Goal: Communication & Community: Answer question/provide support

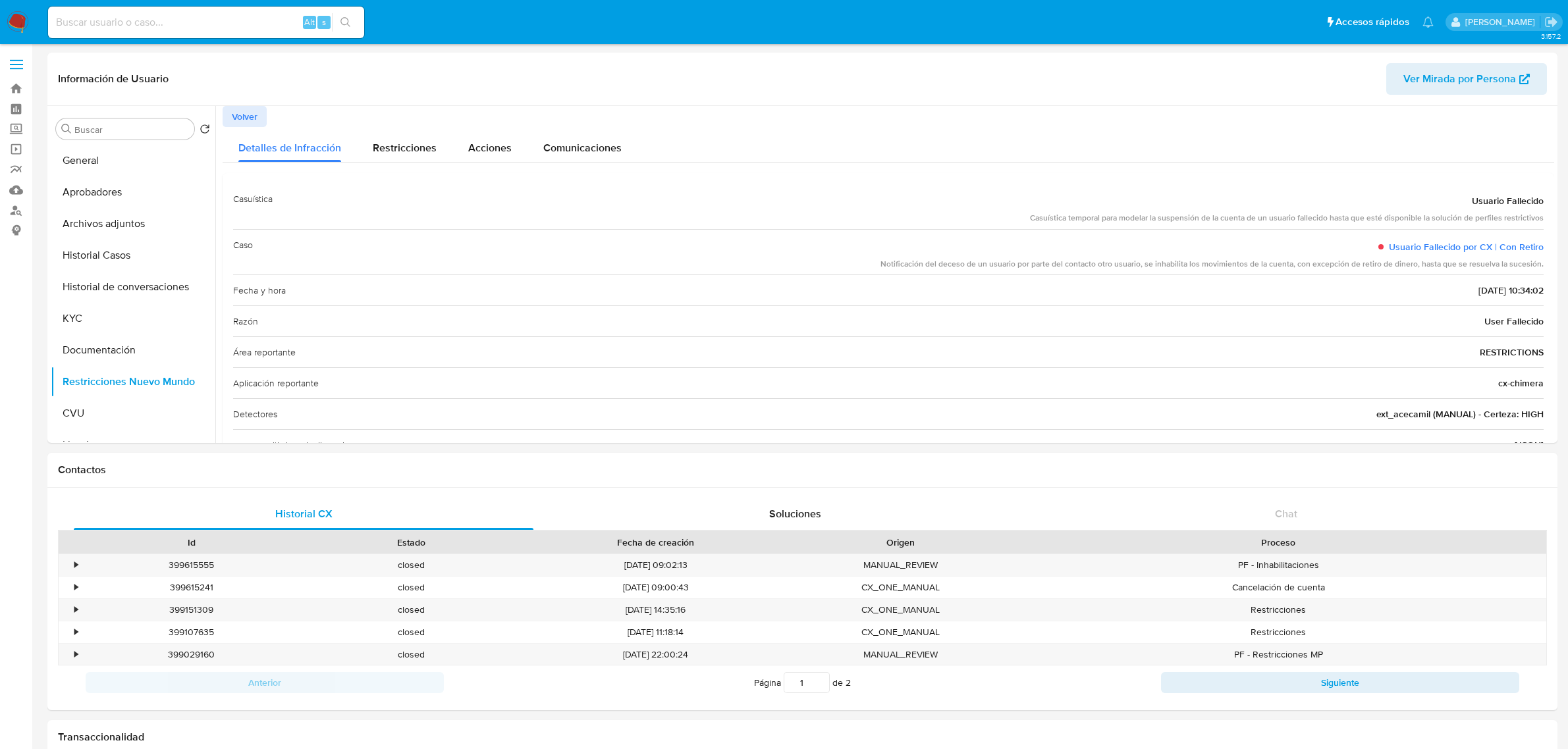
select select "10"
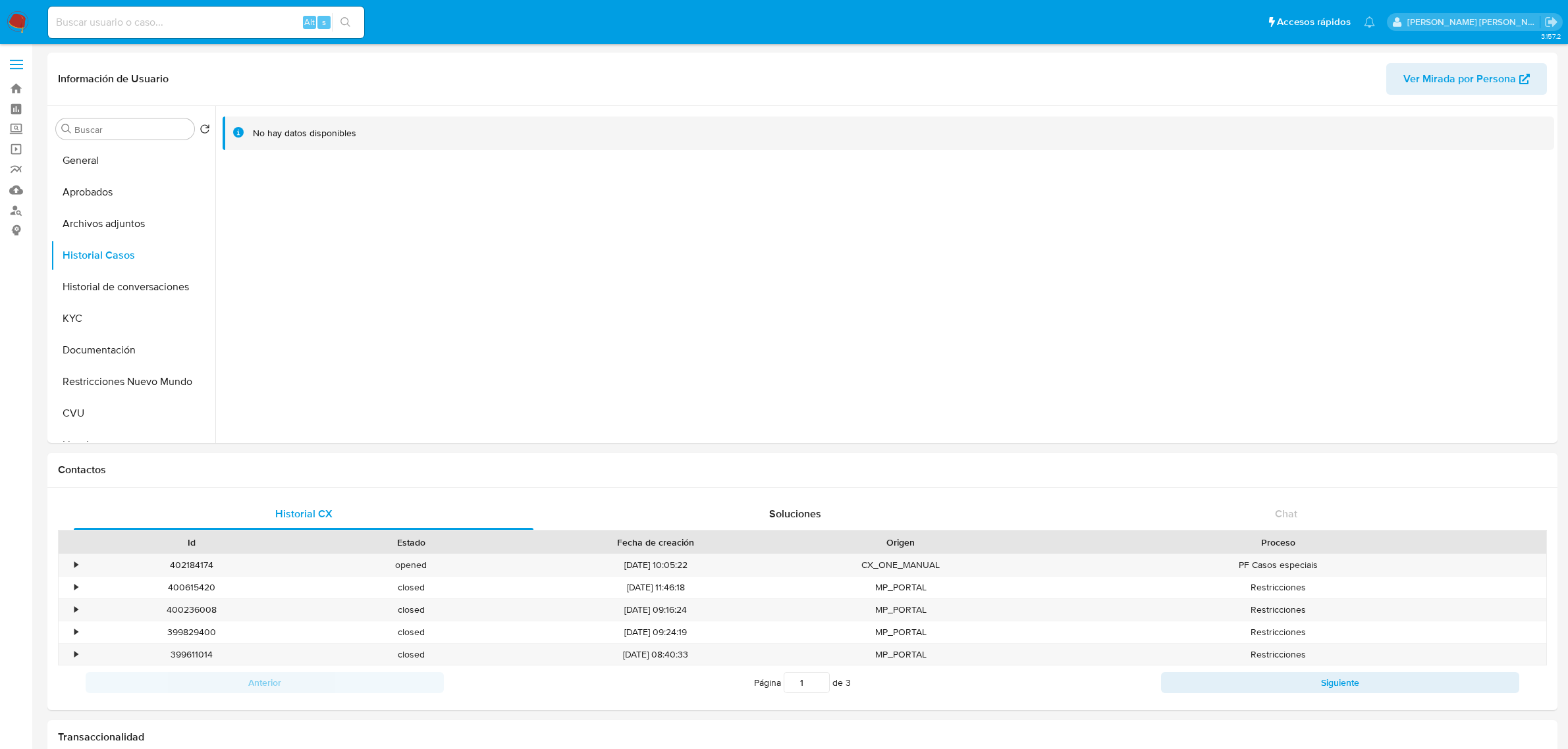
select select "10"
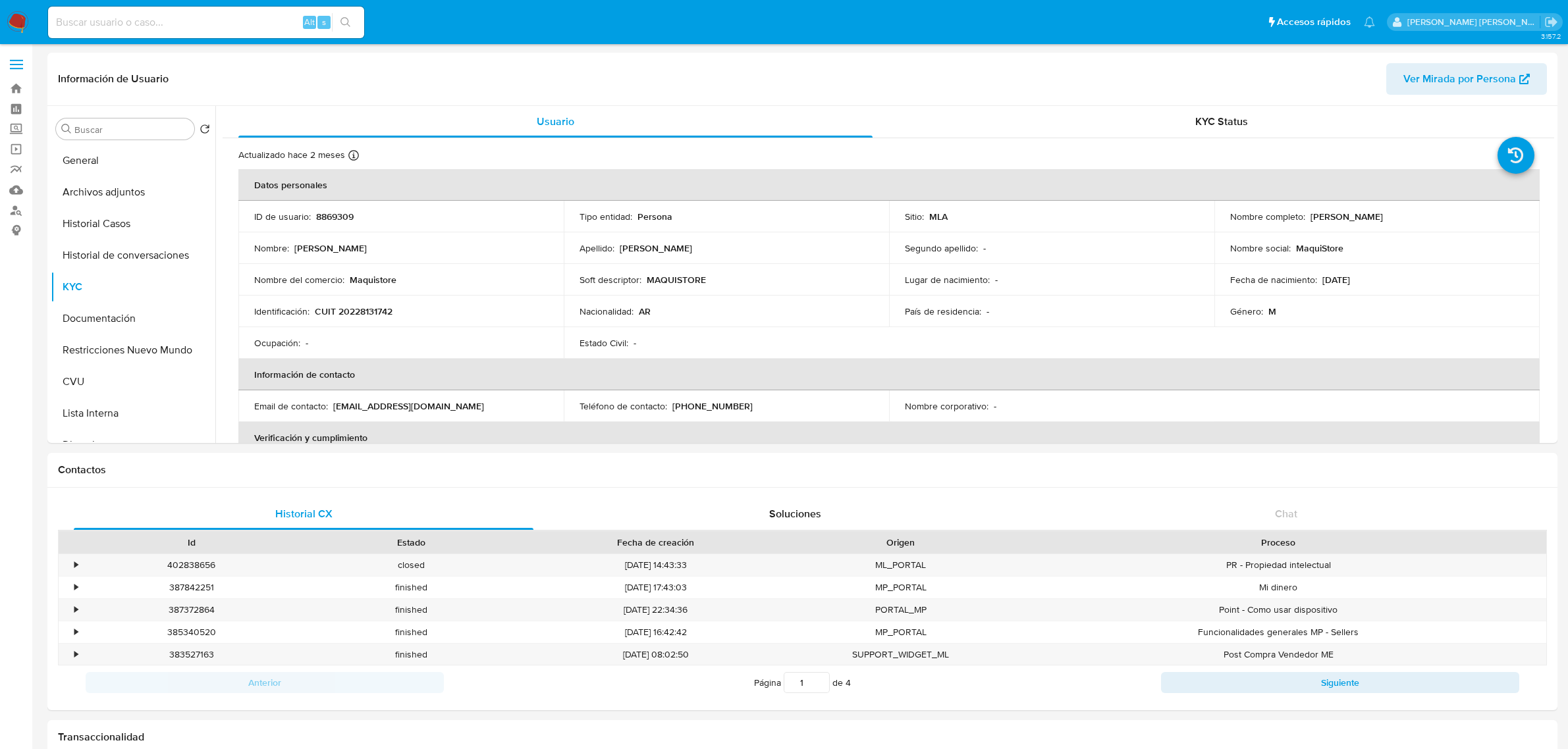
select select "10"
click at [377, 314] on p "CUIT 20228131742" at bounding box center [354, 311] width 77 height 12
click at [369, 312] on p "CUIT 20228131742" at bounding box center [354, 311] width 77 height 12
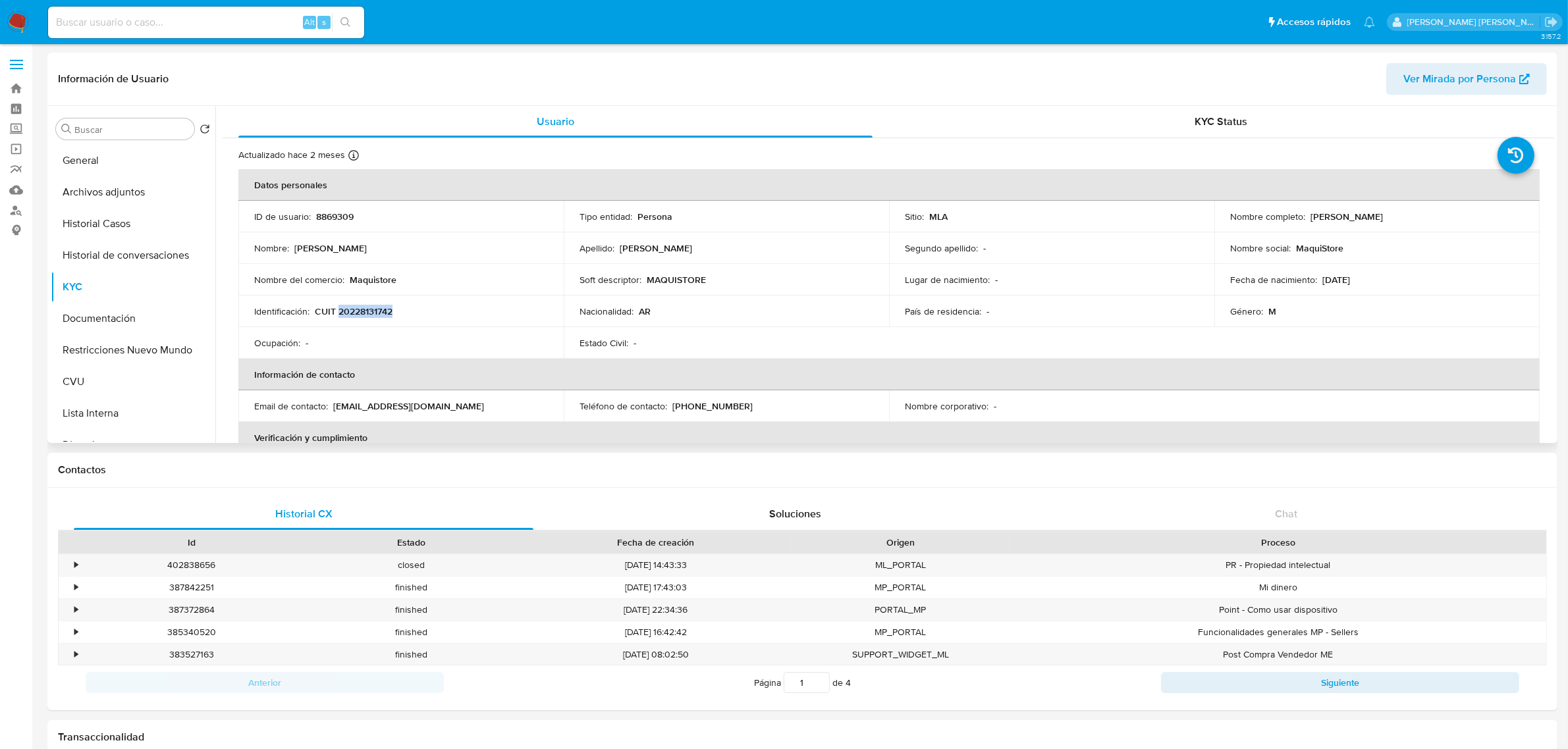
drag, startPoint x: 1307, startPoint y: 219, endPoint x: 1439, endPoint y: 219, distance: 132.0
click at [1439, 219] on div "Nombre completo : Diego Cayetano Sarubbi" at bounding box center [1377, 216] width 294 height 12
copy p "Diego Cayetano Sarubbi"
click at [363, 286] on td "Nombre del comercio : Maquistore" at bounding box center [401, 279] width 325 height 32
click at [380, 274] on p "Maquistore" at bounding box center [373, 279] width 47 height 12
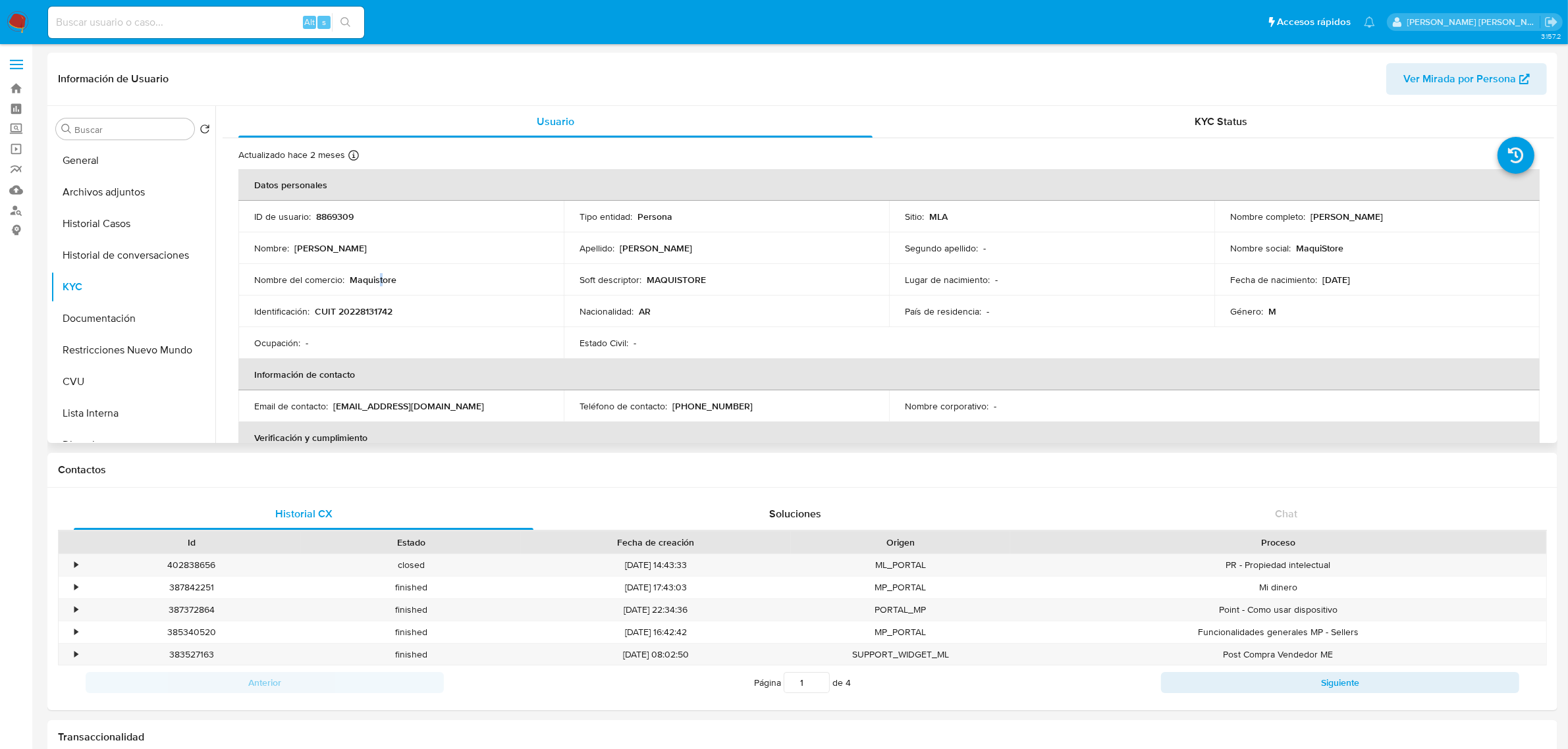
click at [380, 274] on p "Maquistore" at bounding box center [373, 279] width 47 height 12
click at [377, 275] on p "Maquistore" at bounding box center [373, 279] width 47 height 12
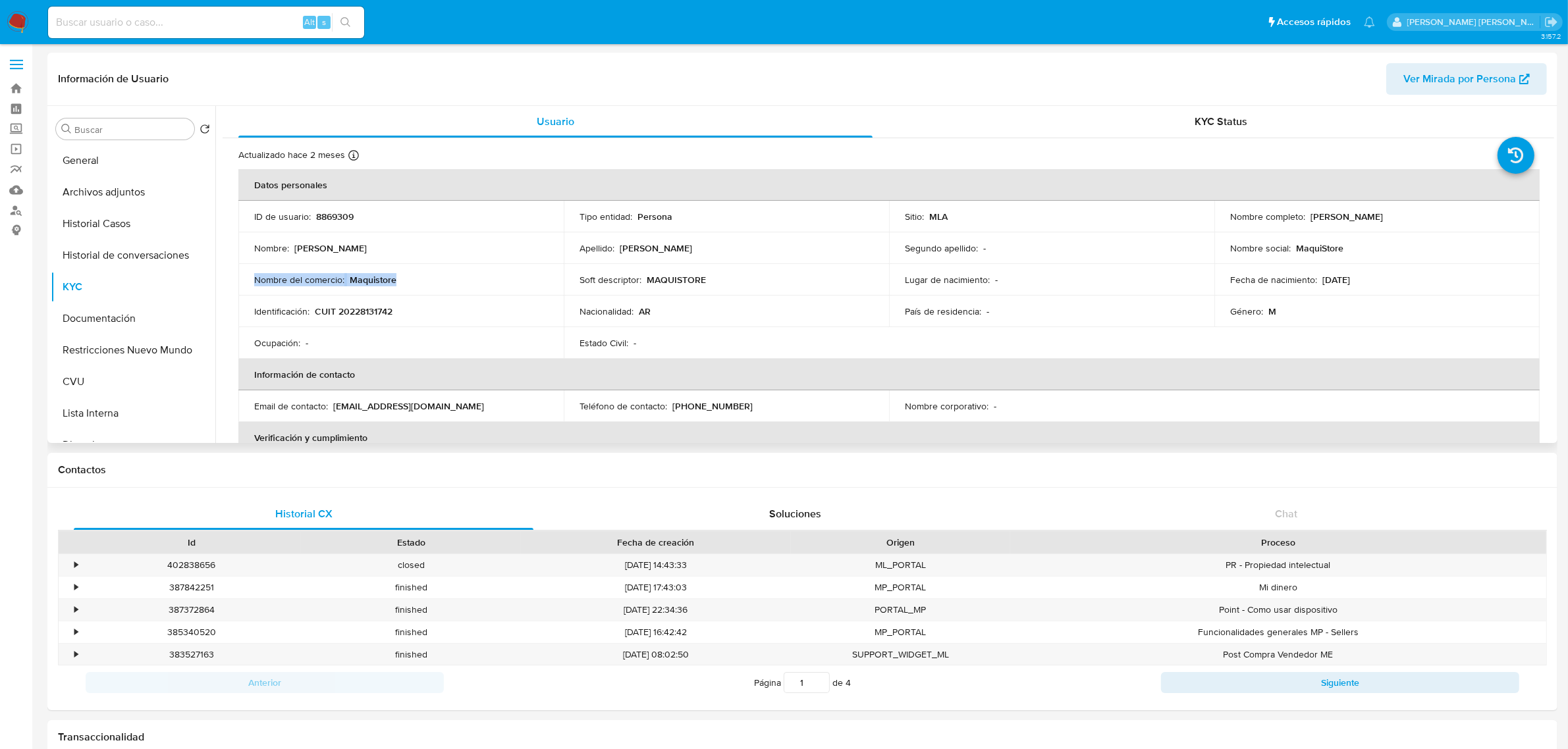
click at [359, 283] on p "Maquistore" at bounding box center [373, 279] width 47 height 12
drag, startPoint x: 347, startPoint y: 280, endPoint x: 475, endPoint y: 276, distance: 128.1
click at [475, 276] on div "Nombre del comercio : Maquistore" at bounding box center [401, 279] width 294 height 12
copy p "Maquistore"
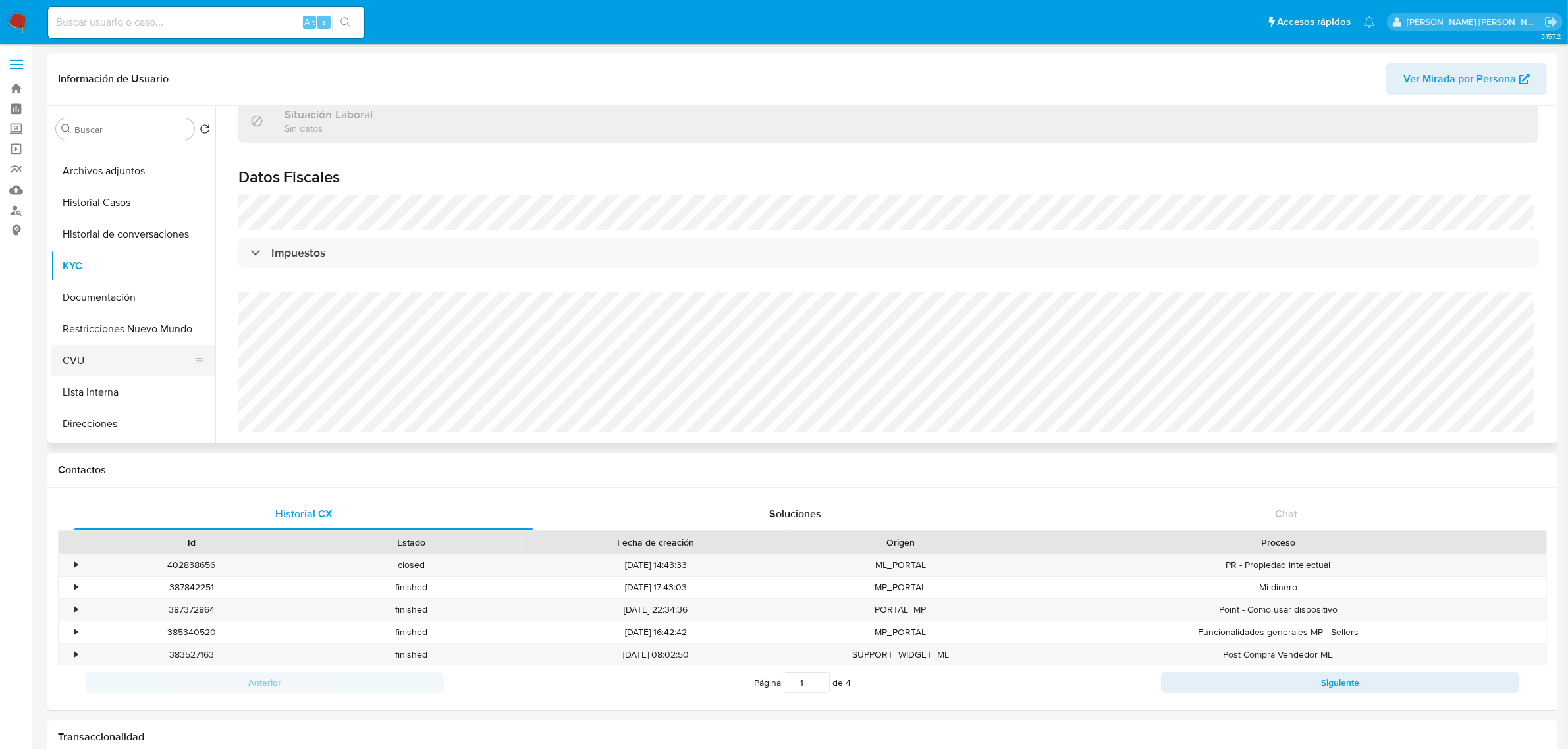
scroll to position [82, 0]
click at [129, 364] on button "Direcciones" at bounding box center [127, 363] width 154 height 32
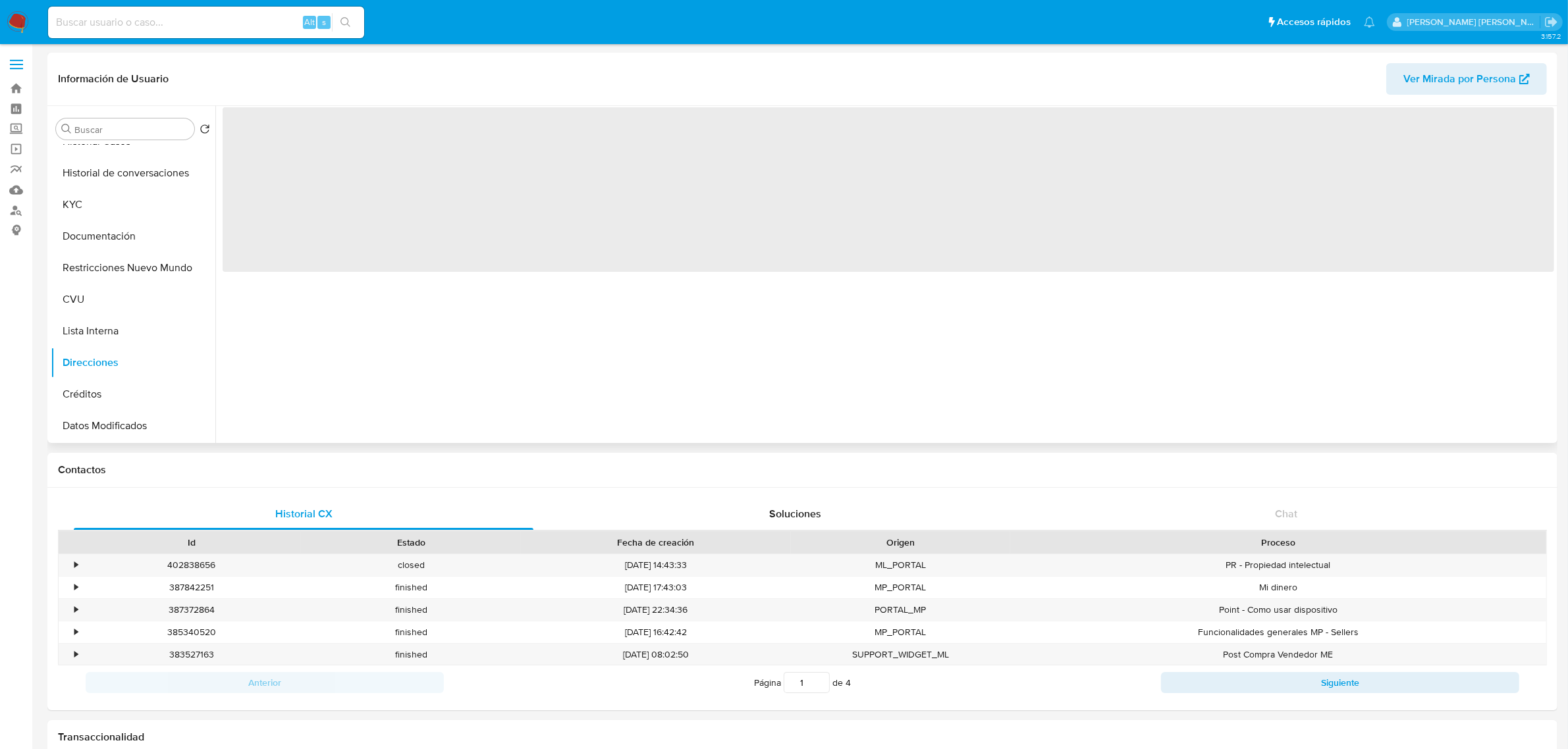
scroll to position [0, 0]
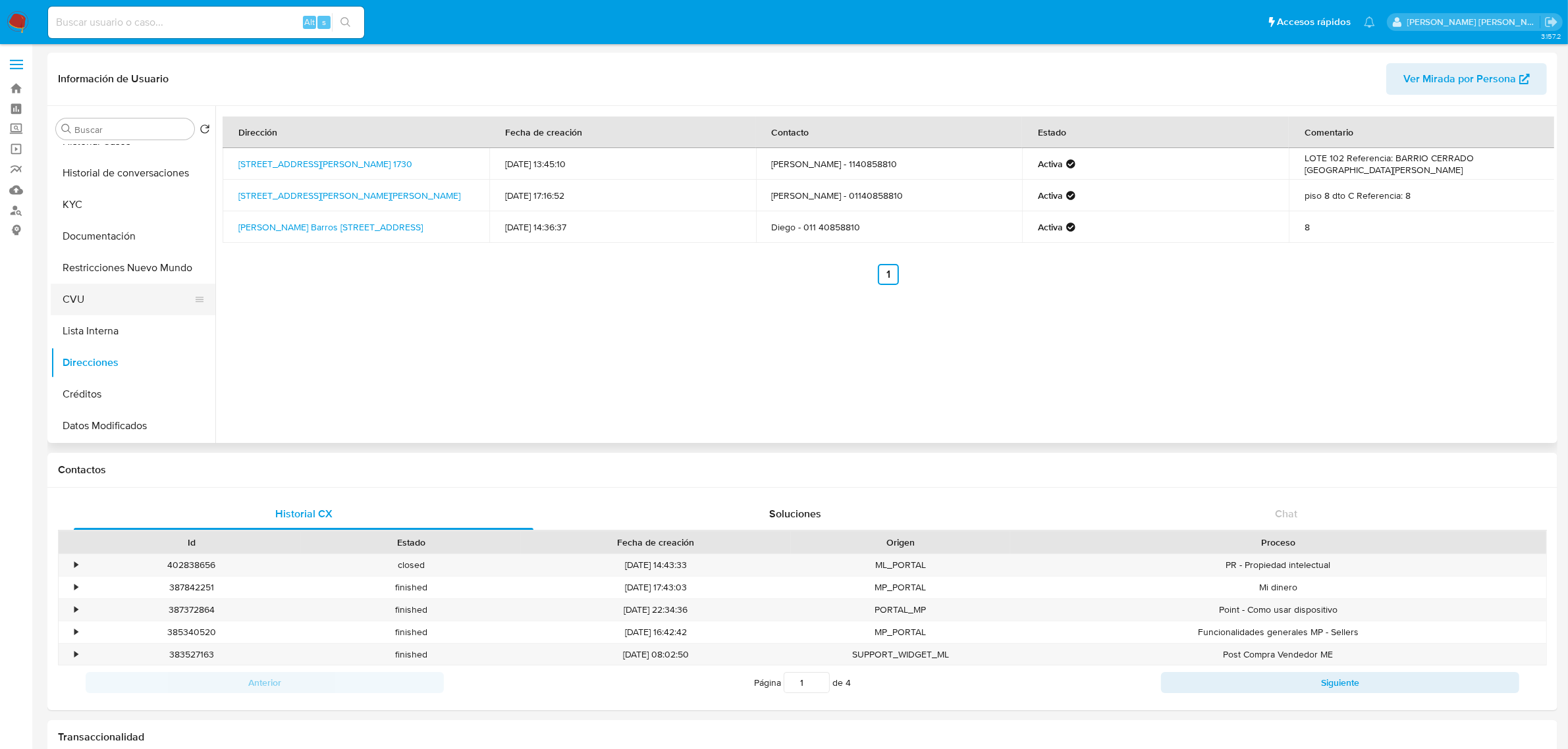
click at [118, 306] on button "CVU" at bounding box center [127, 300] width 154 height 32
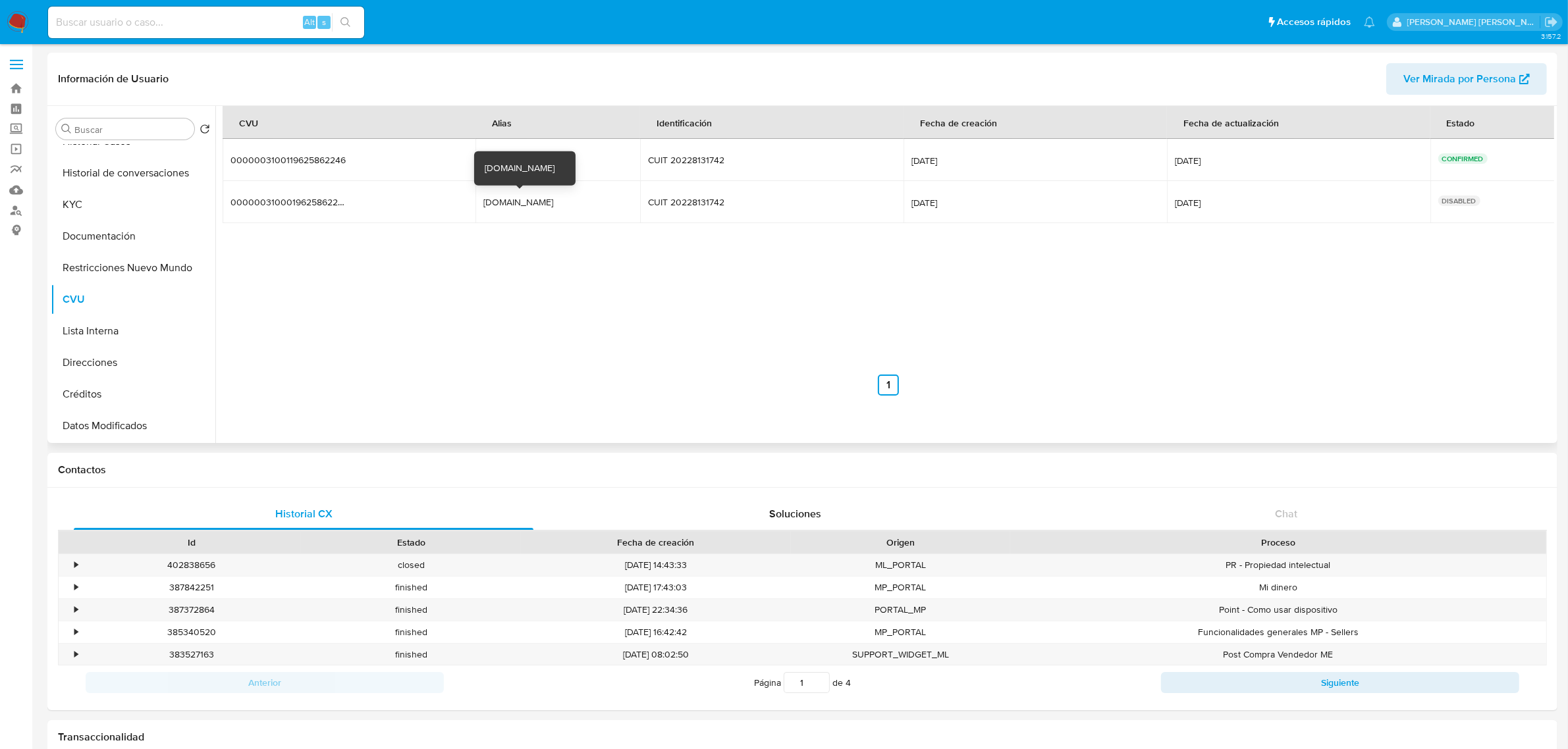
click at [505, 202] on div "maquistore.mp" at bounding box center [525, 202] width 84 height 12
click at [798, 238] on div "CVU Alias Identificación Fecha de creación Fecha de actualización Estado 000000…" at bounding box center [888, 250] width 1332 height 290
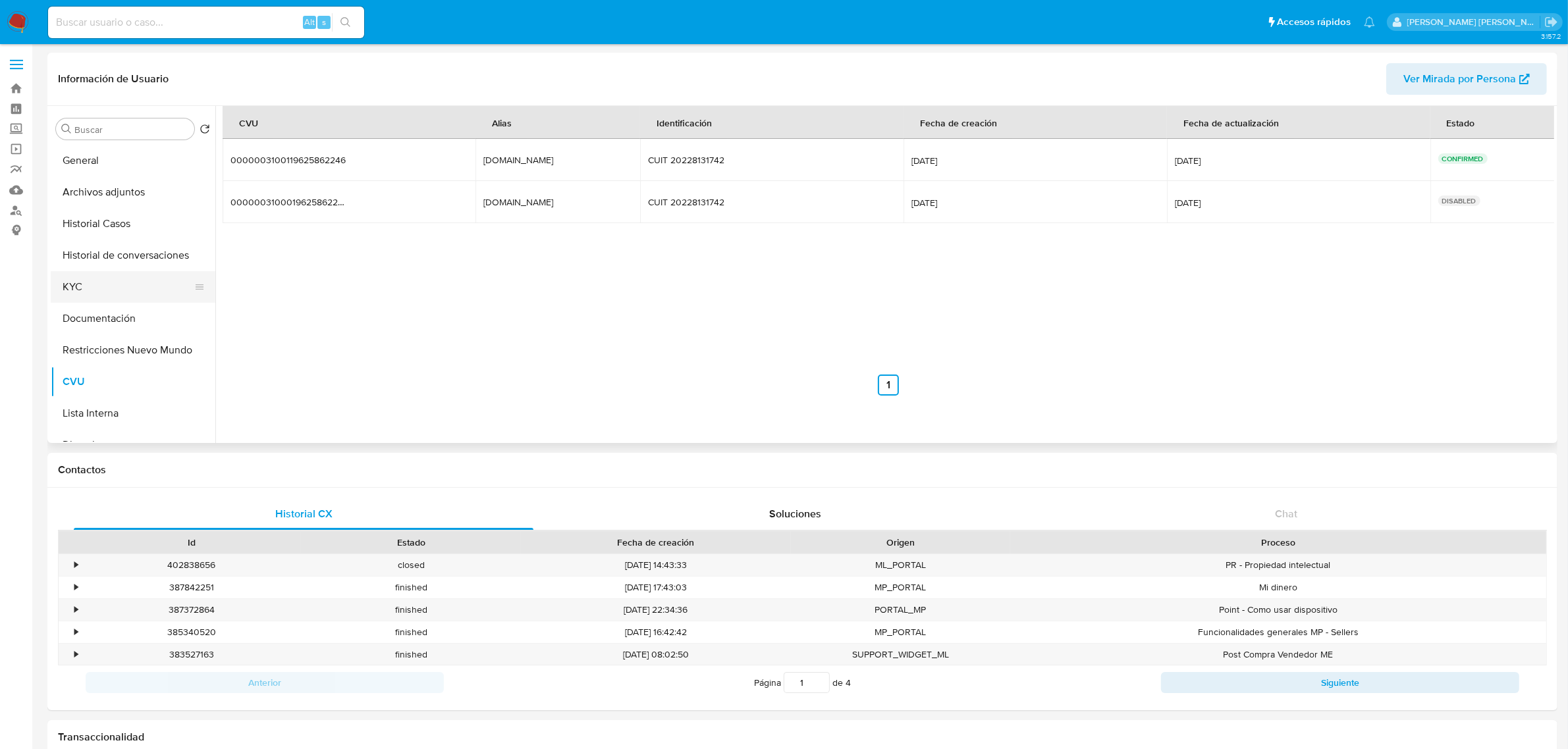
click at [121, 285] on button "KYC" at bounding box center [127, 287] width 154 height 32
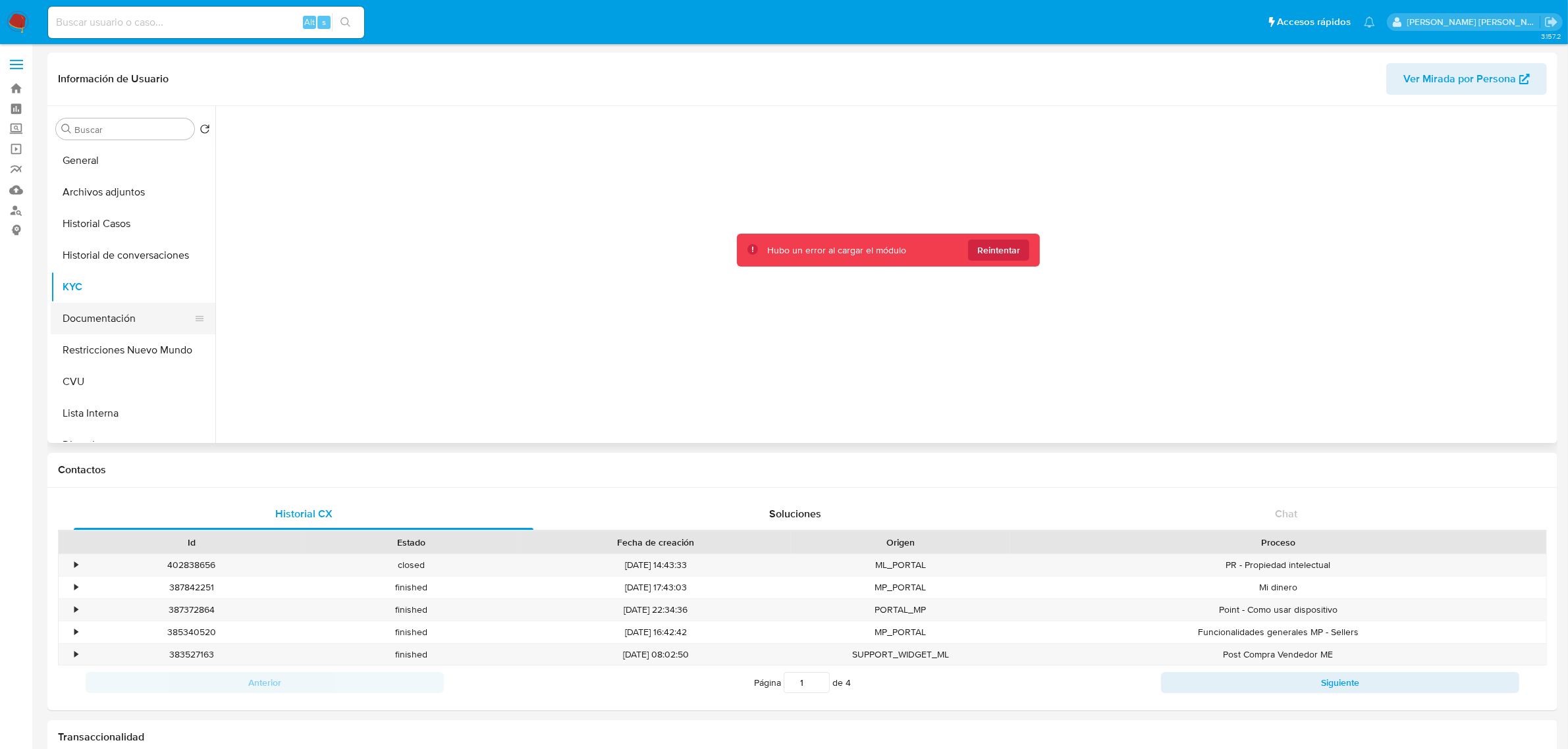
click at [155, 316] on button "Documentación" at bounding box center [127, 319] width 154 height 32
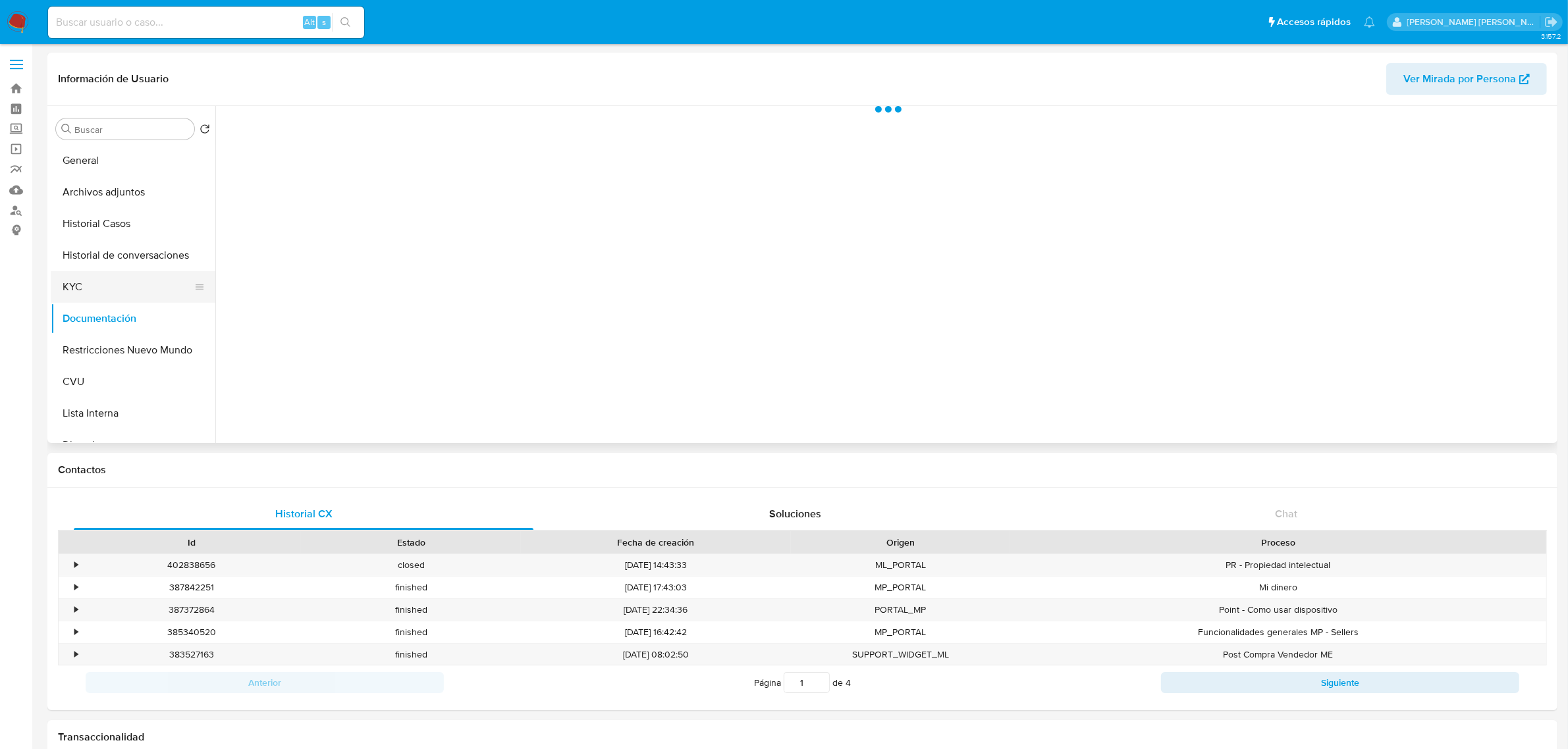
click at [106, 287] on button "KYC" at bounding box center [127, 287] width 154 height 32
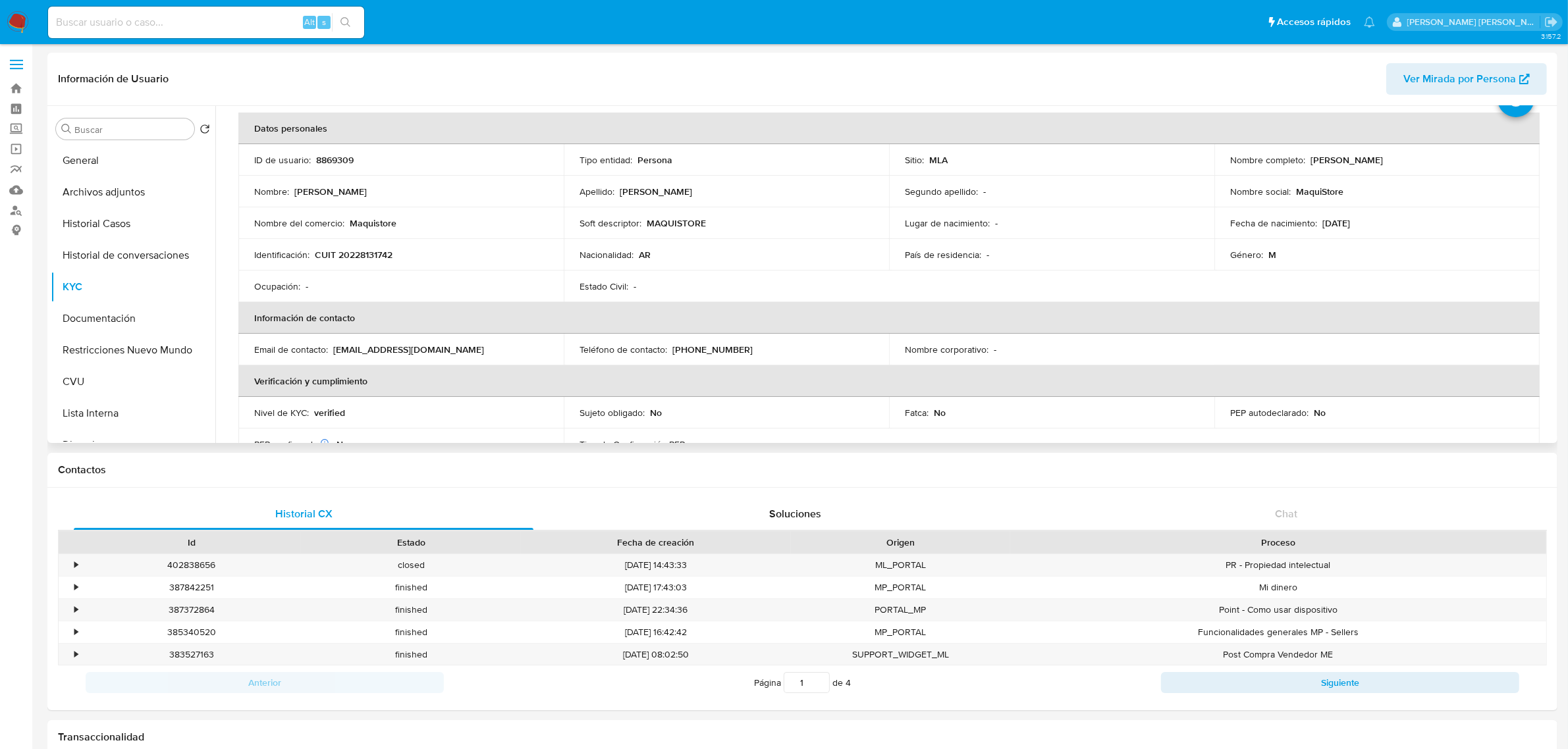
scroll to position [82, 0]
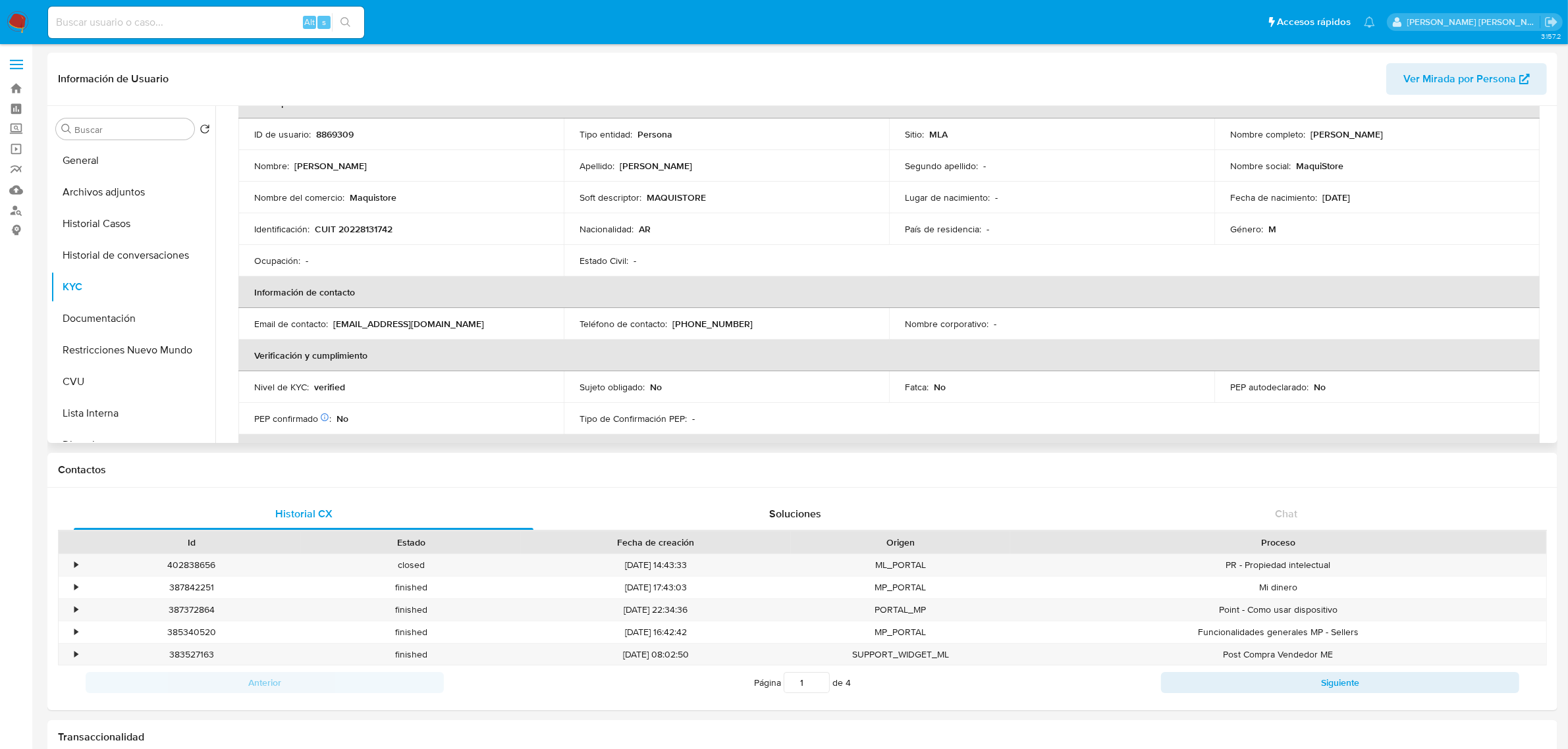
click at [717, 326] on p "(11) 40858810" at bounding box center [713, 324] width 81 height 12
copy p "40858810"
drag, startPoint x: 336, startPoint y: 324, endPoint x: 440, endPoint y: 328, distance: 104.1
click at [440, 328] on div "Email de contacto : soporte@maquinate.com" at bounding box center [401, 324] width 294 height 12
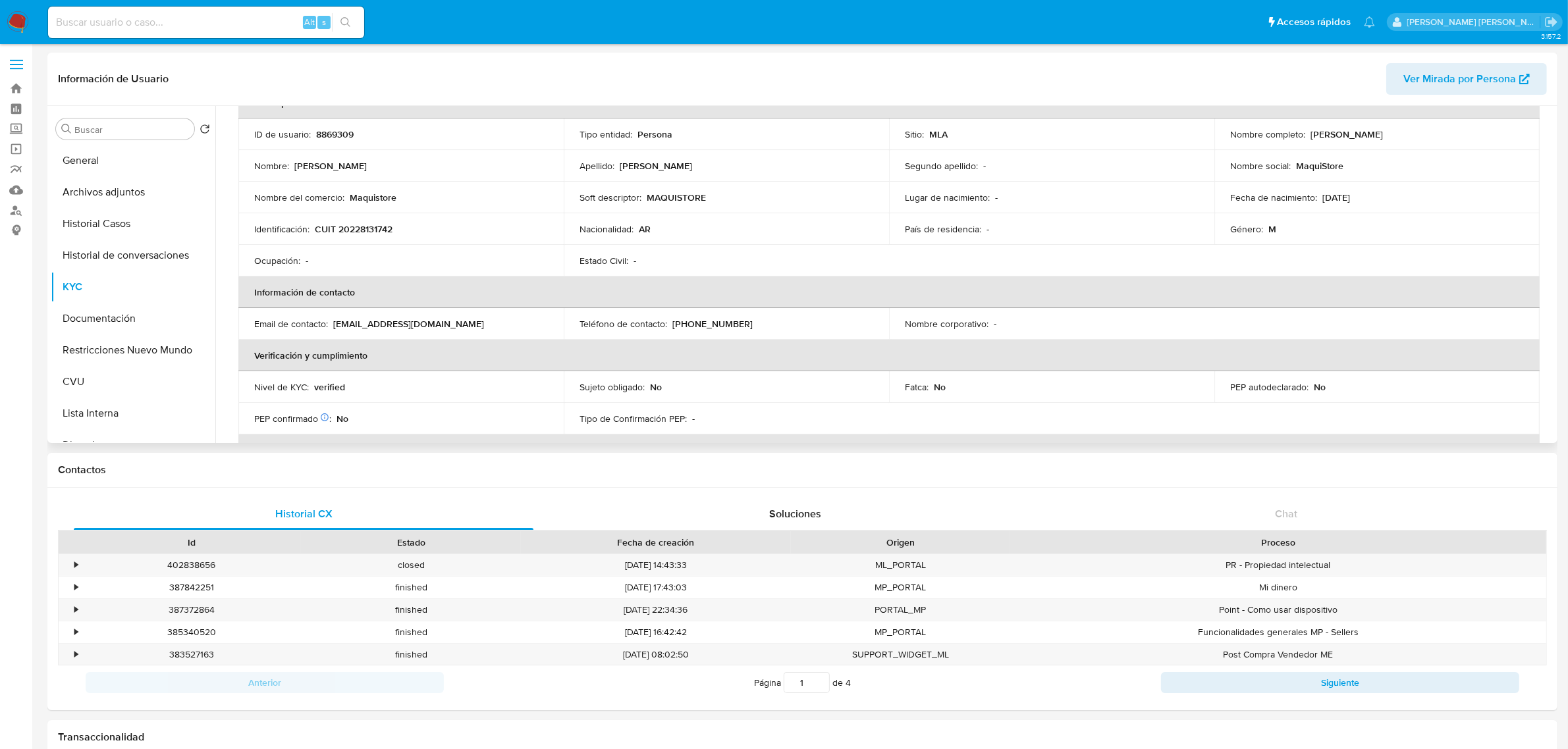
click at [388, 335] on td "Email de contacto : soporte@maquinate.com" at bounding box center [401, 324] width 325 height 32
drag, startPoint x: 333, startPoint y: 327, endPoint x: 460, endPoint y: 329, distance: 127.0
click at [460, 329] on div "Email de contacto : soporte@maquinate.com" at bounding box center [401, 324] width 294 height 12
copy p "soporte@maquinate.com"
click at [716, 318] on p "(11) 40858810" at bounding box center [713, 324] width 81 height 12
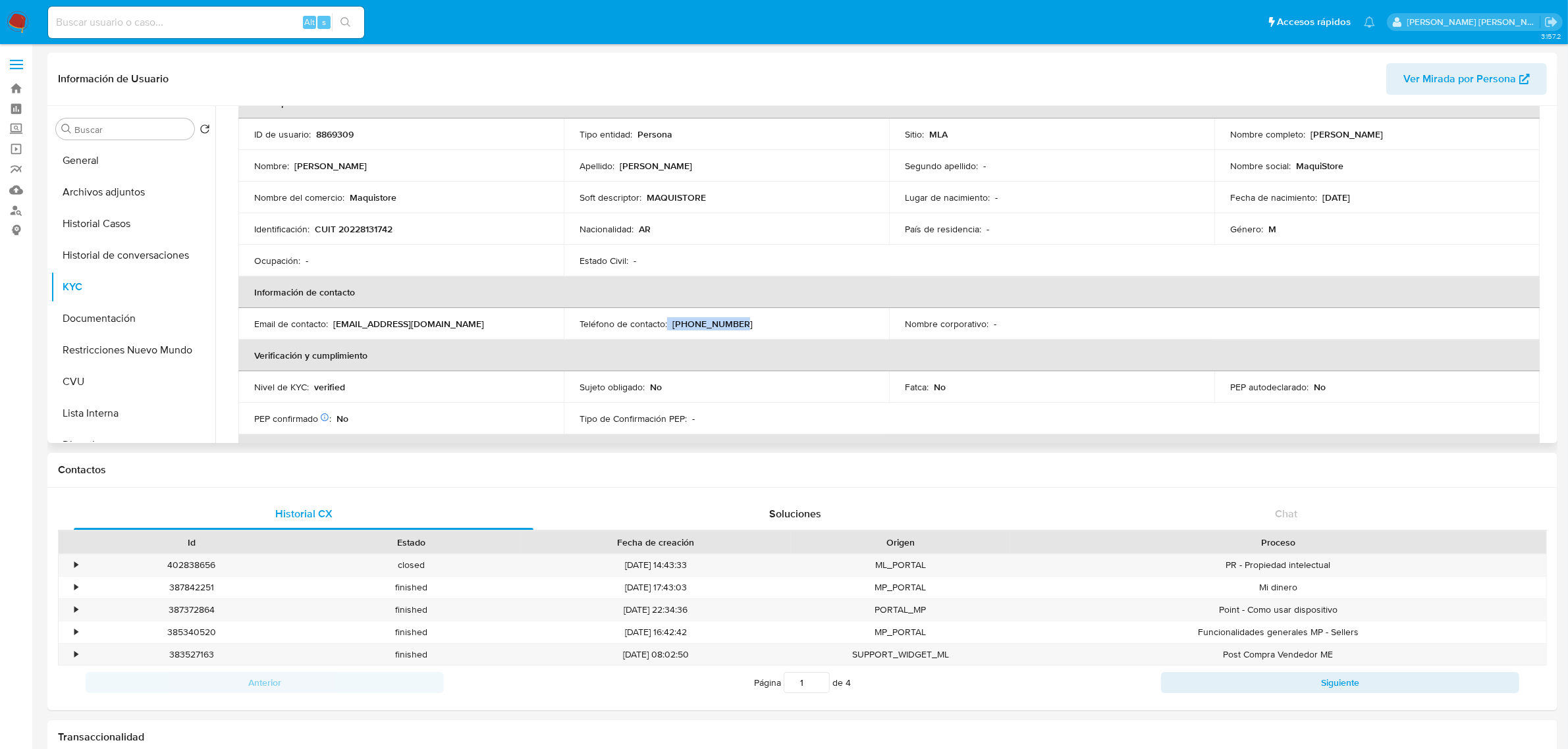
drag, startPoint x: 666, startPoint y: 323, endPoint x: 752, endPoint y: 324, distance: 86.0
click at [752, 324] on div "Teléfono de contacto : (11) 40858810" at bounding box center [726, 324] width 294 height 12
click at [734, 328] on div "Teléfono de contacto : (11) 40858810" at bounding box center [726, 324] width 294 height 12
drag, startPoint x: 670, startPoint y: 321, endPoint x: 764, endPoint y: 328, distance: 94.3
click at [764, 328] on div "Teléfono de contacto : (11) 40858810" at bounding box center [726, 324] width 294 height 12
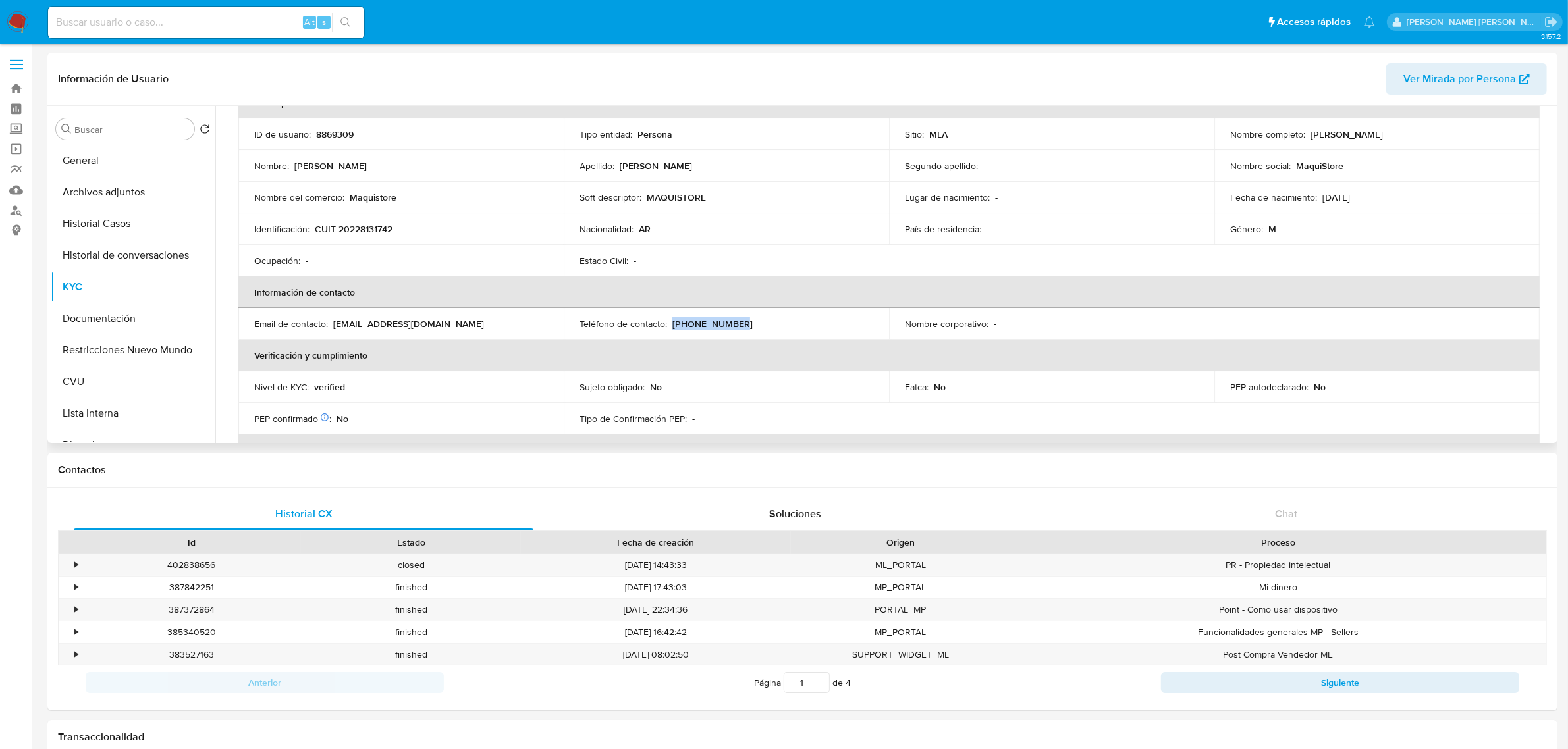
copy p "(11) 40858810"
click at [111, 387] on button "CVU" at bounding box center [127, 382] width 154 height 32
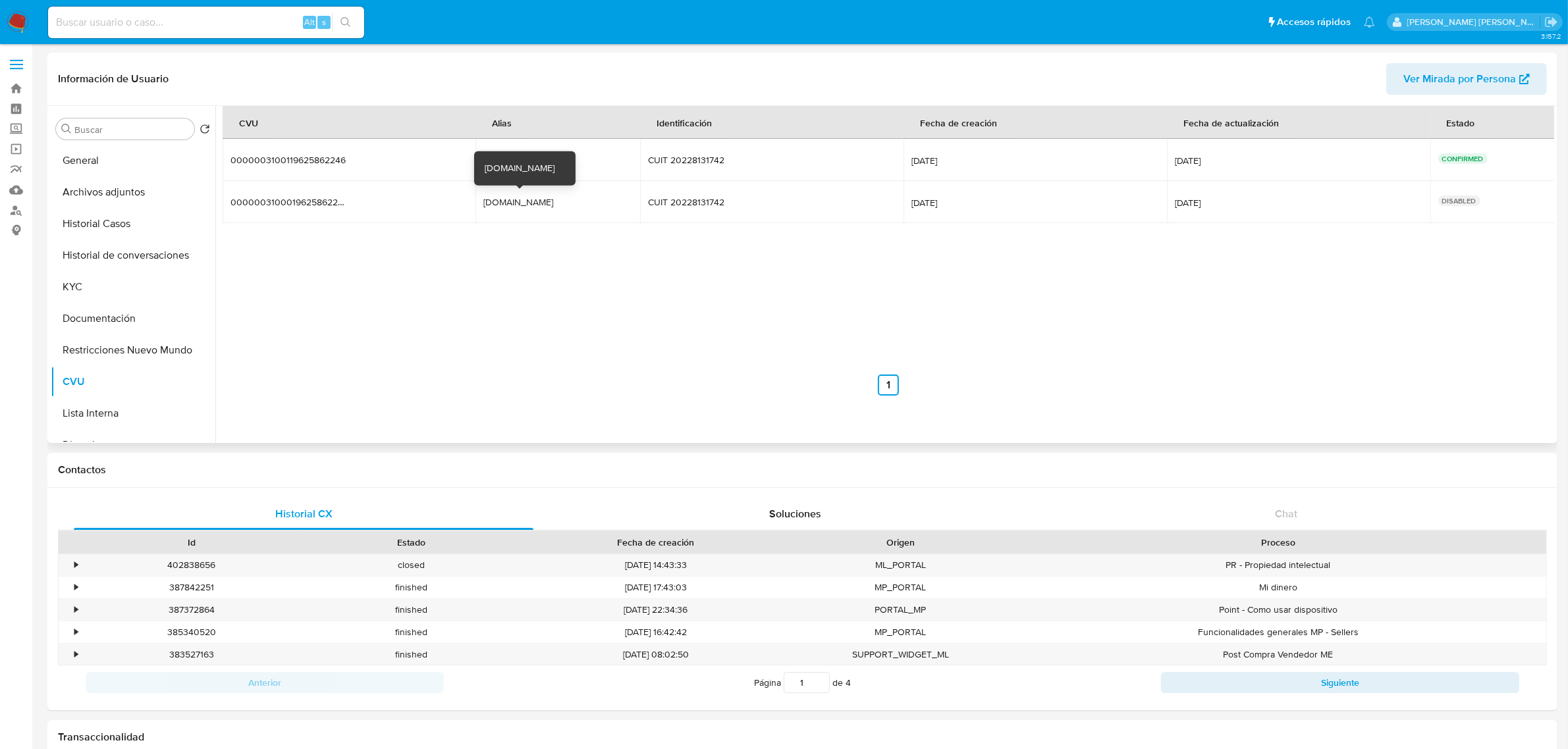
click at [540, 166] on div "maquistore.mp" at bounding box center [520, 168] width 69 height 13
click at [528, 163] on div "asuma.mudar.catar.mp" at bounding box center [525, 159] width 84 height 12
click at [538, 159] on div "asuma.mudar.catar.mp" at bounding box center [525, 159] width 84 height 12
click at [542, 158] on div "asuma.mudar.catar.mp" at bounding box center [525, 159] width 84 height 12
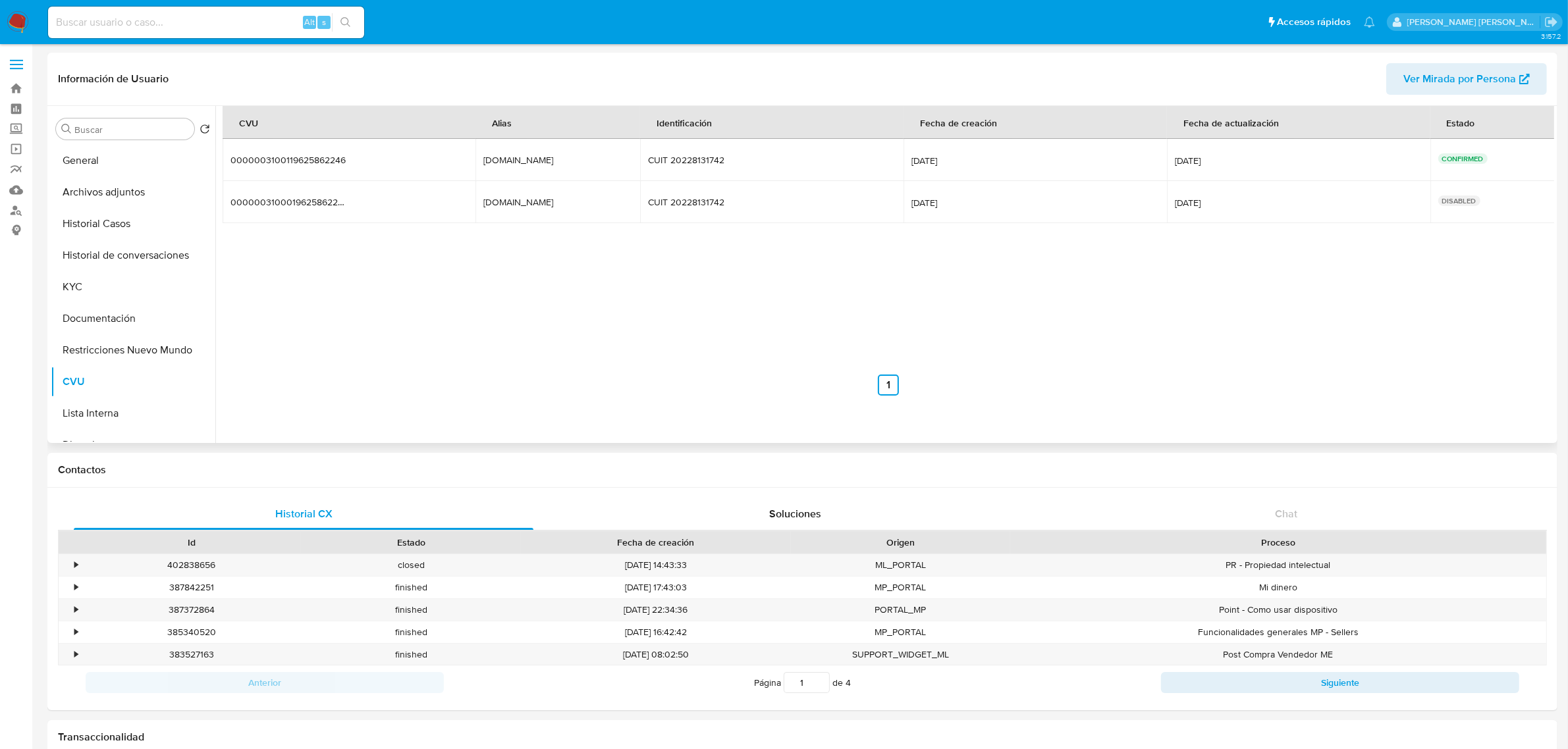
click at [542, 158] on div "asuma.mudar.catar.mp" at bounding box center [525, 159] width 84 height 12
click at [514, 300] on div "CVU Alias Identificación Fecha de creación Fecha de actualización Estado 000000…" at bounding box center [888, 250] width 1332 height 290
click at [110, 228] on button "Historial Casos" at bounding box center [127, 224] width 154 height 32
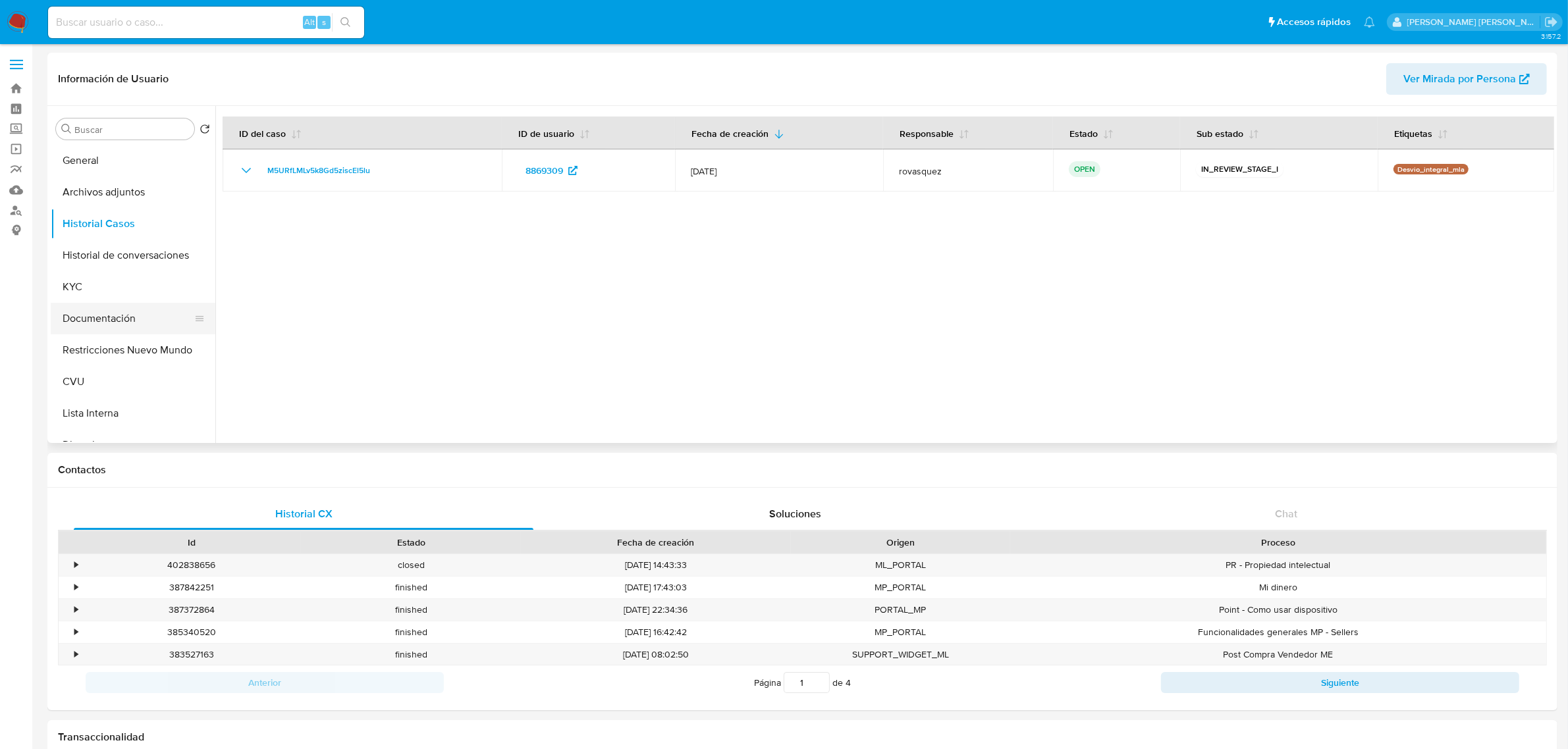
click at [107, 303] on button "Documentación" at bounding box center [127, 319] width 154 height 32
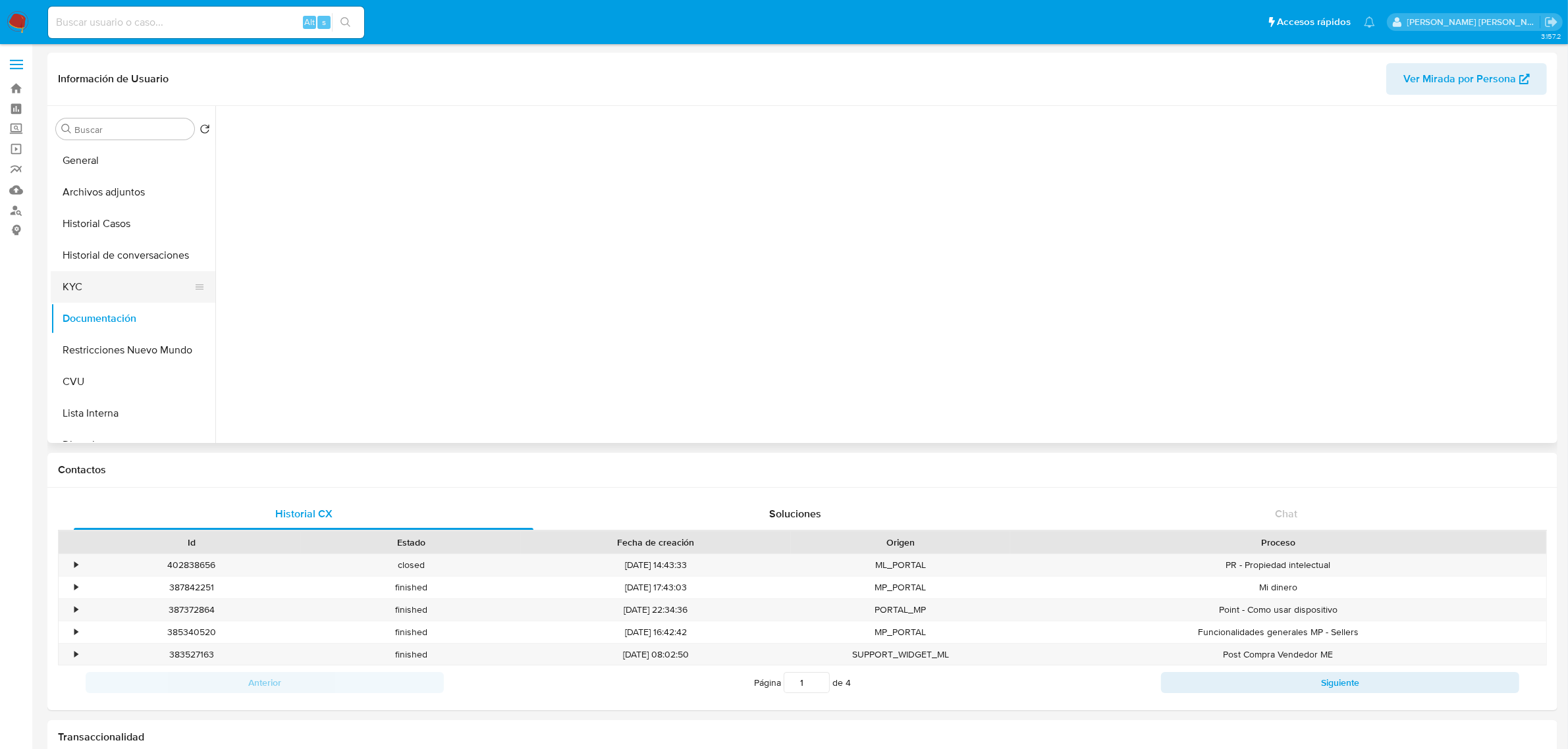
click at [117, 272] on button "KYC" at bounding box center [127, 287] width 154 height 32
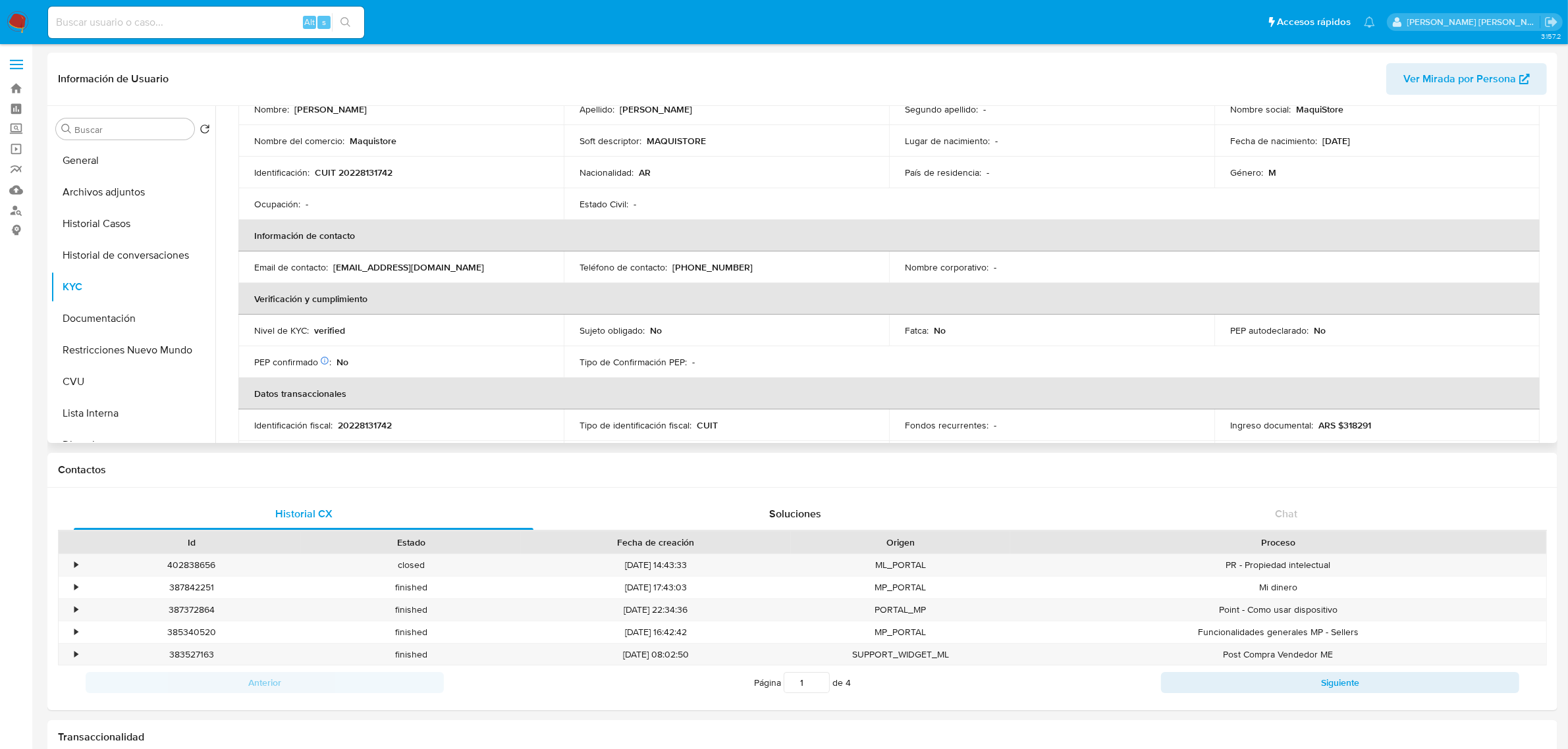
scroll to position [494, 0]
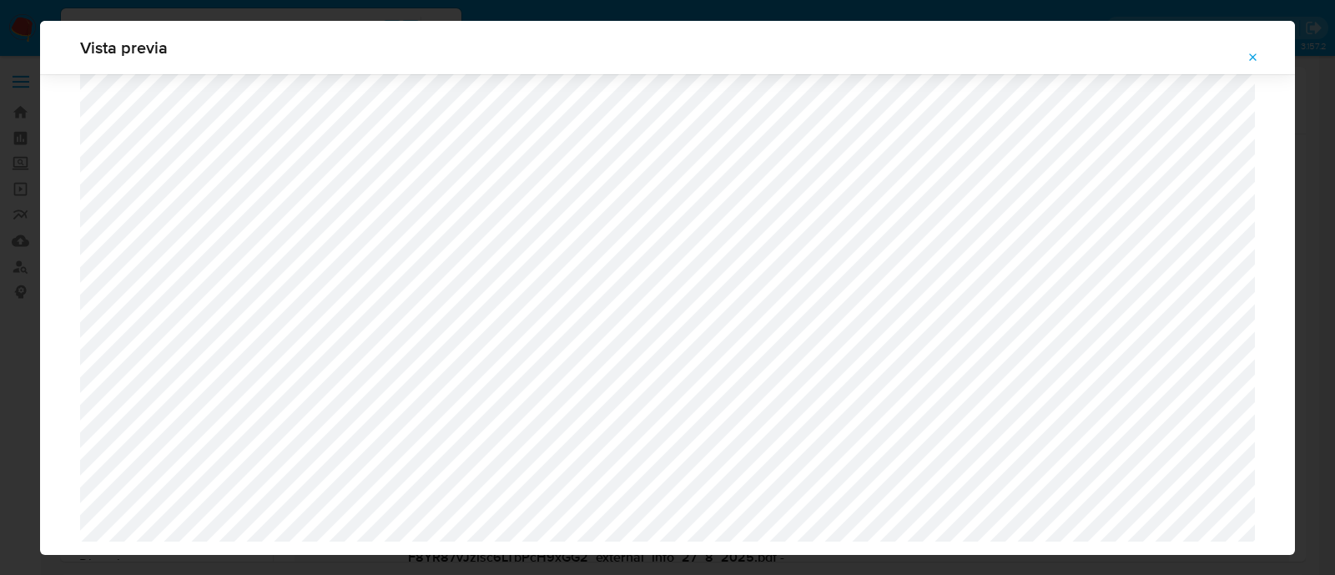
select select "10"
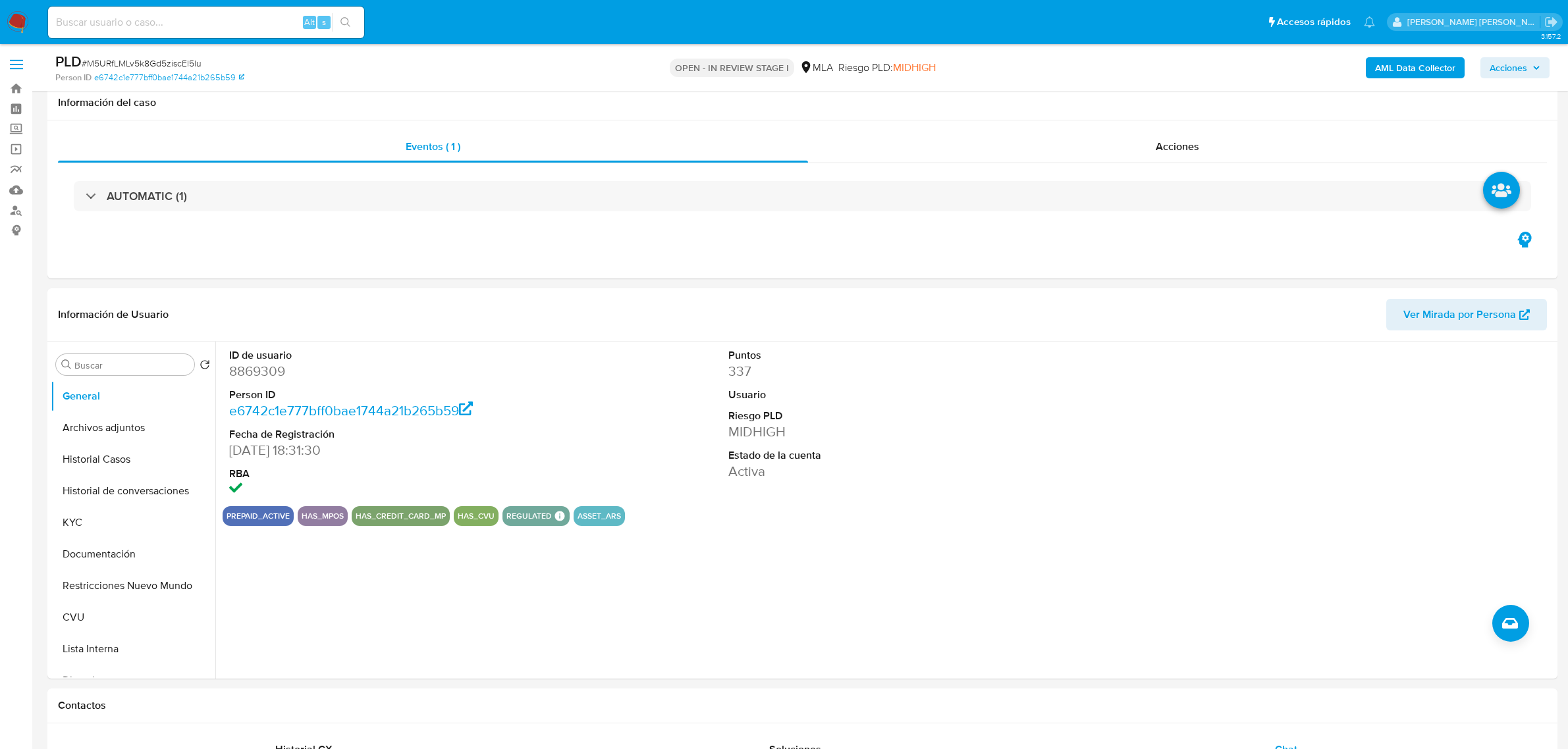
select select "10"
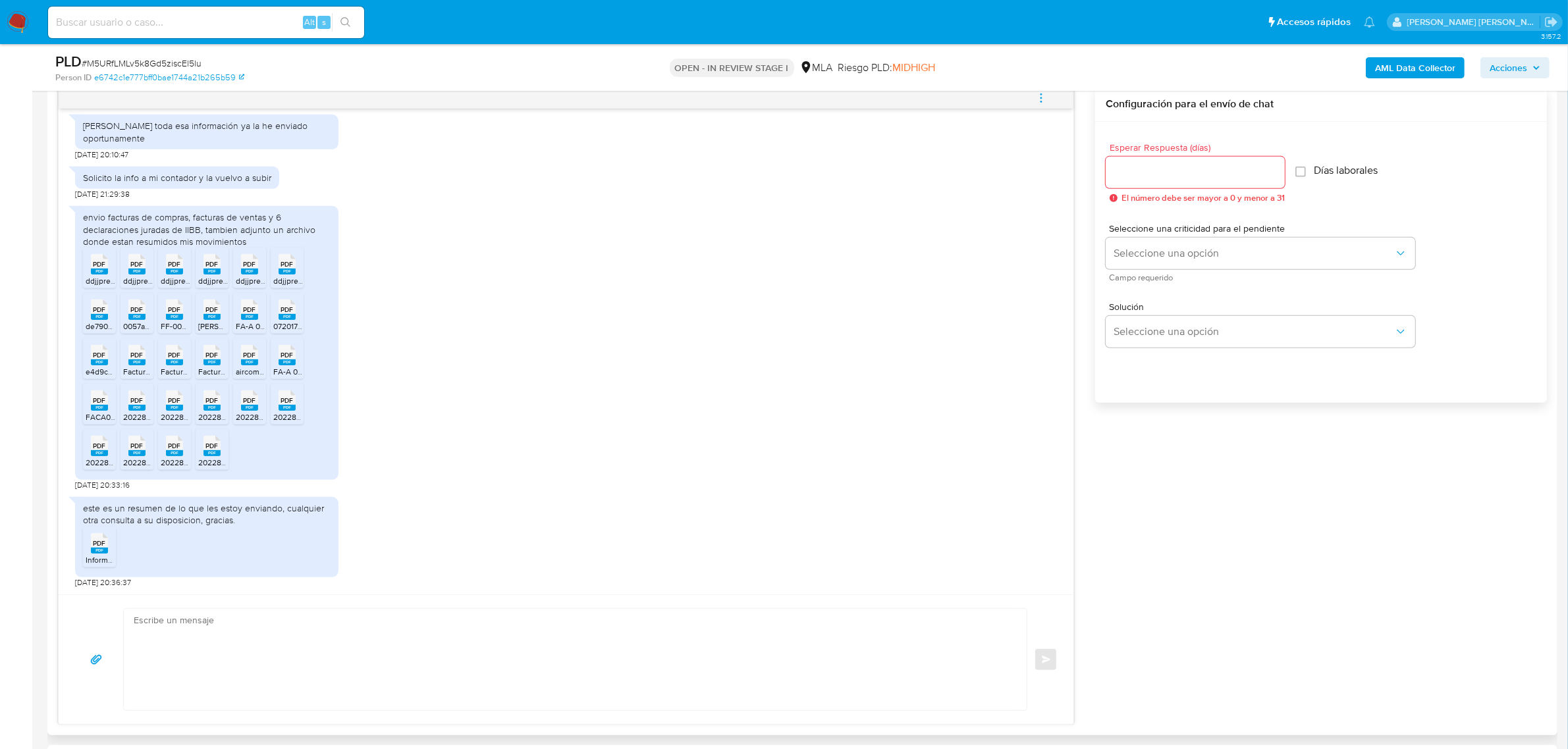
scroll to position [740, 0]
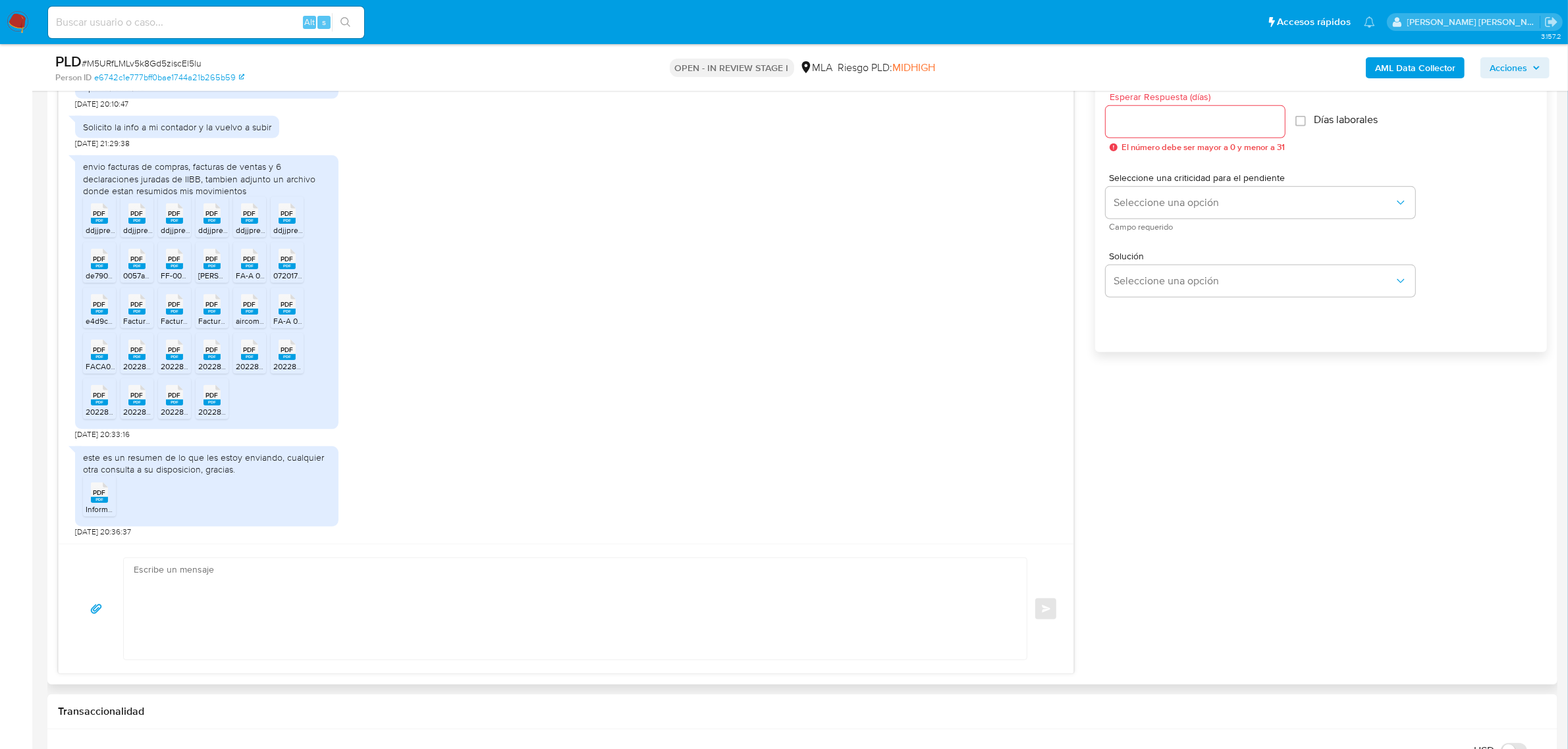
click at [101, 502] on rect at bounding box center [99, 500] width 17 height 6
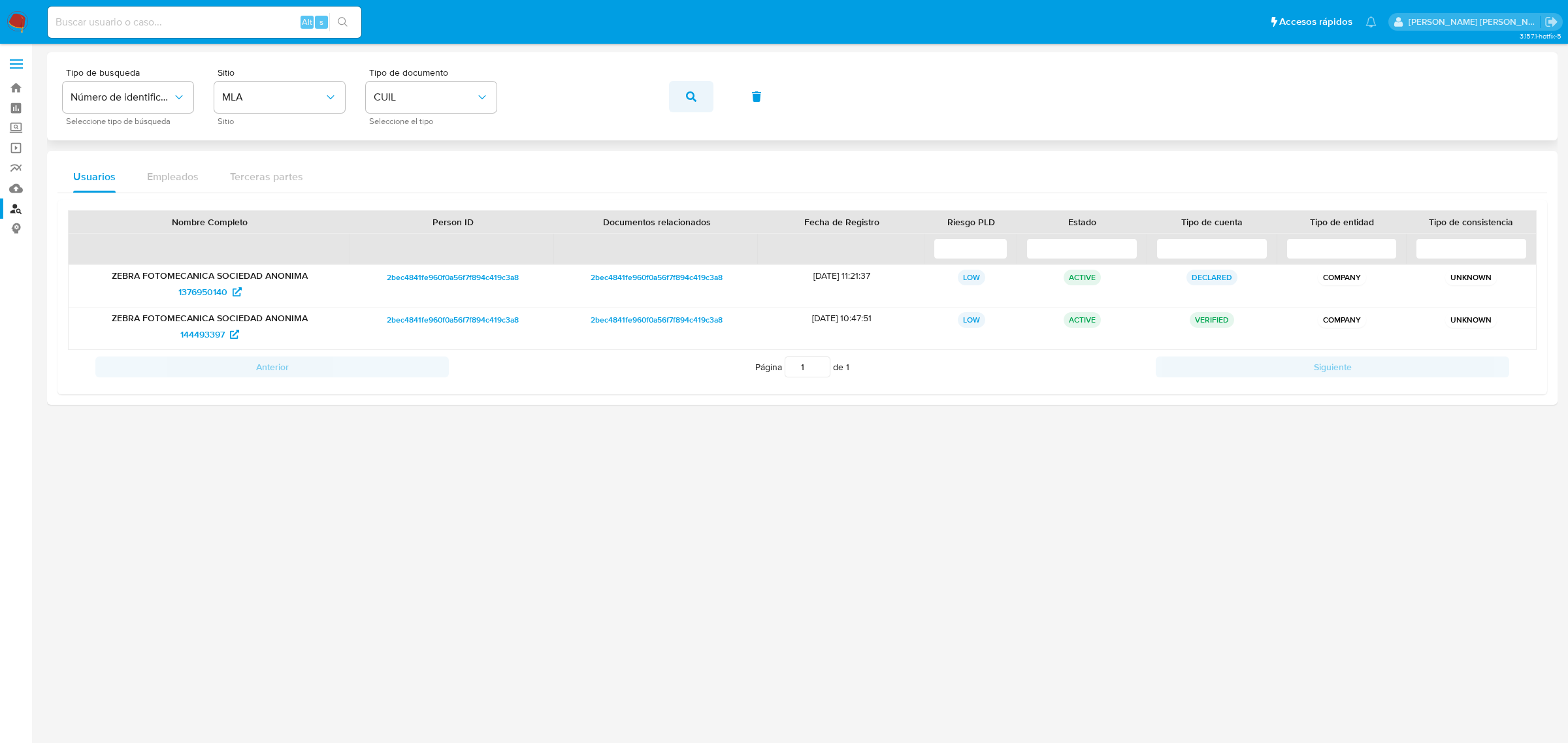
click at [694, 101] on icon "button" at bounding box center [691, 96] width 10 height 10
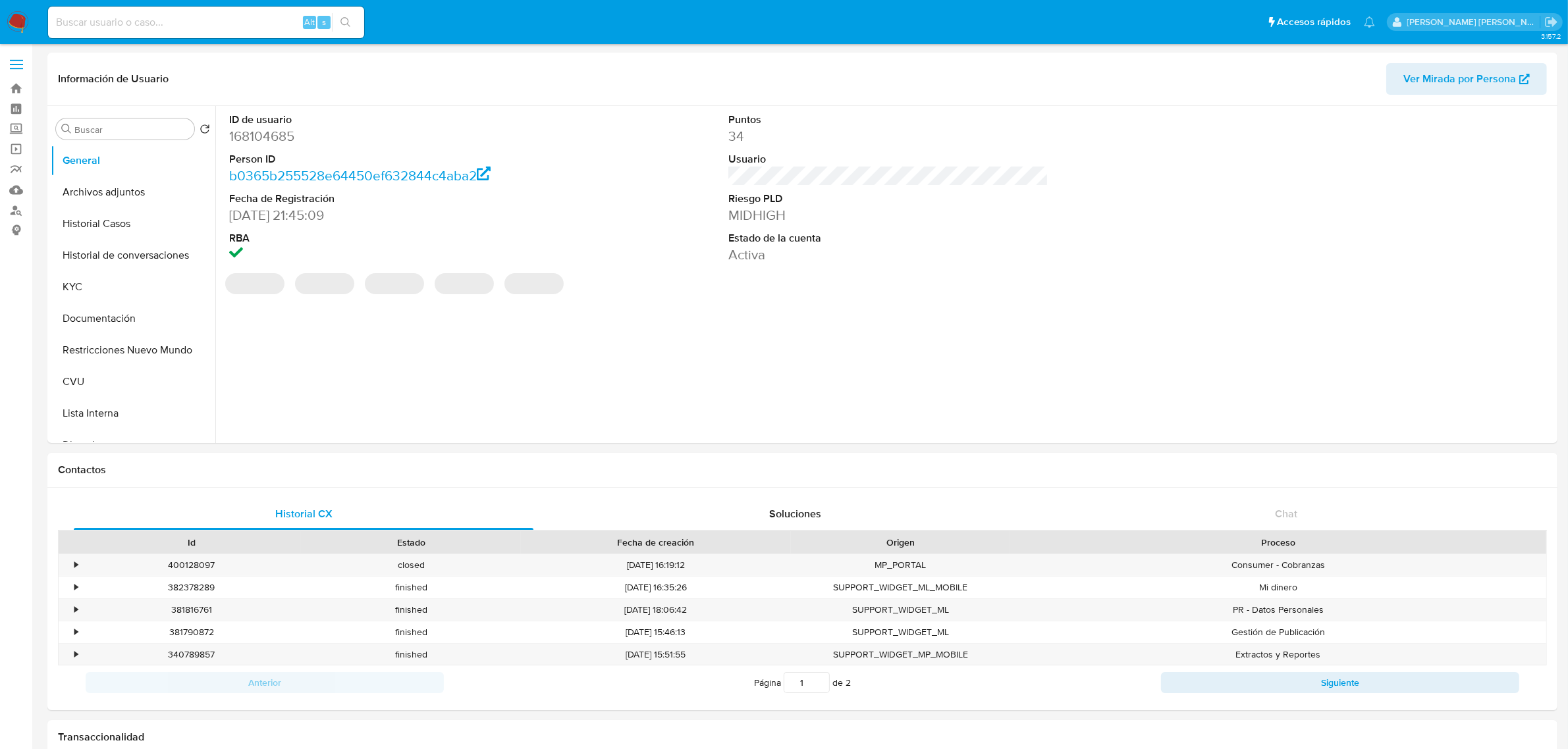
select select "10"
click at [126, 222] on button "Historial Casos" at bounding box center [127, 224] width 154 height 32
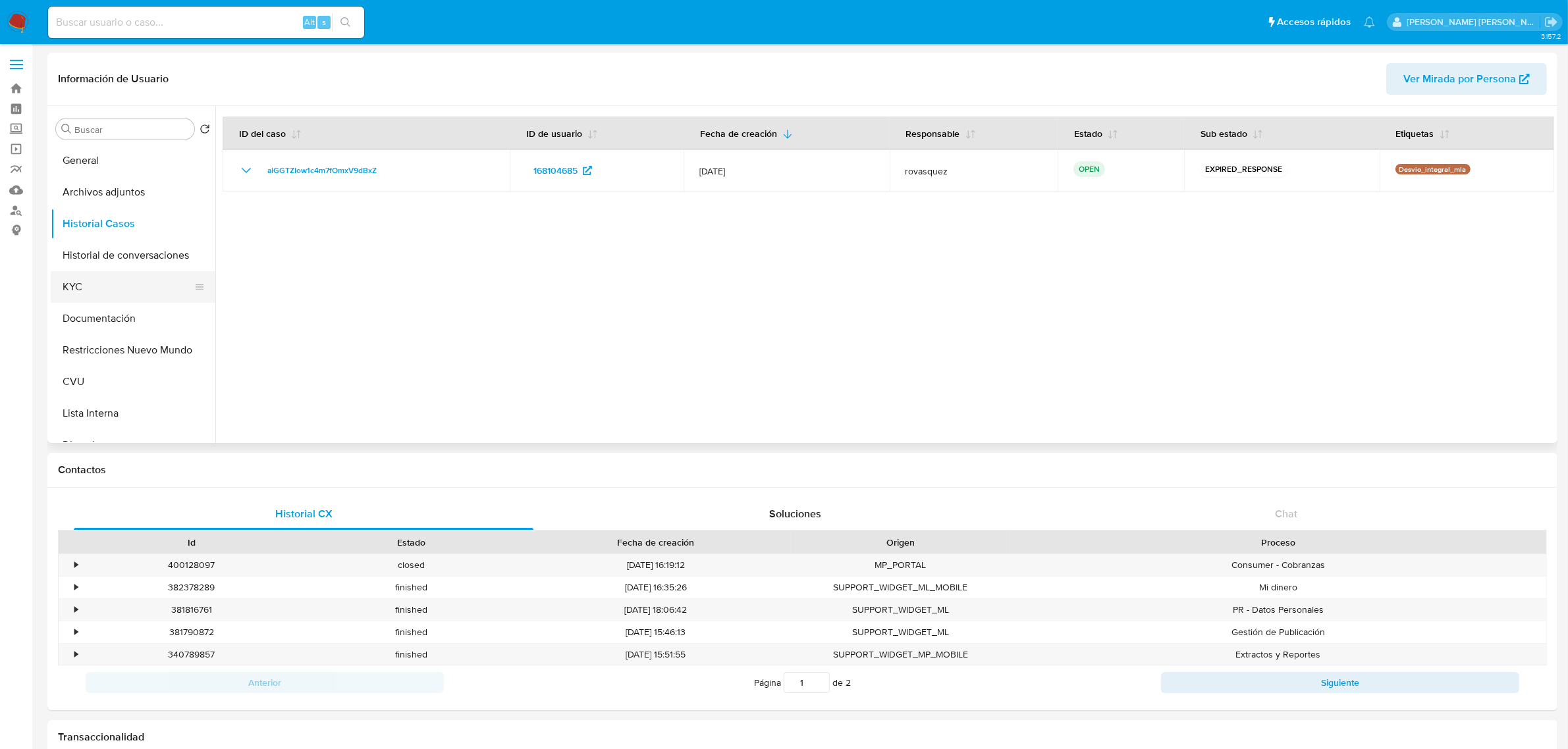
click at [80, 281] on button "KYC" at bounding box center [127, 287] width 154 height 32
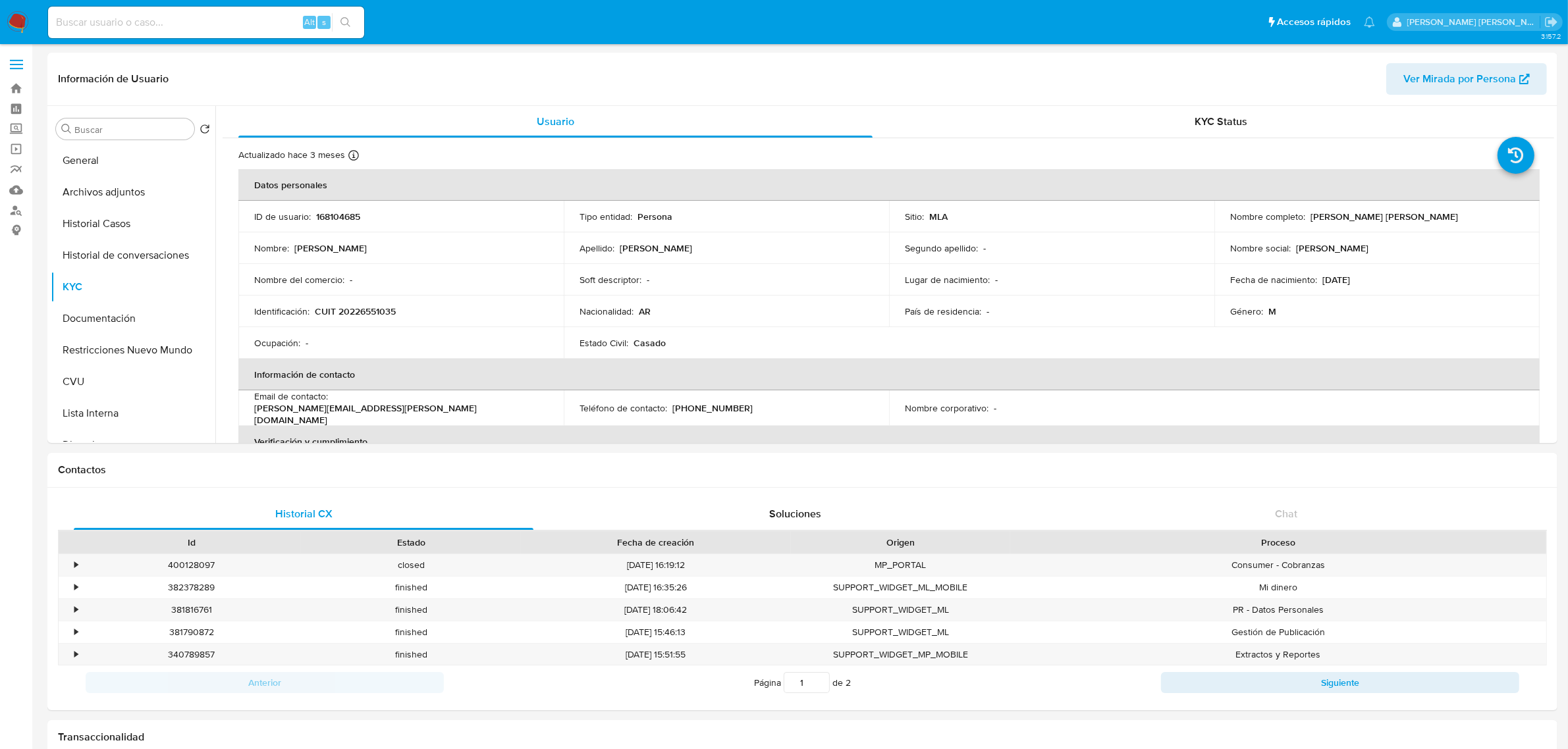
click at [359, 313] on p "CUIT 20226551035" at bounding box center [355, 311] width 81 height 12
copy p "20226551035"
click at [347, 320] on td "Identificación : CUIT 20226551035" at bounding box center [401, 312] width 325 height 32
click at [360, 305] on p "CUIT 20226551035" at bounding box center [355, 311] width 81 height 12
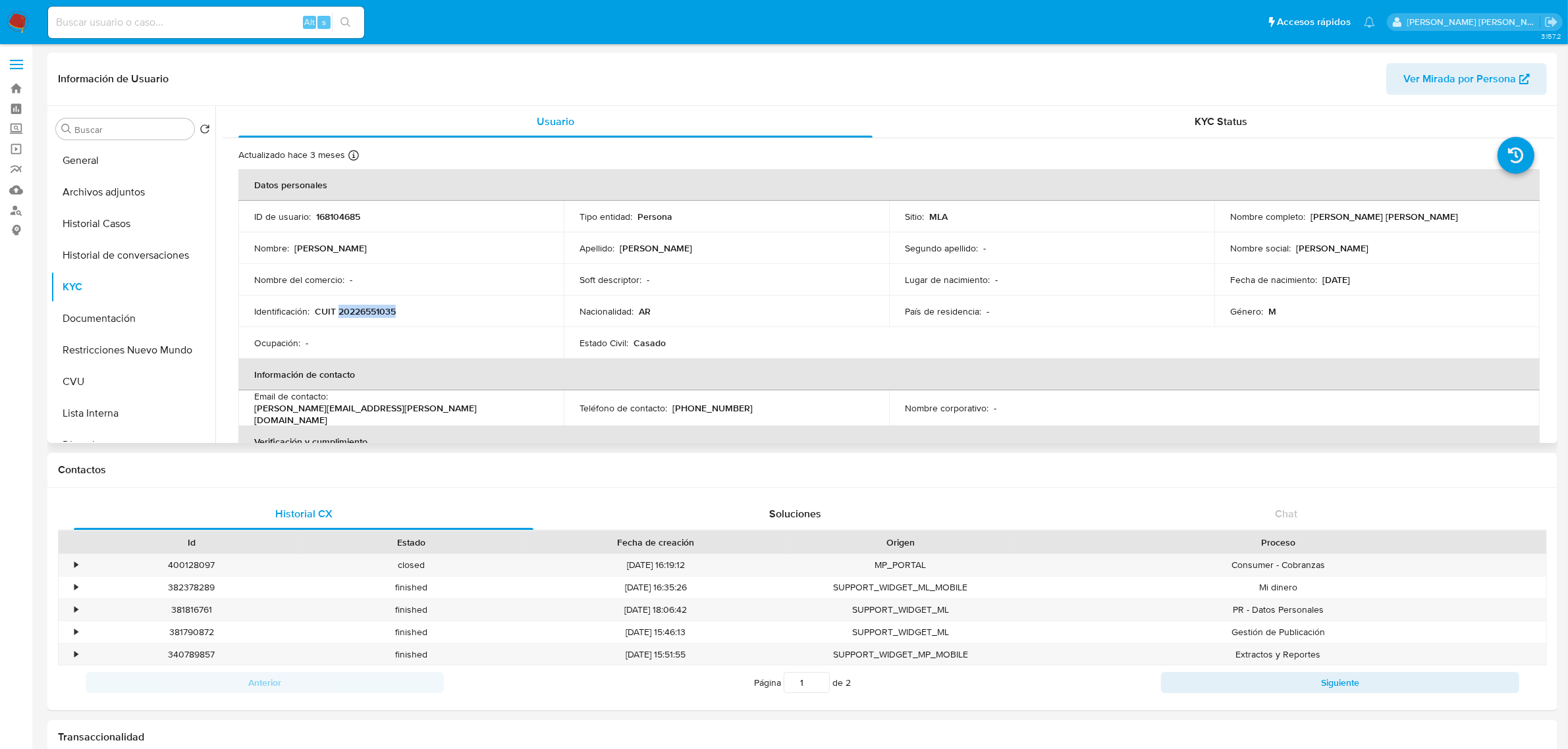
click at [360, 305] on p "CUIT 20226551035" at bounding box center [355, 311] width 81 height 12
copy p "20226551035"
click at [373, 300] on td "Identificación : CUIT 20226551035" at bounding box center [401, 312] width 325 height 32
drag, startPoint x: 373, startPoint y: 300, endPoint x: 367, endPoint y: 308, distance: 10.0
click at [372, 301] on td "Identificación : CUIT 20226551035" at bounding box center [401, 312] width 325 height 32
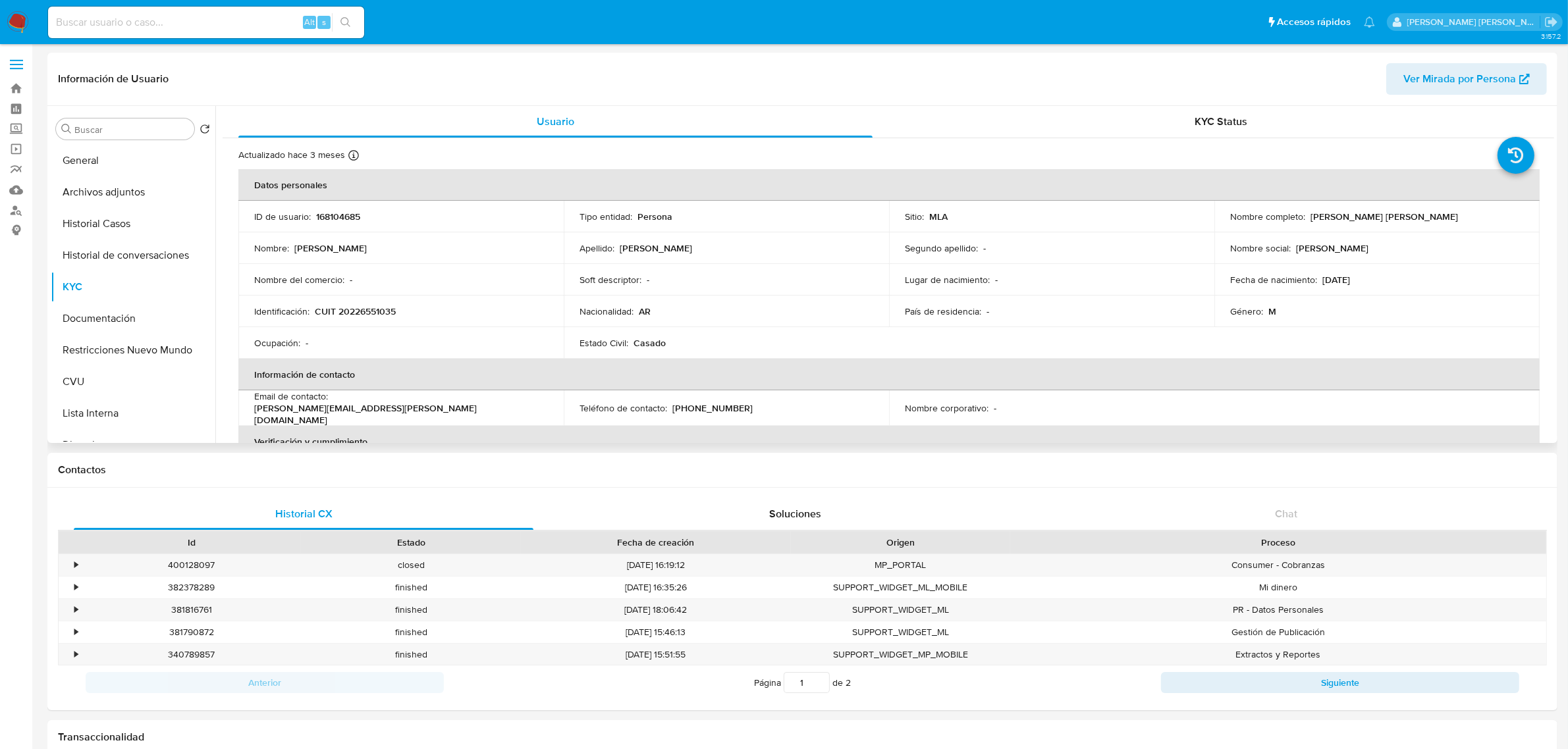
click at [367, 308] on p "CUIT 20226551035" at bounding box center [355, 311] width 81 height 12
click at [366, 310] on p "CUIT 20226551035" at bounding box center [355, 311] width 81 height 12
copy p "20226551035"
drag, startPoint x: 1304, startPoint y: 218, endPoint x: 1467, endPoint y: 221, distance: 163.0
click at [1467, 221] on div "Nombre completo : Fabian Gustavo Colussi Silva" at bounding box center [1377, 216] width 294 height 12
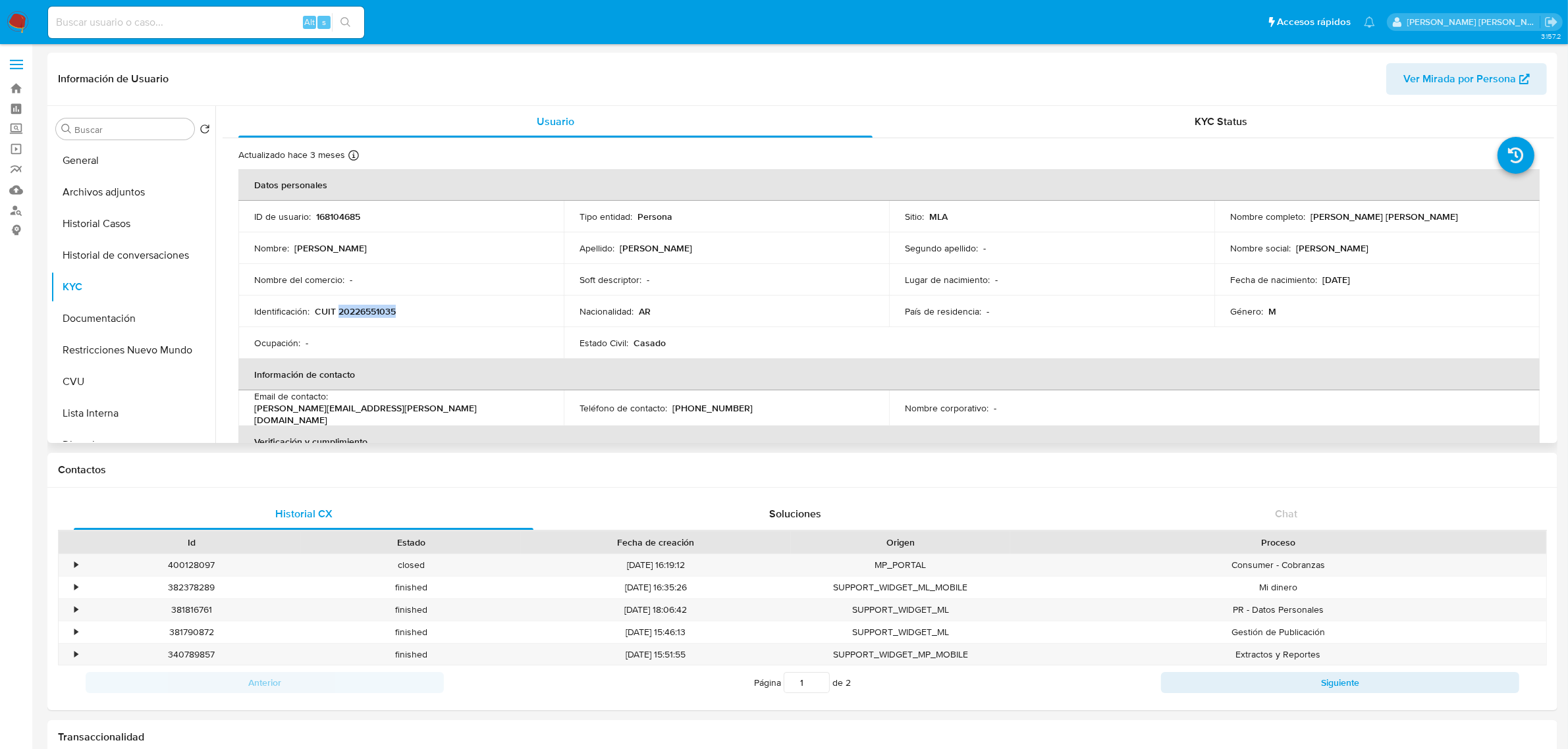
copy div "[PERSON_NAME]"
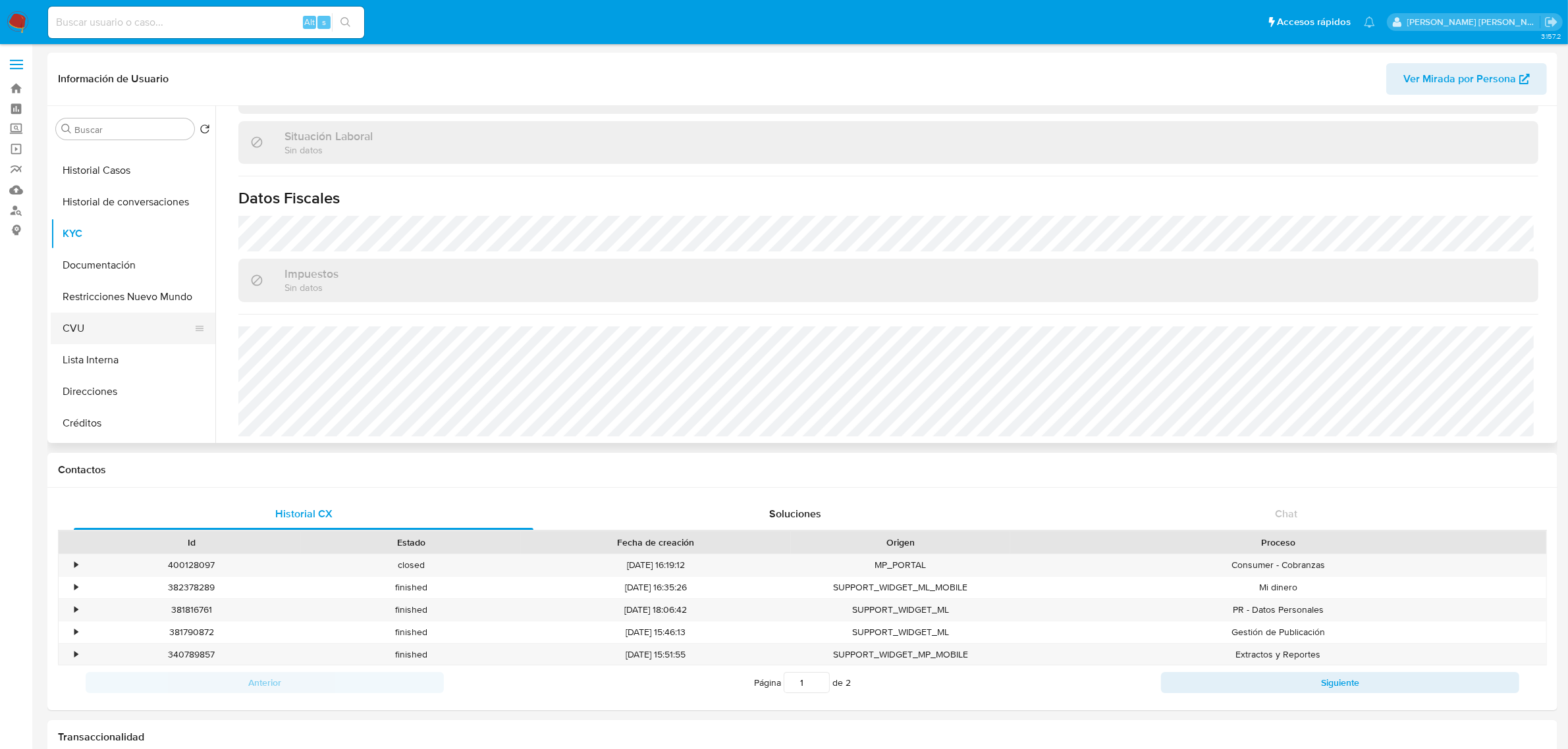
scroll to position [82, 0]
click at [133, 365] on button "Direcciones" at bounding box center [127, 363] width 154 height 32
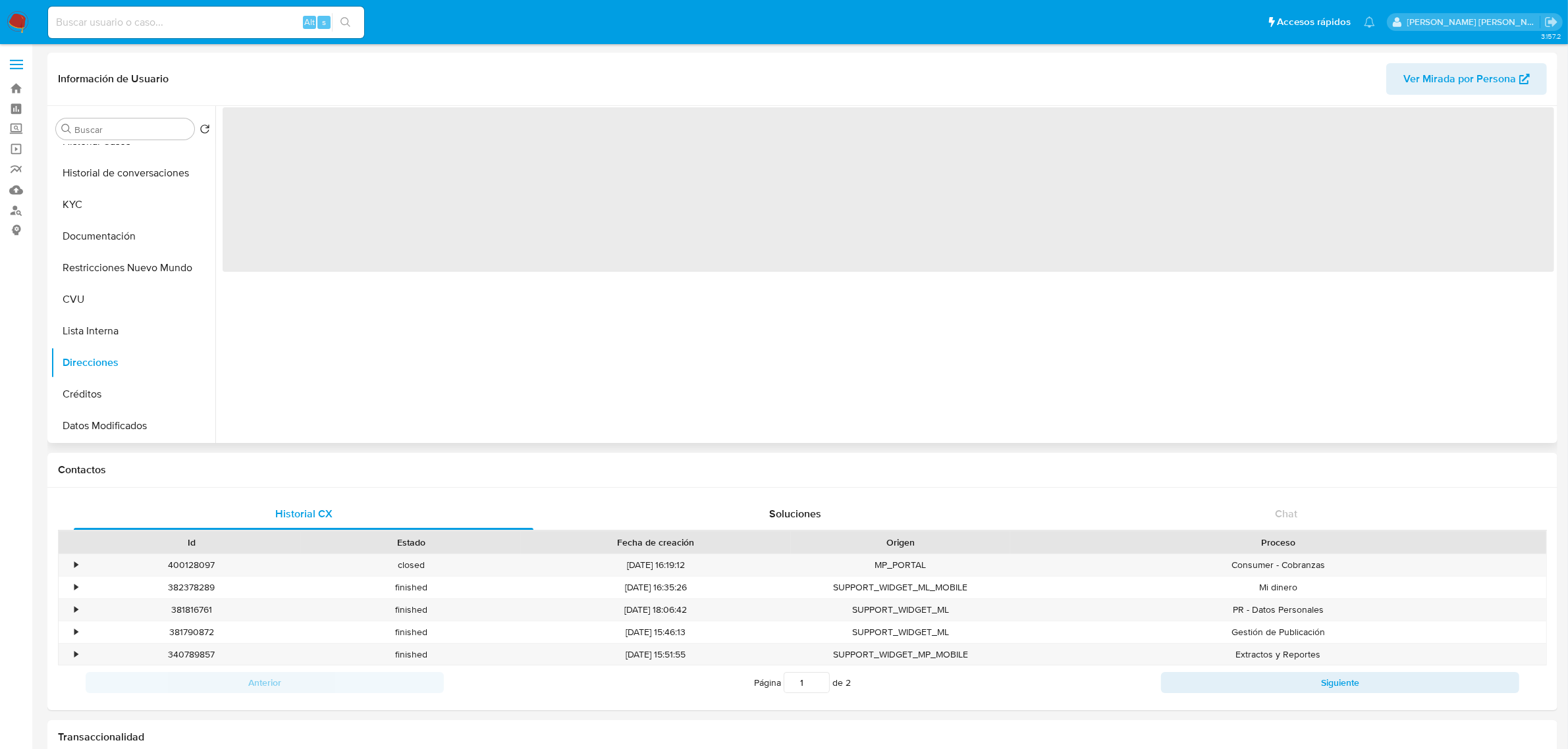
scroll to position [0, 0]
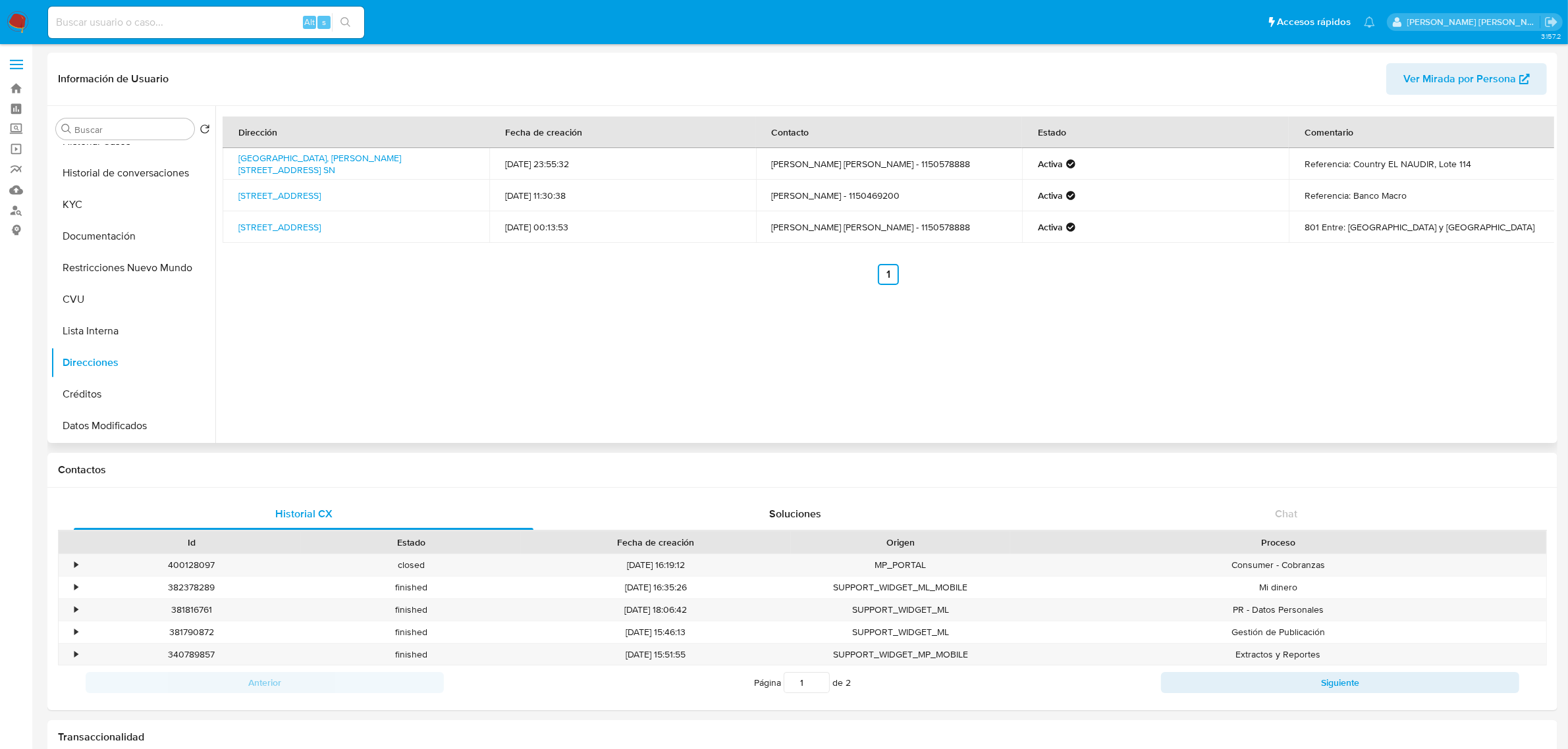
click at [878, 162] on td "Fabian Gustavo Colussi SIlva - 1150578888" at bounding box center [890, 164] width 267 height 32
copy td "SIlva"
click at [115, 199] on button "KYC" at bounding box center [127, 204] width 154 height 32
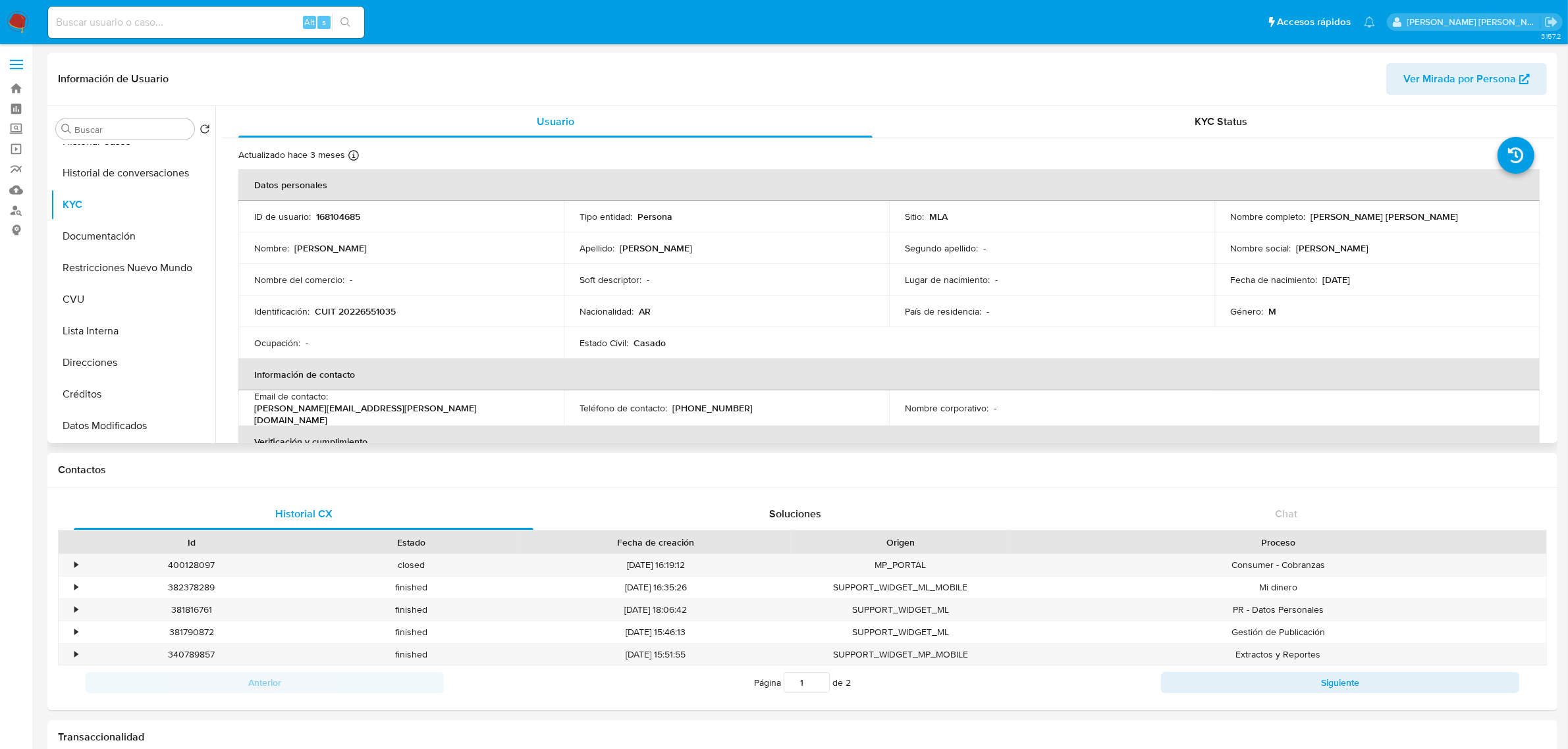
click at [367, 312] on p "CUIT 20226551035" at bounding box center [355, 311] width 81 height 12
copy p "20226551035"
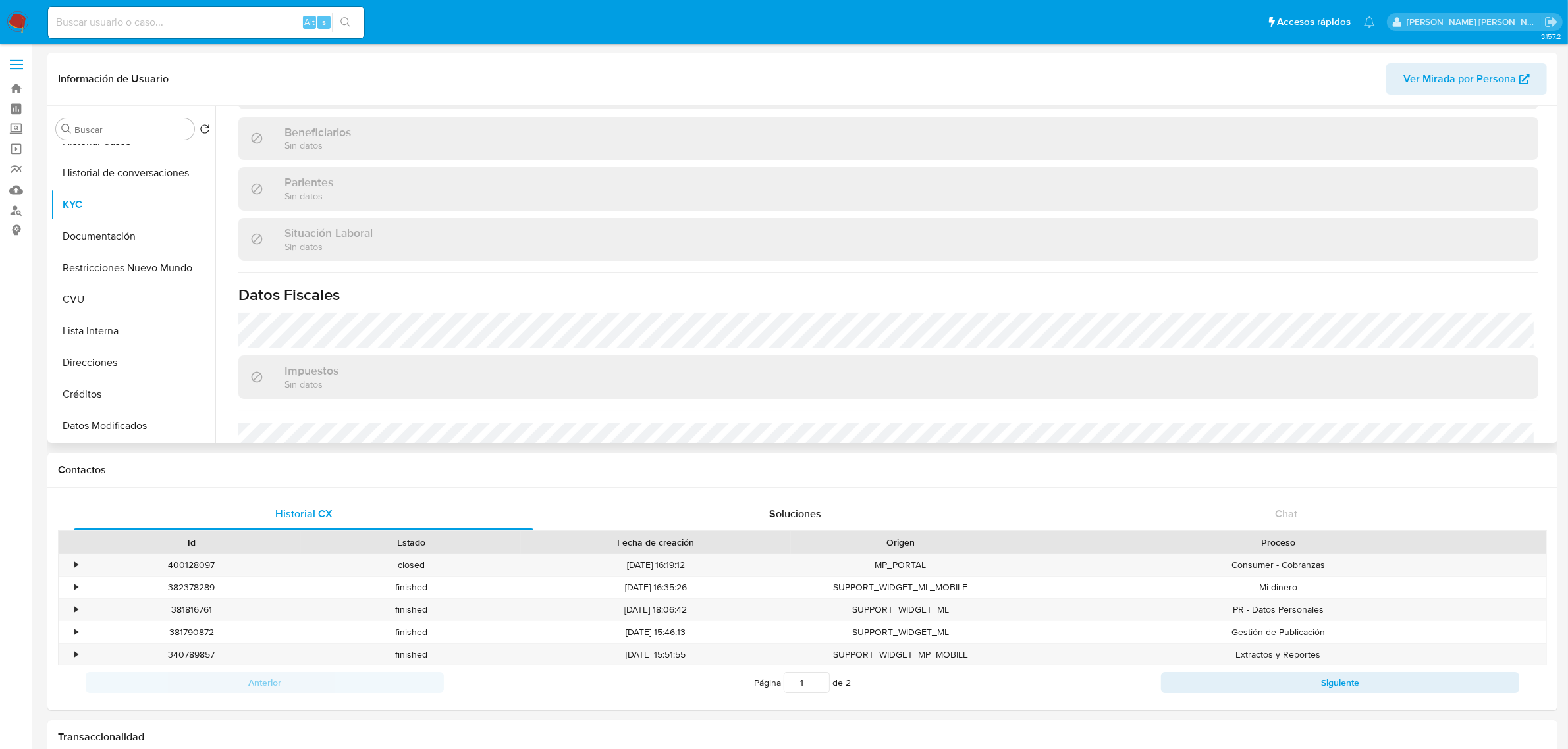
scroll to position [688, 0]
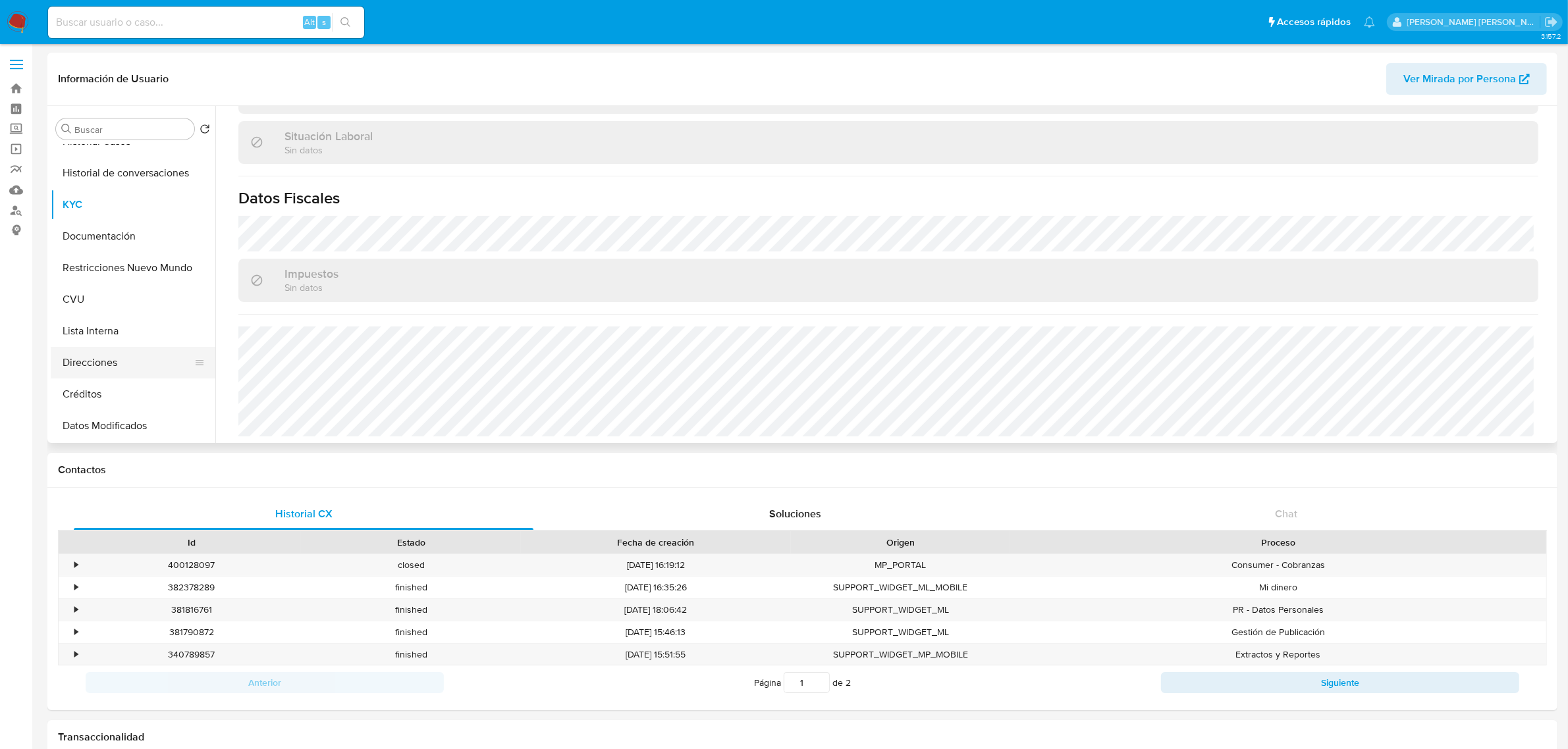
click at [120, 371] on button "Direcciones" at bounding box center [127, 363] width 154 height 32
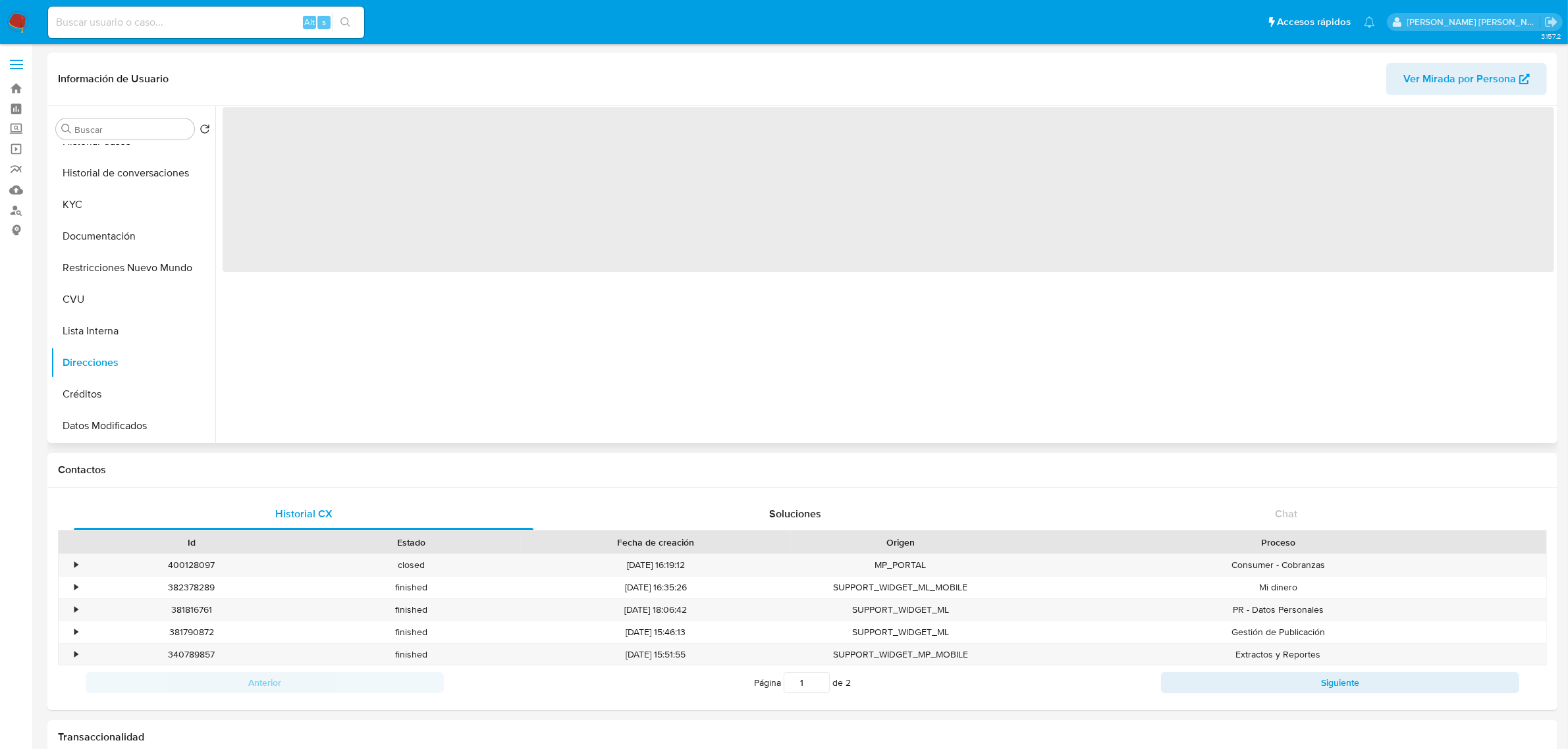
scroll to position [0, 0]
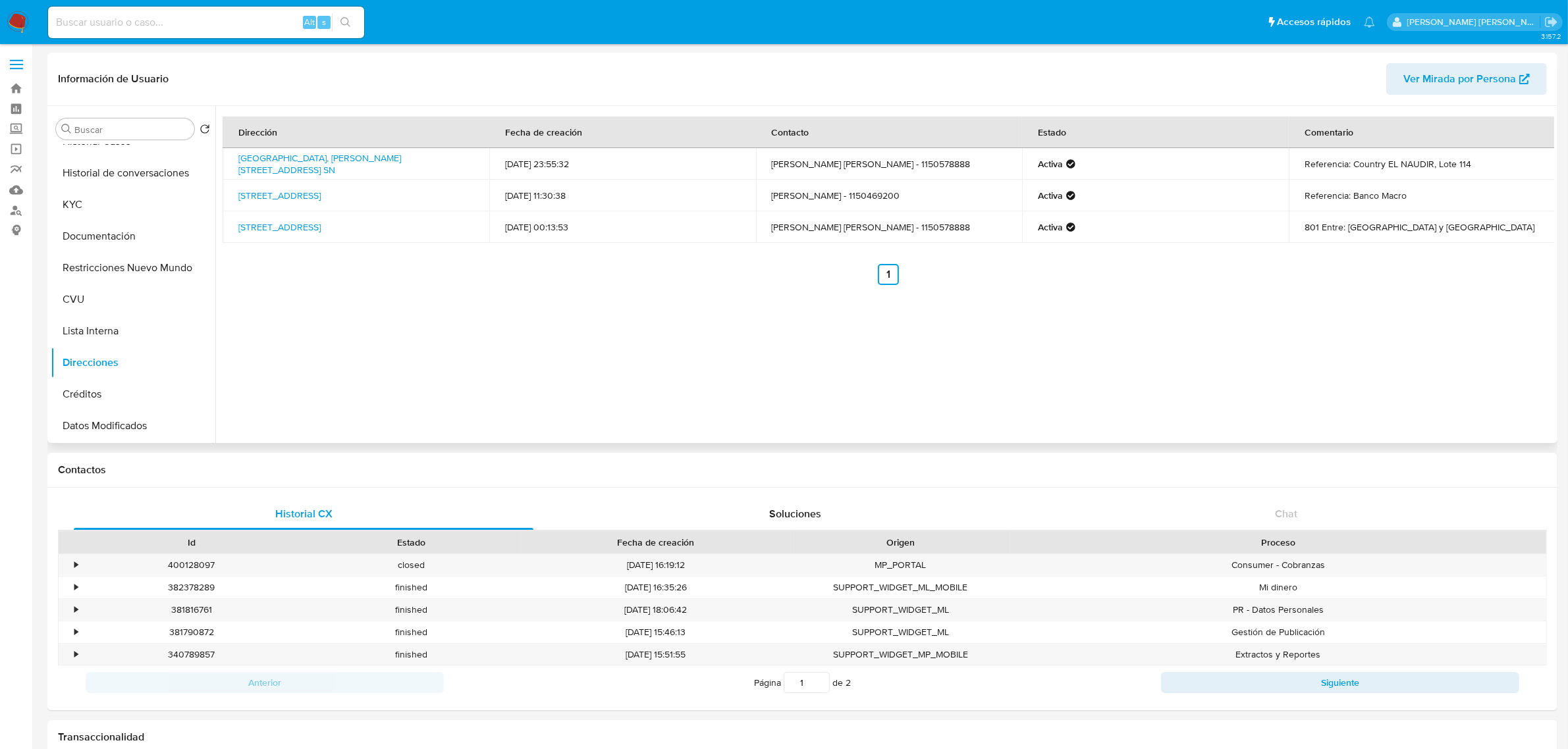
click at [858, 160] on td "Fabian Gustavo Colussi SIlva - 1150578888" at bounding box center [890, 164] width 267 height 32
copy td "Colussi"
drag, startPoint x: 113, startPoint y: 211, endPoint x: 177, endPoint y: 212, distance: 64.0
click at [113, 211] on button "KYC" at bounding box center [127, 204] width 154 height 32
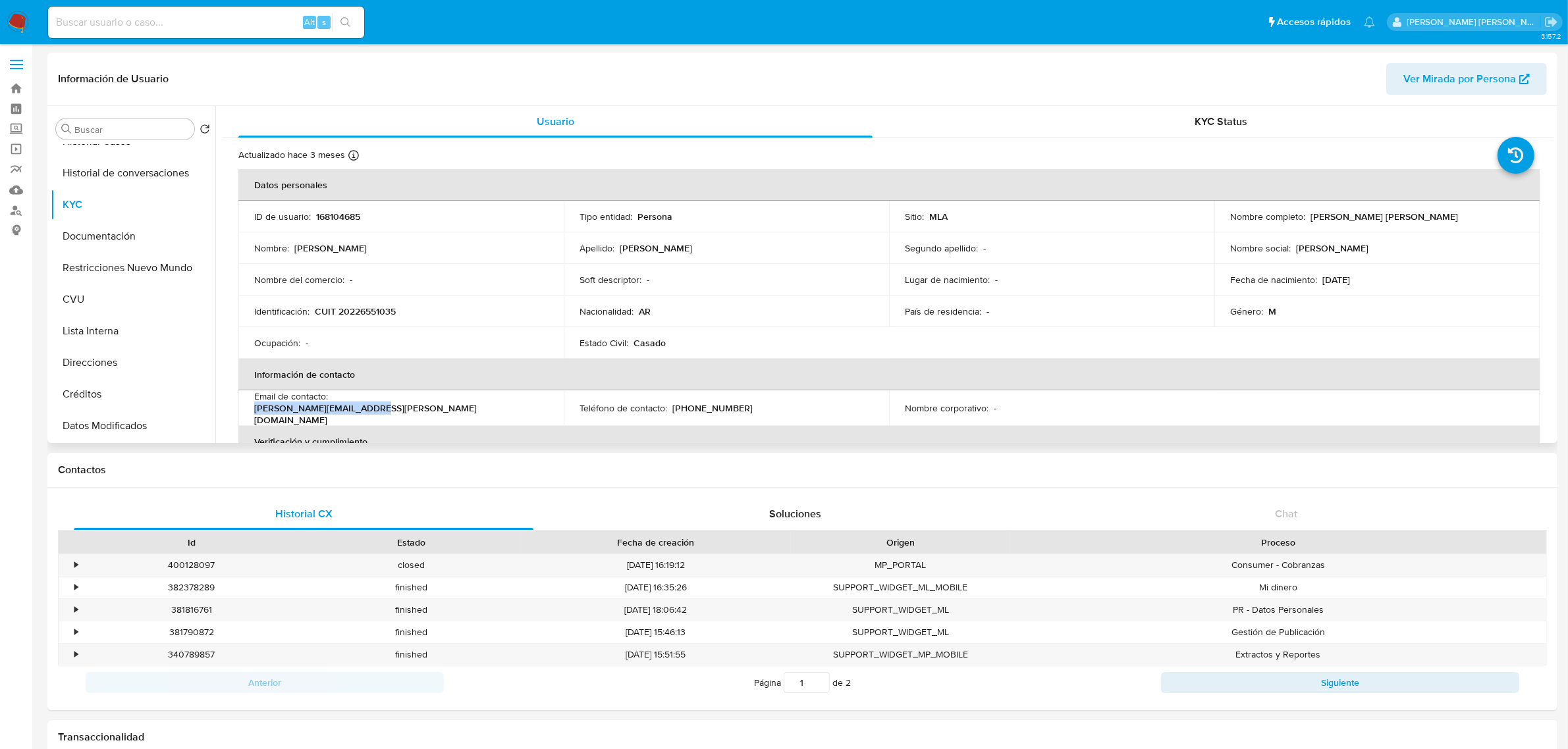
drag, startPoint x: 333, startPoint y: 406, endPoint x: 459, endPoint y: 406, distance: 126.0
click at [459, 406] on div "Email de contacto : fabian.colussi@icloud.com" at bounding box center [401, 408] width 294 height 36
copy p "fabian.colussi@icloud.com"
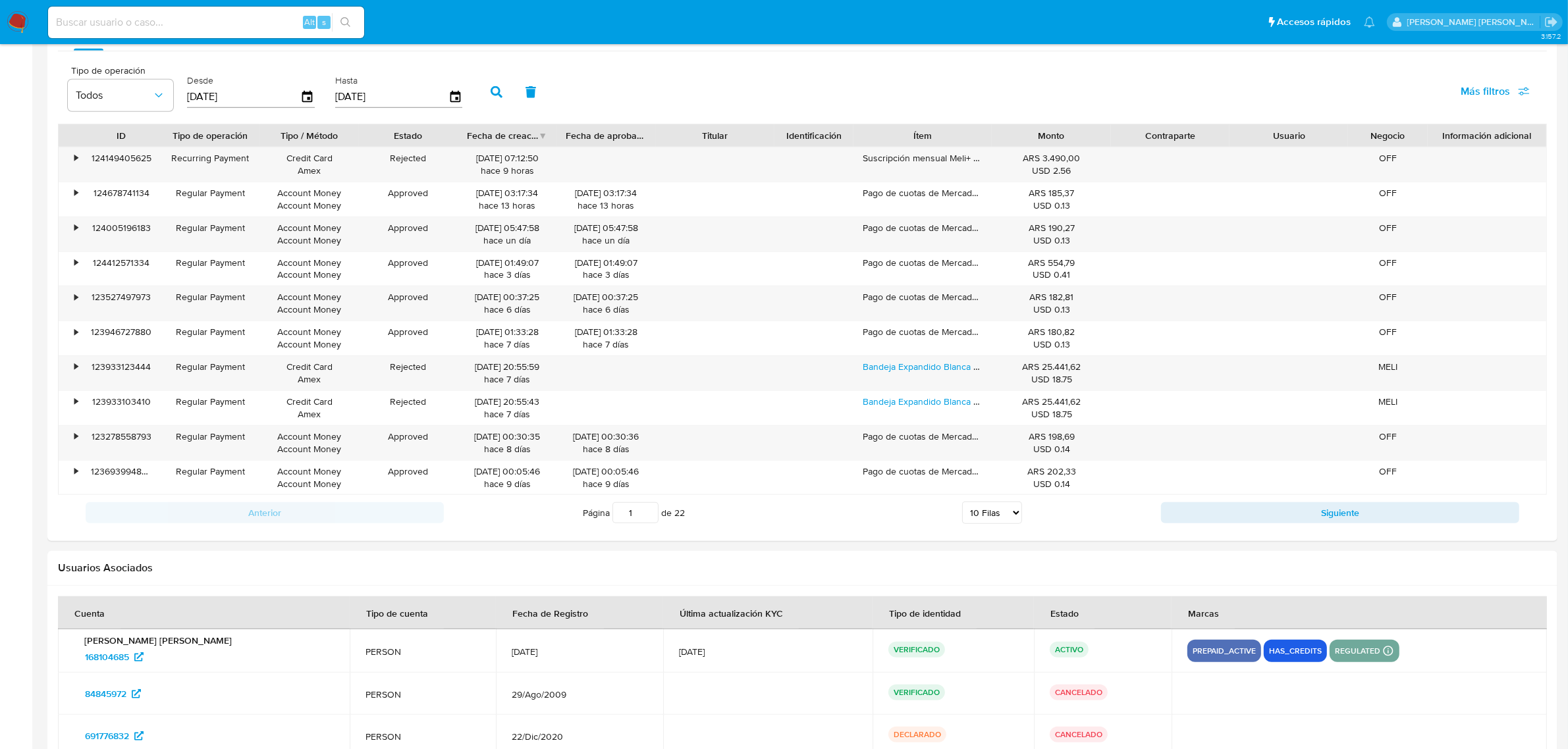
scroll to position [1395, 0]
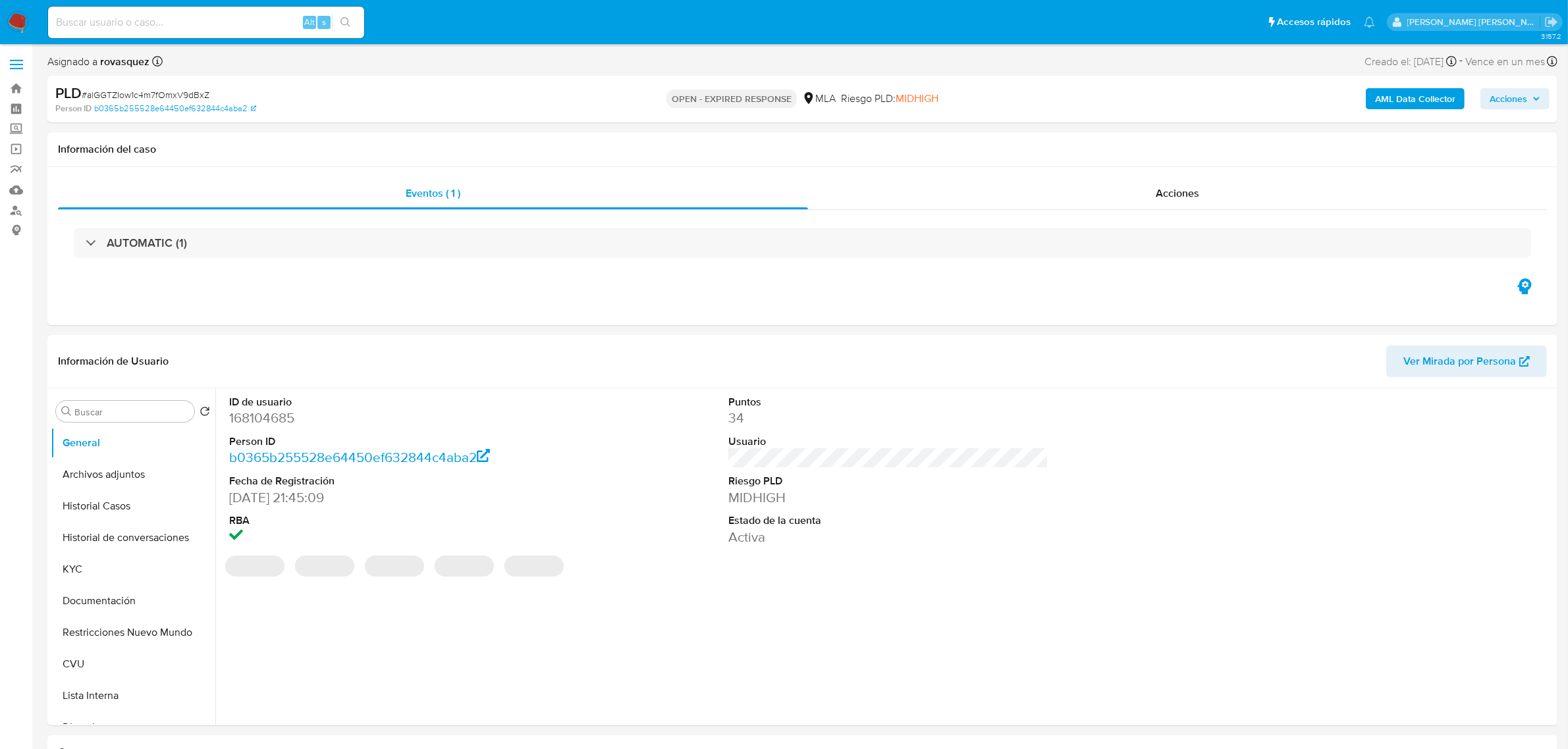
select select "10"
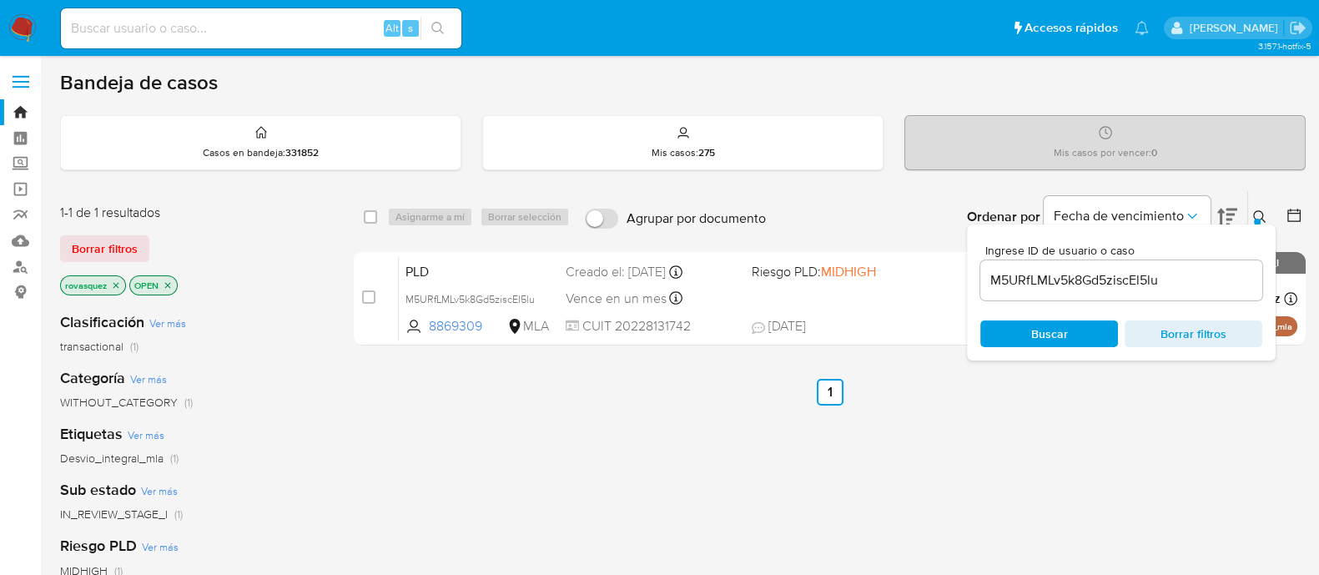
click at [1097, 281] on input "M5URfLMLv5k8Gd5ziscEl5lu" at bounding box center [1121, 280] width 282 height 22
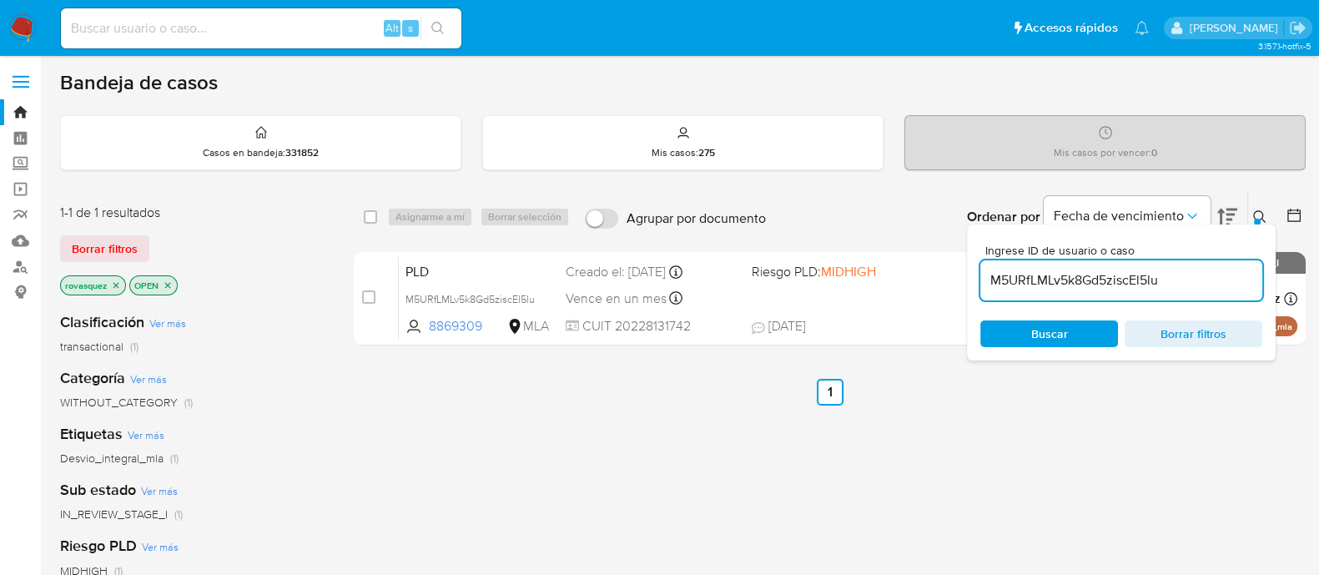
click at [1097, 281] on input "M5URfLMLv5k8Gd5ziscEl5lu" at bounding box center [1121, 280] width 282 height 22
paste input "alGGTZIow1c4m7fOmxV9dBxZ"
type input "alGGTZIow1c4m7fOmxV9dBxZ"
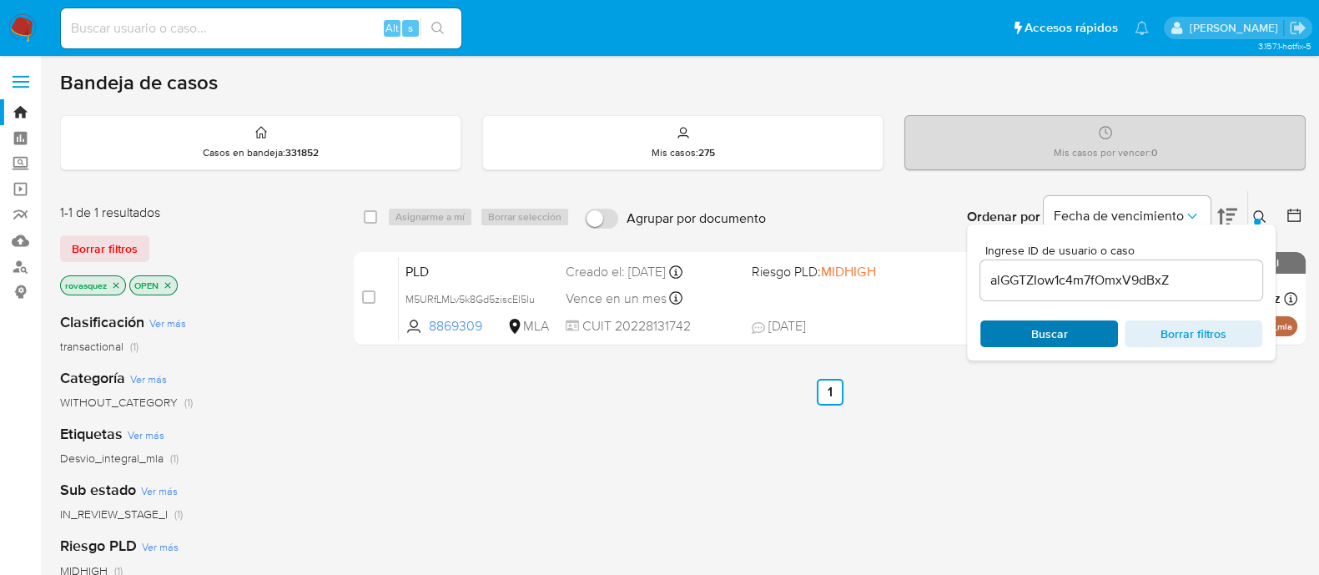
click at [1034, 335] on span "Buscar" at bounding box center [1049, 333] width 37 height 27
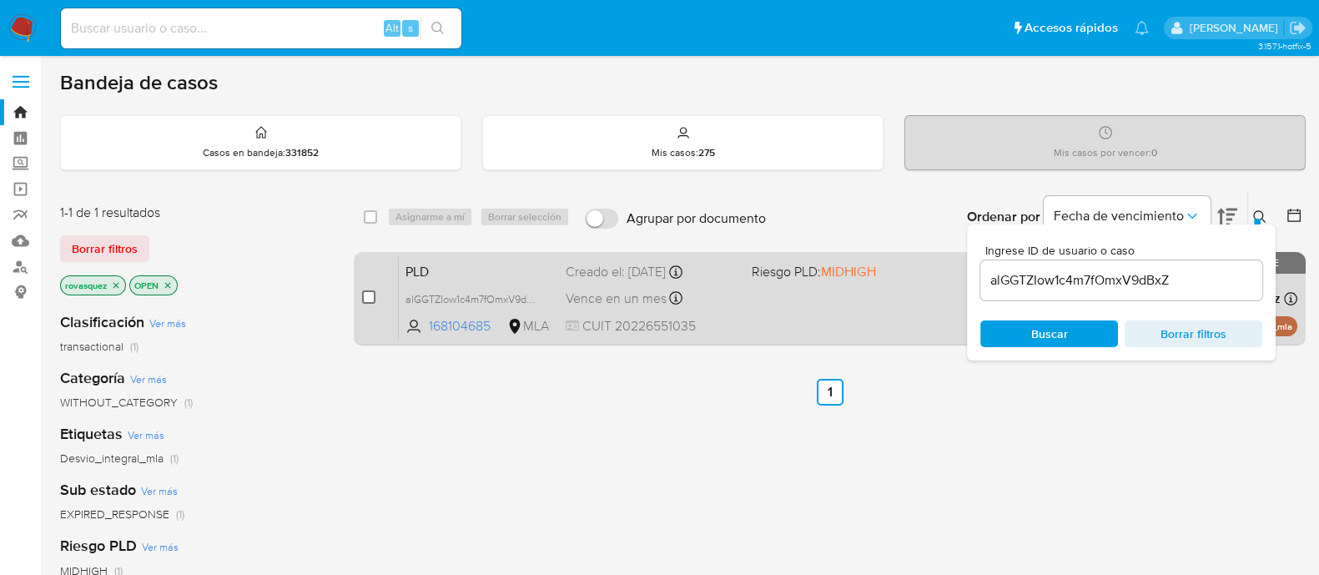
click at [371, 295] on input "checkbox" at bounding box center [368, 296] width 13 height 13
checkbox input "true"
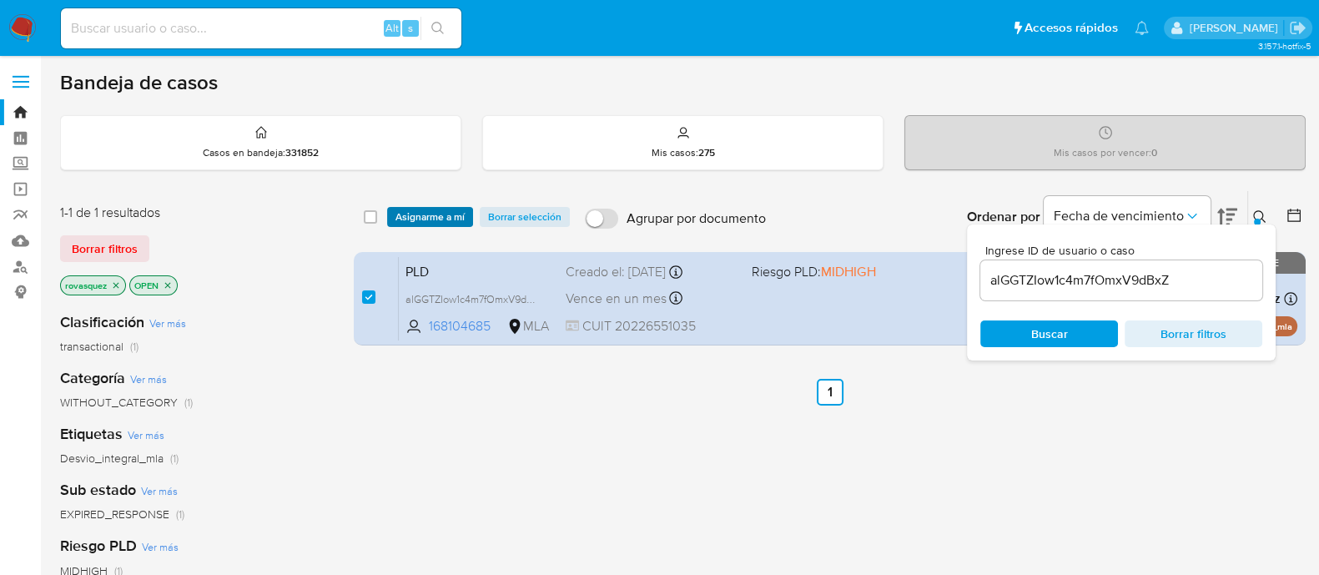
click at [447, 209] on span "Asignarme a mí" at bounding box center [429, 217] width 69 height 17
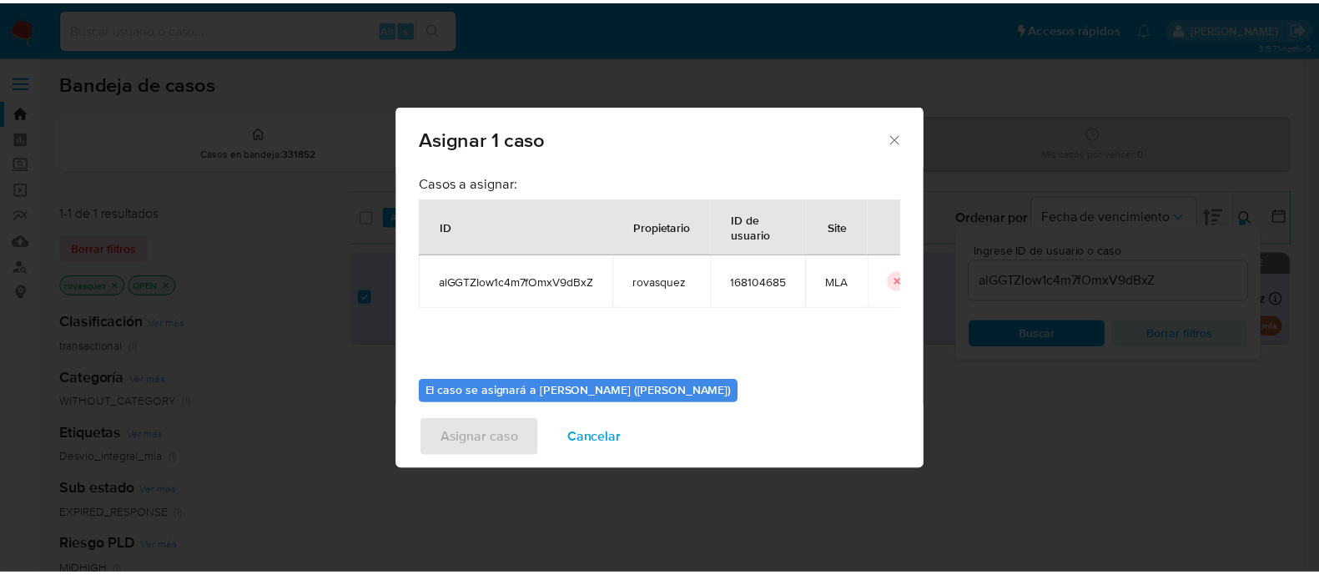
scroll to position [86, 0]
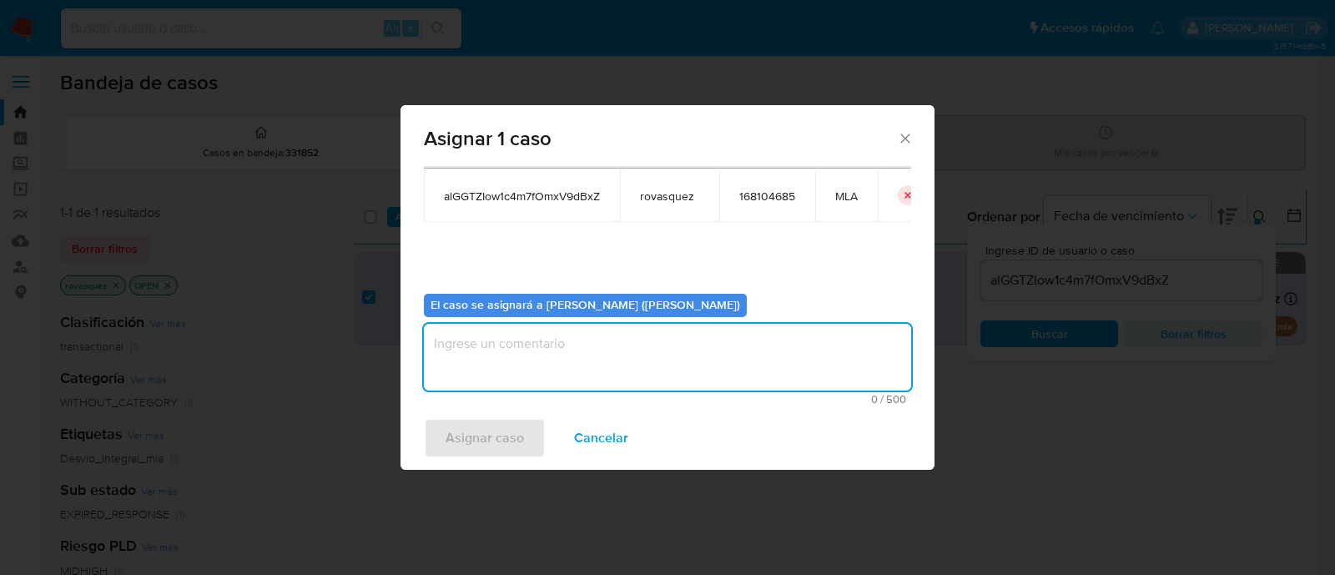
click at [572, 335] on textarea "assign-modal" at bounding box center [667, 357] width 487 height 67
type textarea "."
click at [505, 440] on span "Asignar caso" at bounding box center [484, 438] width 78 height 37
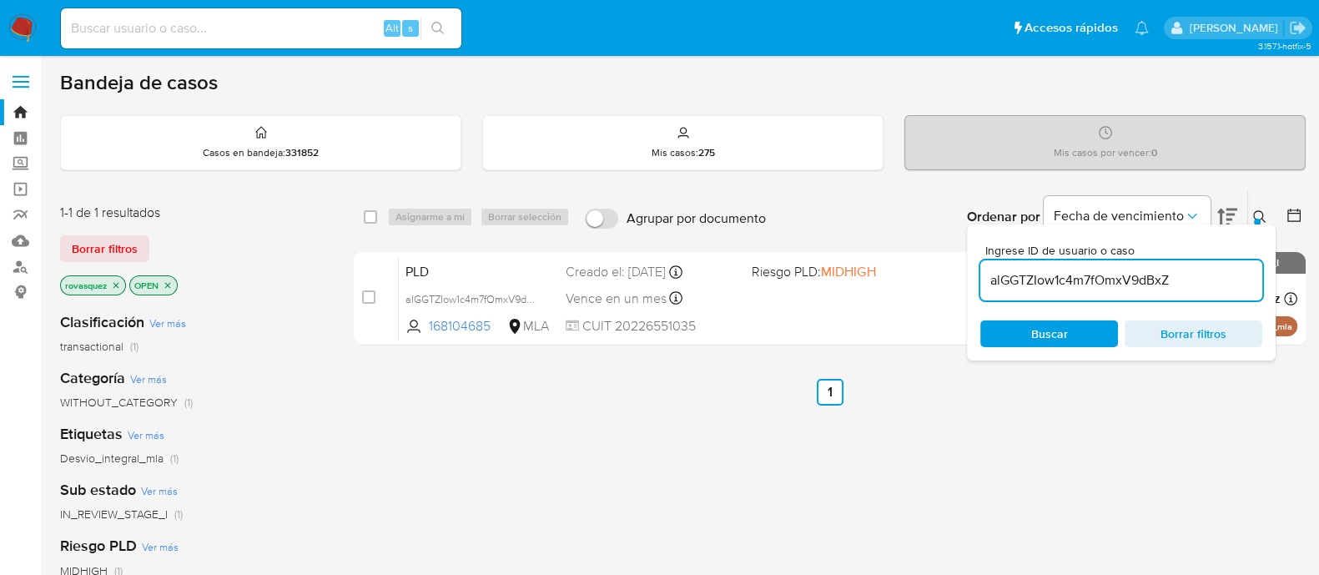
click at [1099, 278] on input "alGGTZIow1c4m7fOmxV9dBxZ" at bounding box center [1121, 280] width 282 height 22
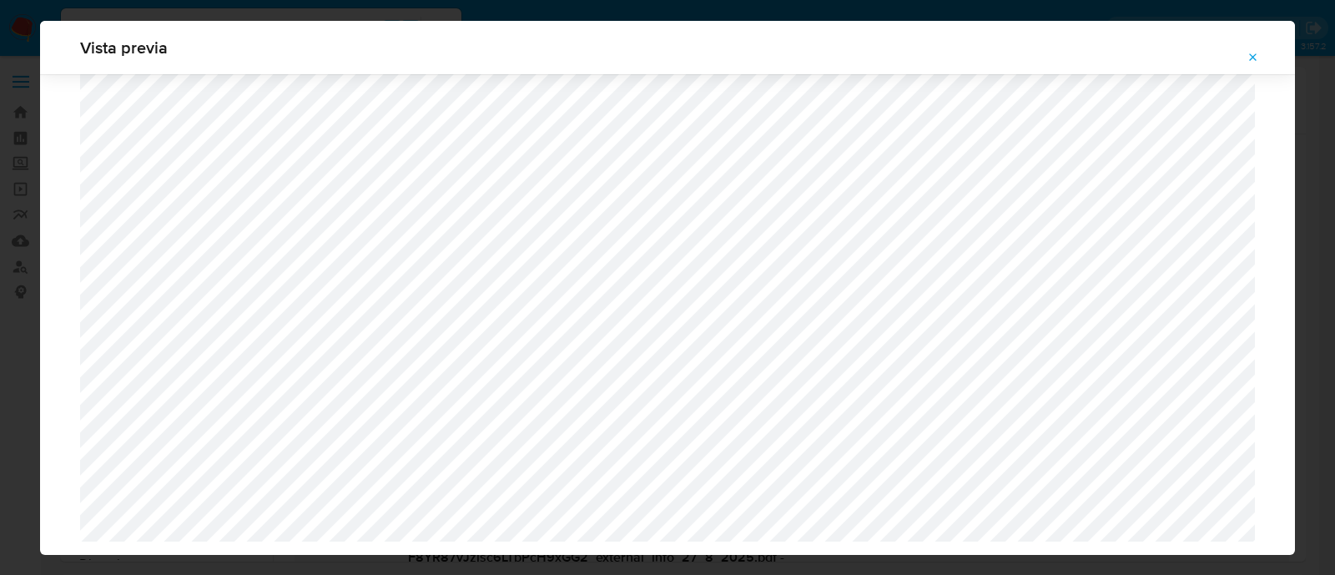
select select "10"
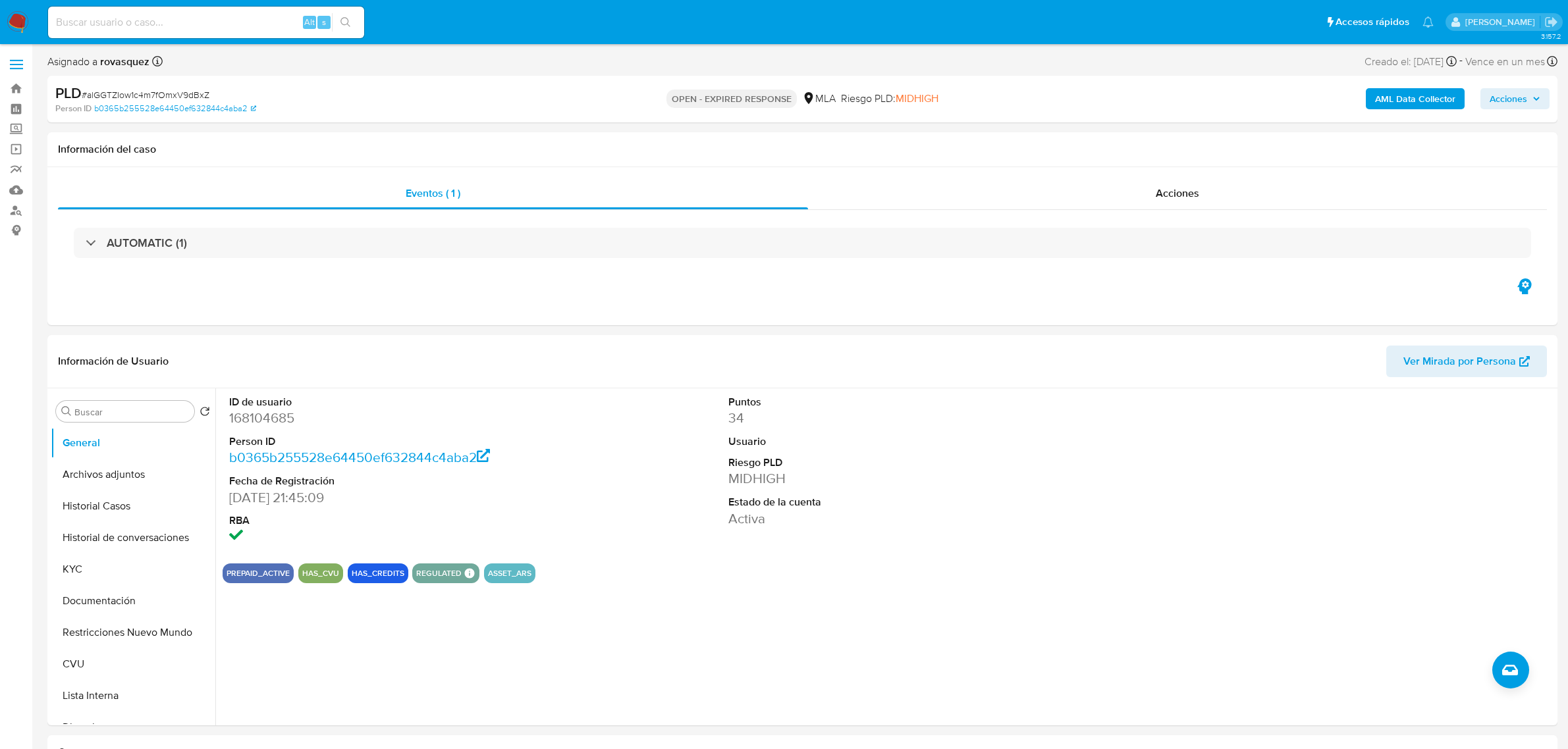
select select "10"
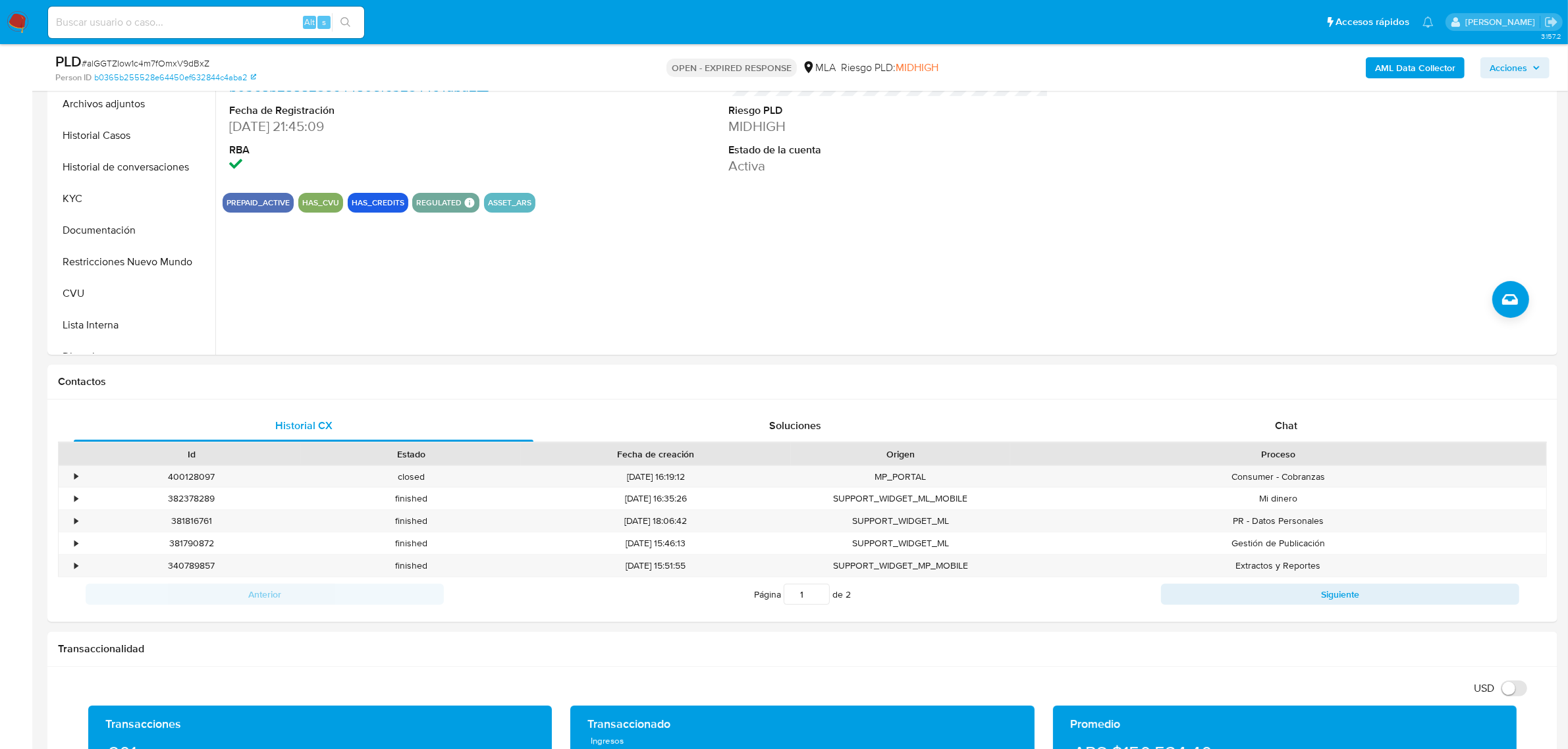
scroll to position [329, 0]
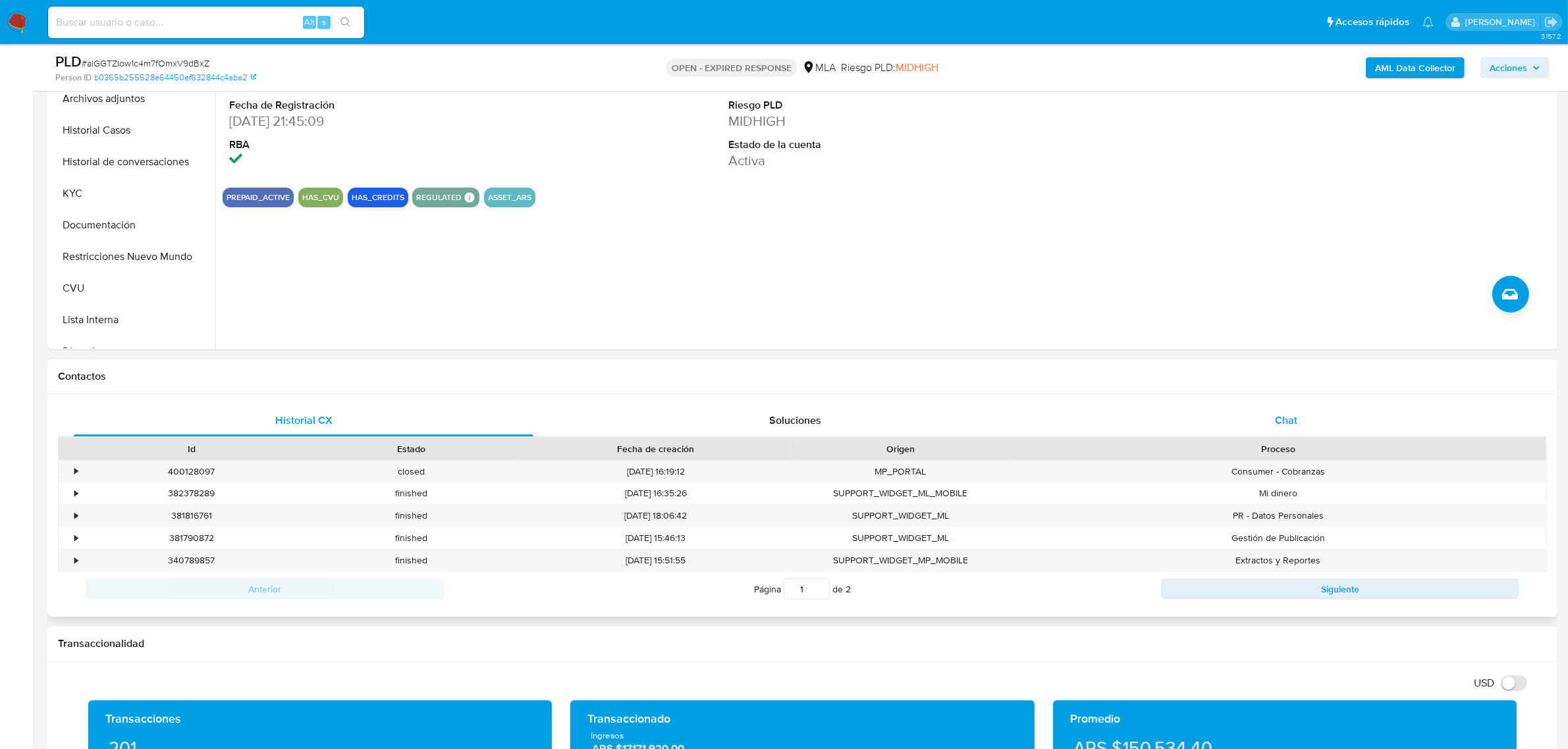
click at [1274, 419] on div "Chat" at bounding box center [1286, 421] width 460 height 32
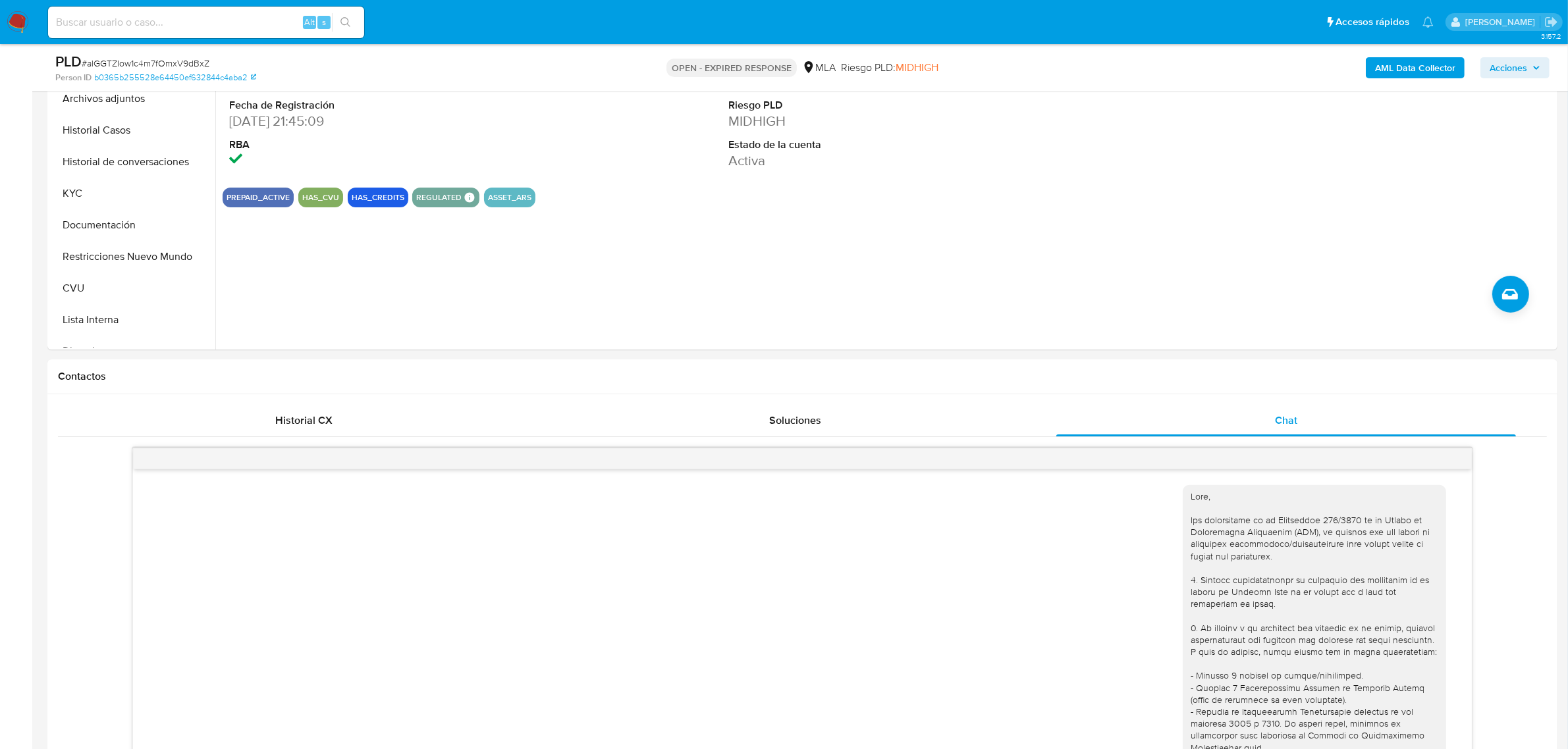
scroll to position [551, 0]
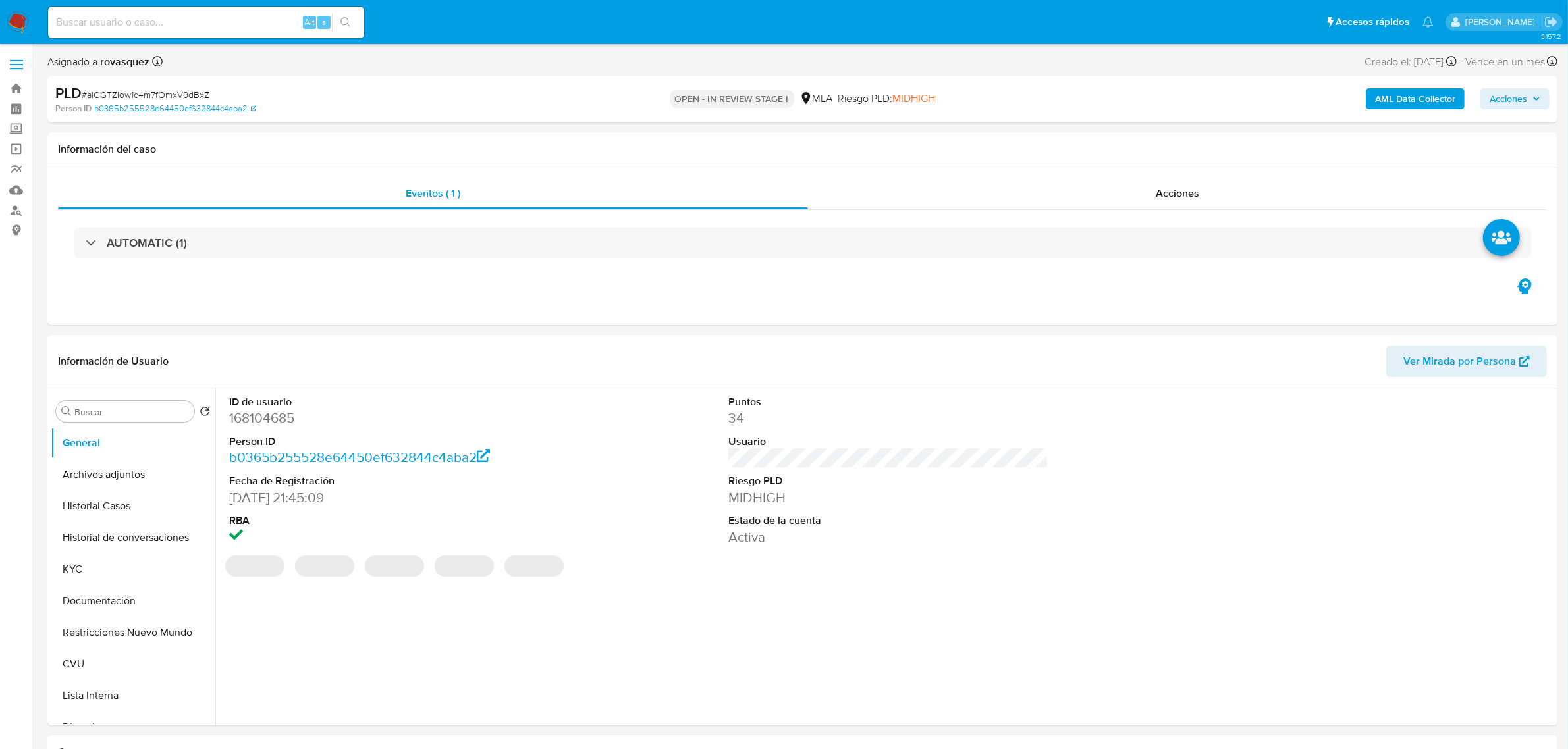
select select "10"
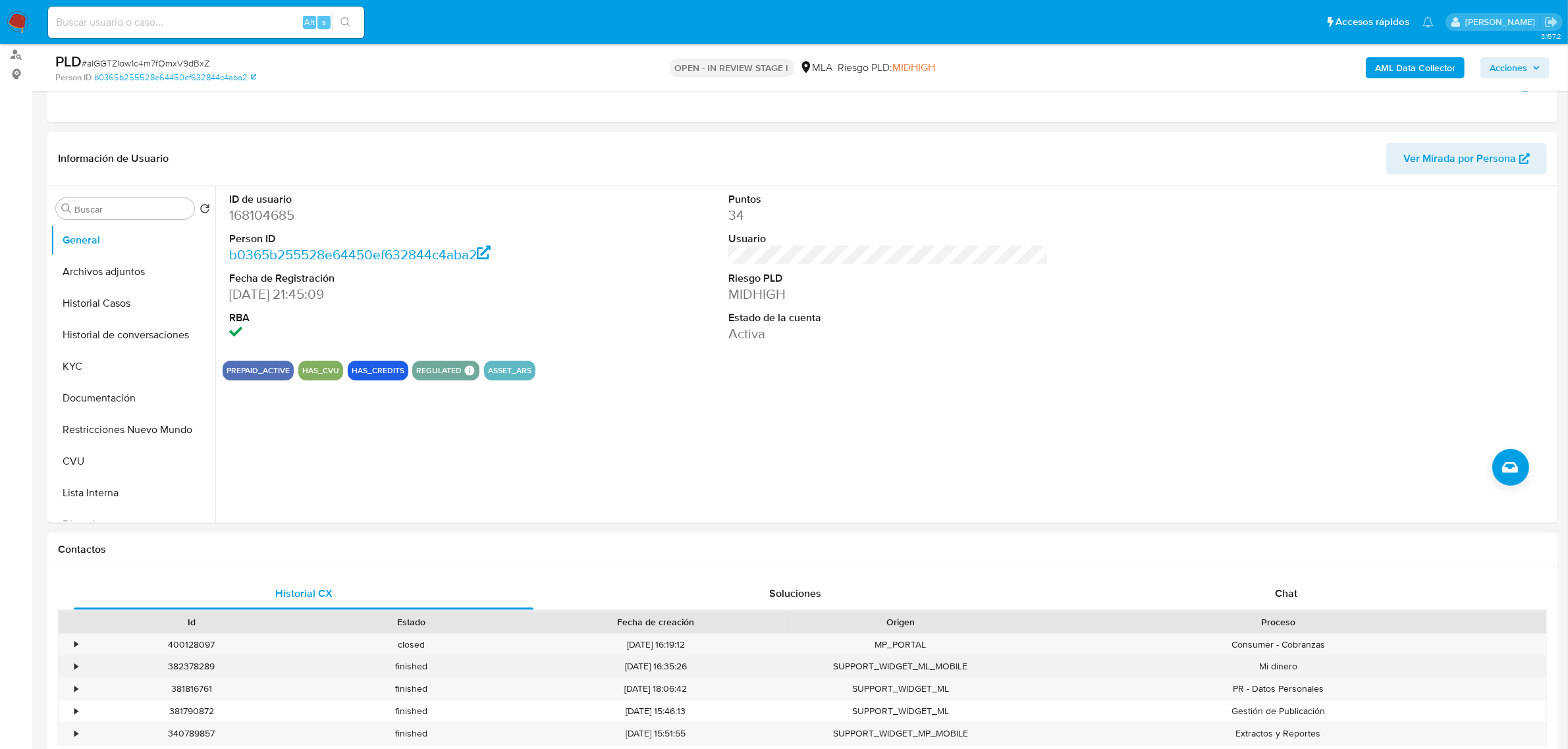
scroll to position [329, 0]
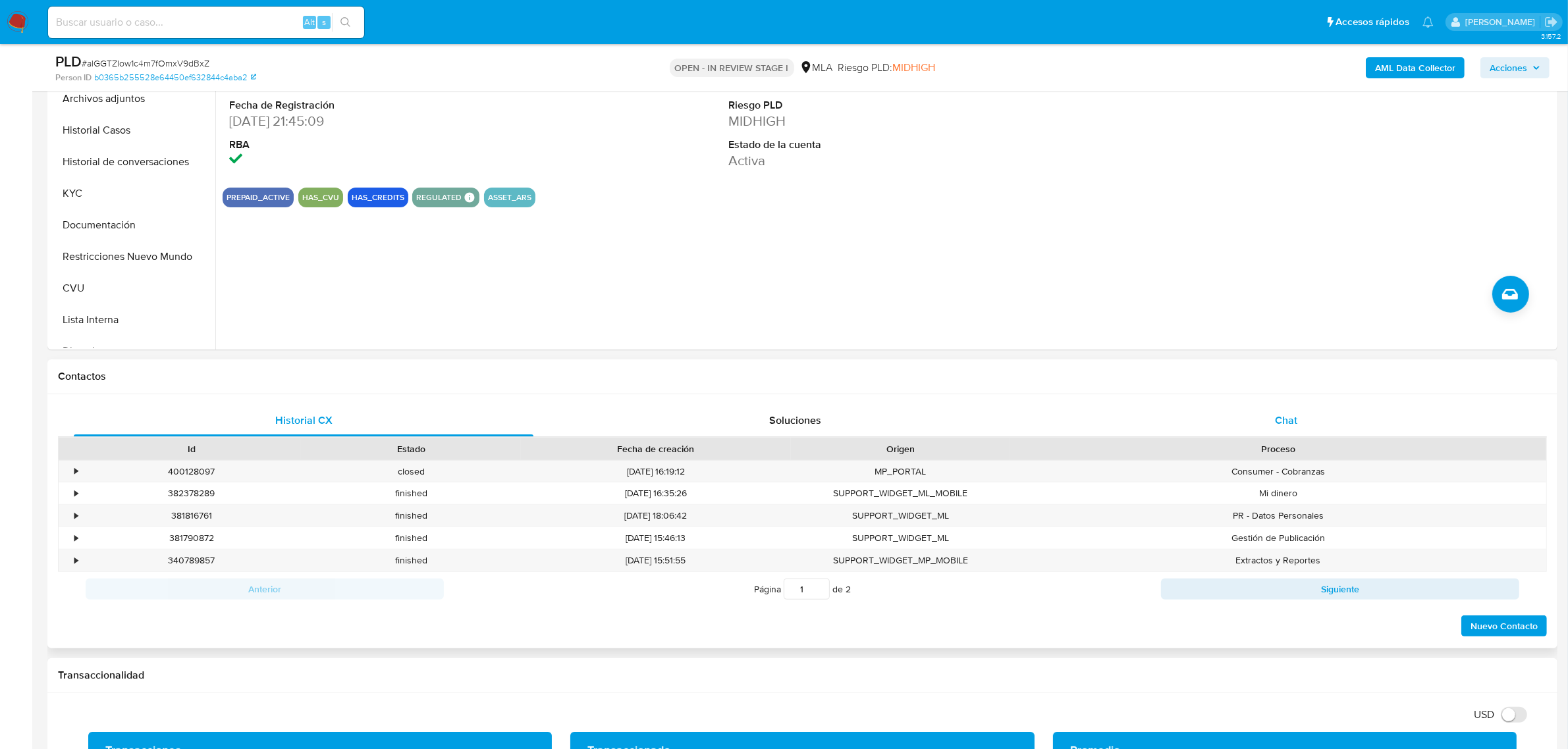
click at [1266, 413] on div "Chat" at bounding box center [1286, 421] width 460 height 32
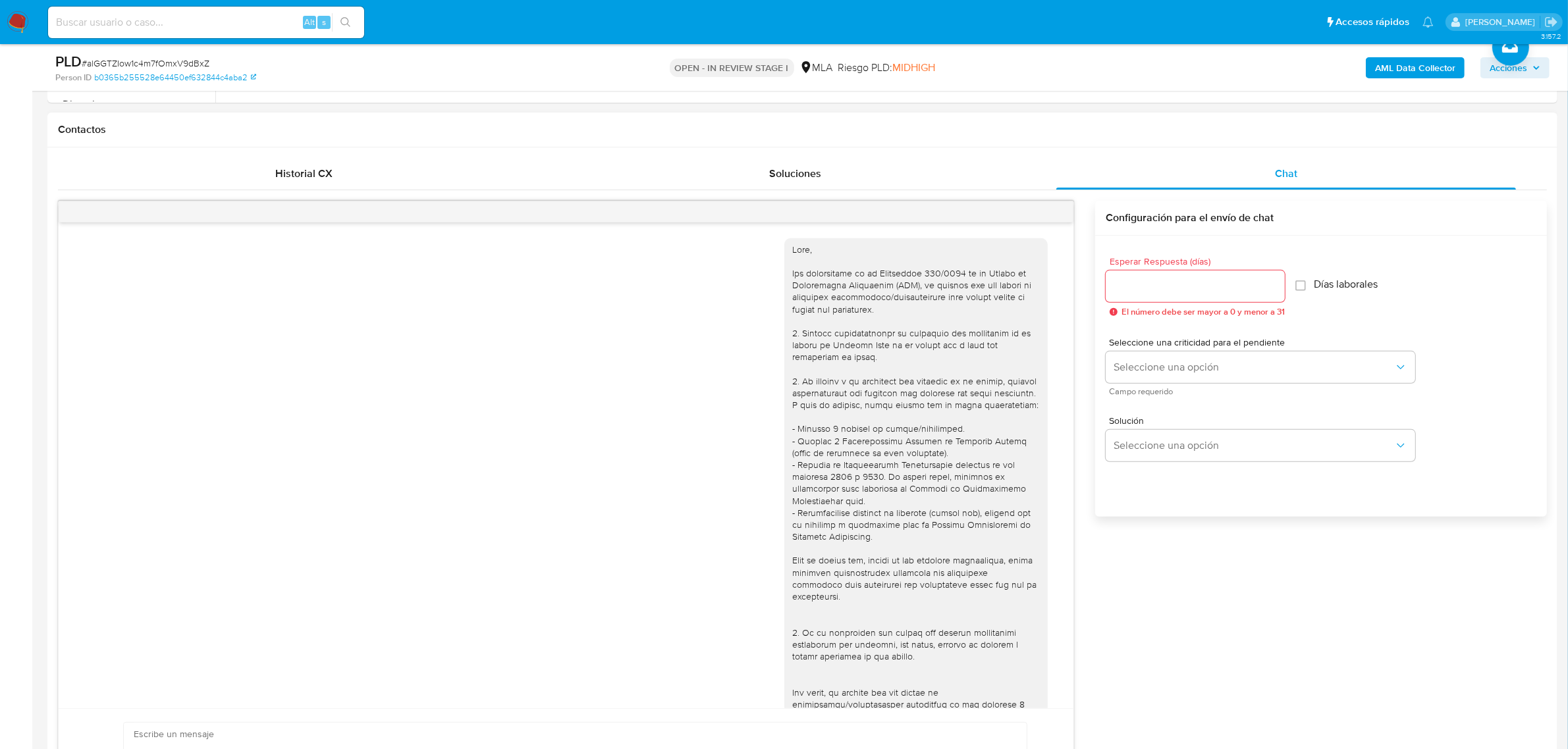
scroll to position [551, 0]
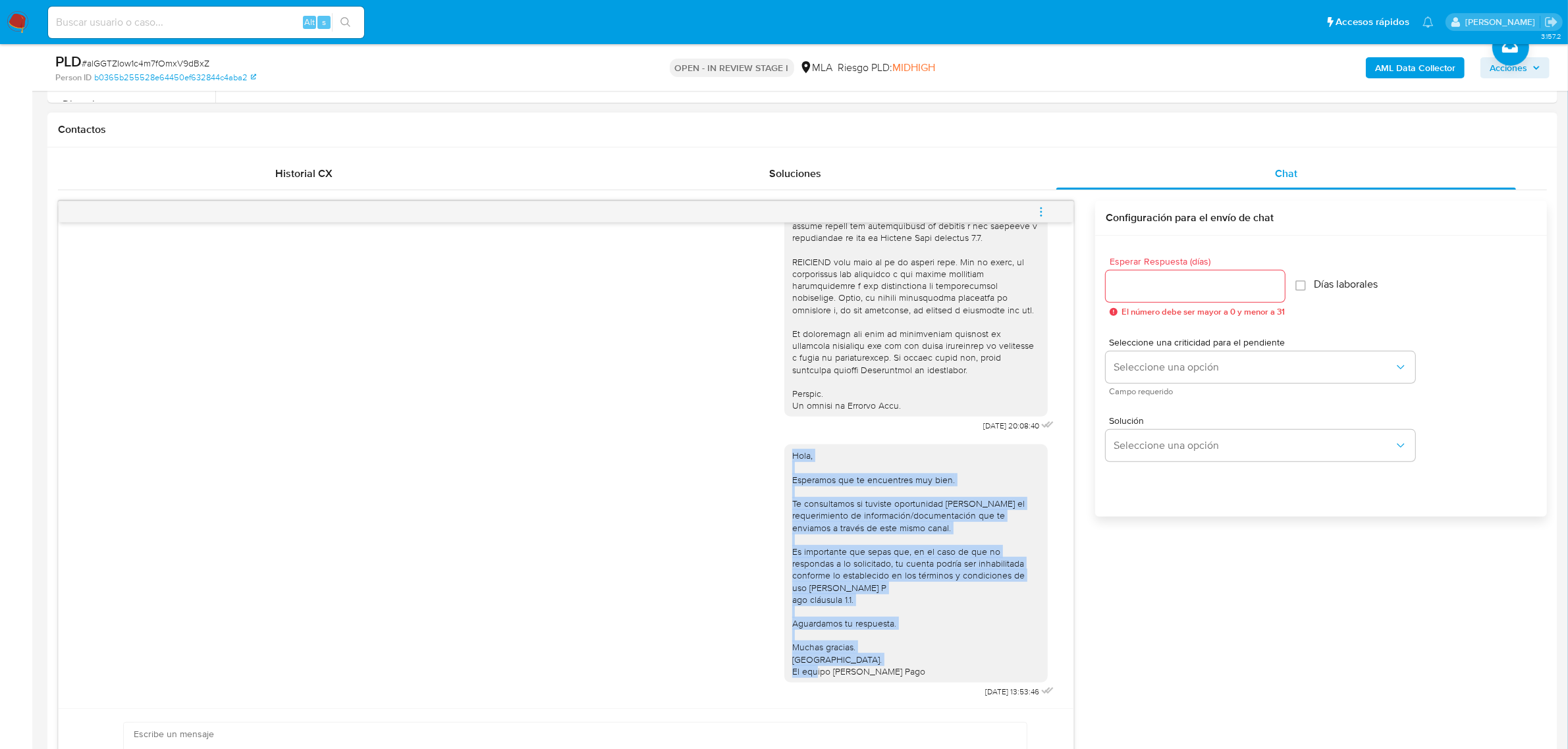
drag, startPoint x: 907, startPoint y: 660, endPoint x: 772, endPoint y: 443, distance: 255.6
click at [784, 444] on div "Hola, Esperamos que te encuentres muy bien. Te consultamos si tuviste oportunid…" at bounding box center [916, 564] width 264 height 238
copy div "Hola, Esperamos que te encuentres muy bien. Te consultamos si tuviste oportunid…"
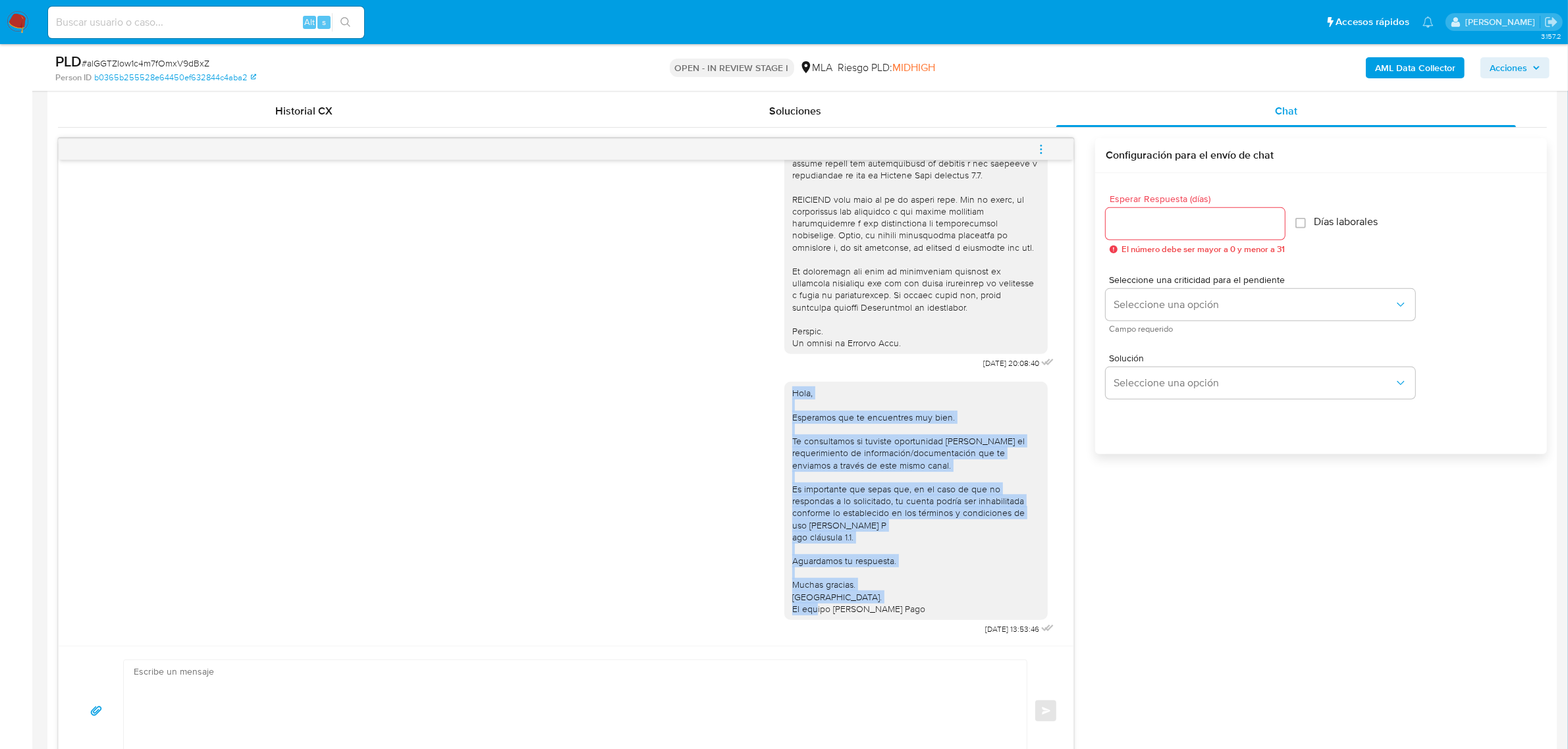
scroll to position [905, 0]
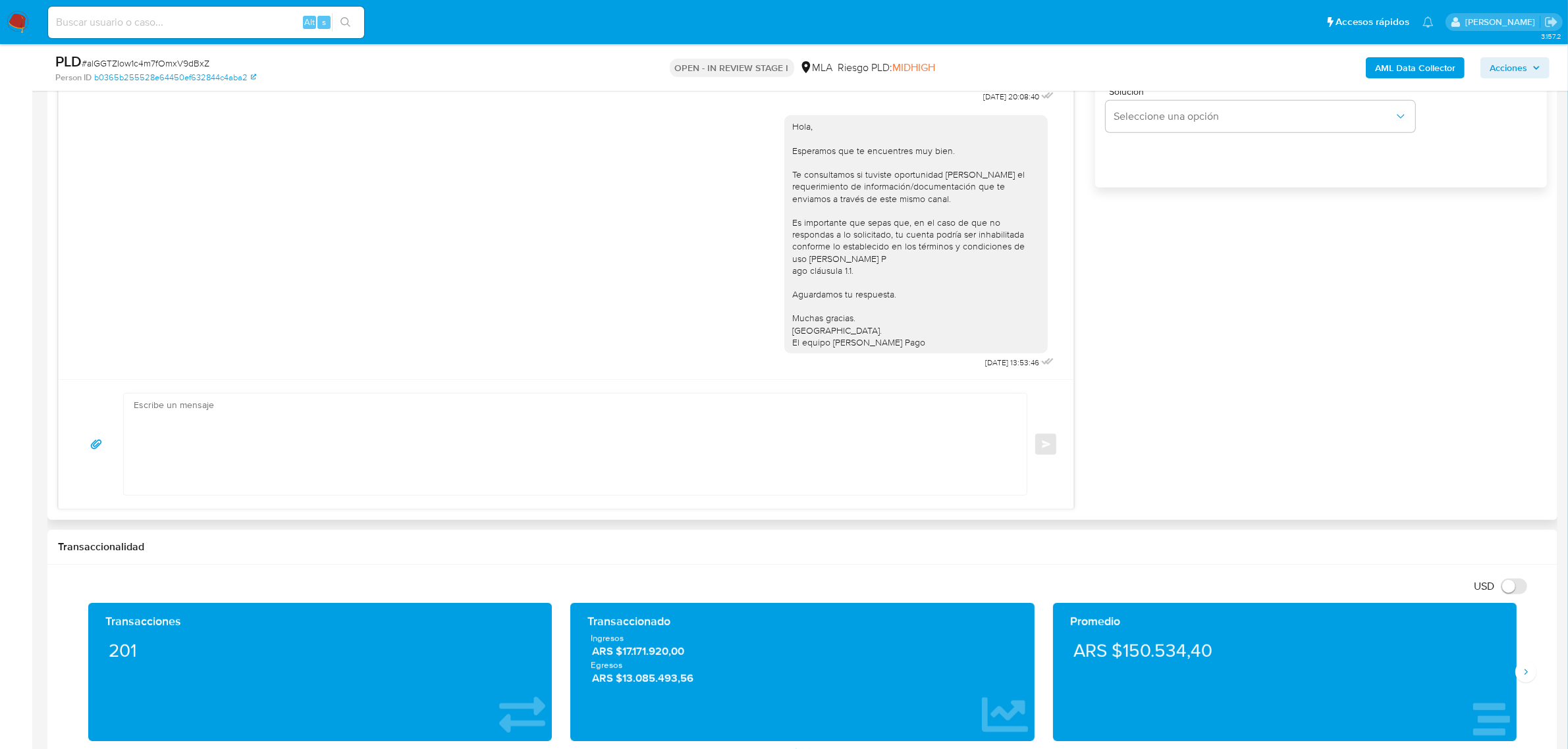
click at [418, 452] on textarea at bounding box center [572, 444] width 876 height 101
paste textarea "Hola, Esperamos que te encuentres muy bien. Te consultamos si tuviste oportunid…"
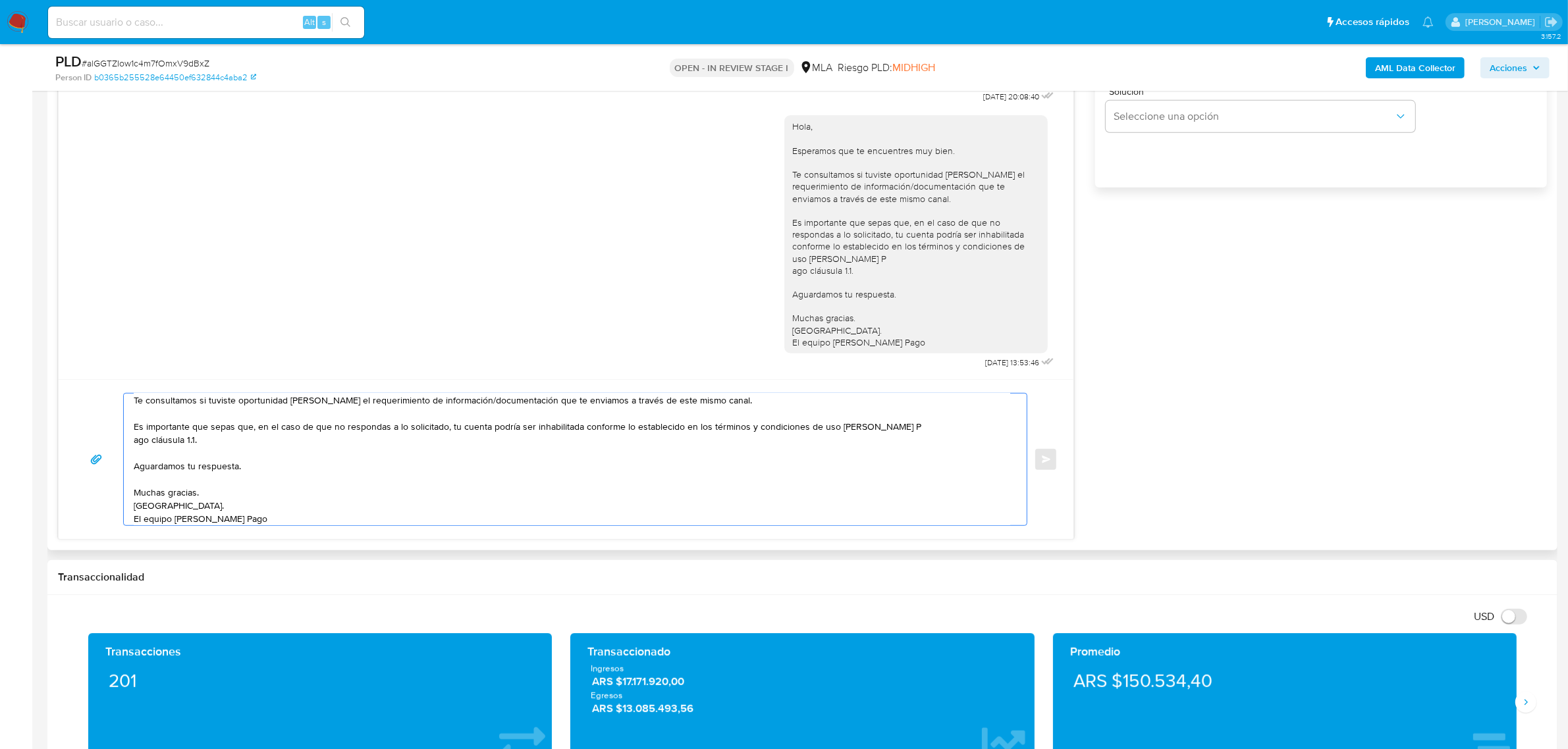
scroll to position [0, 0]
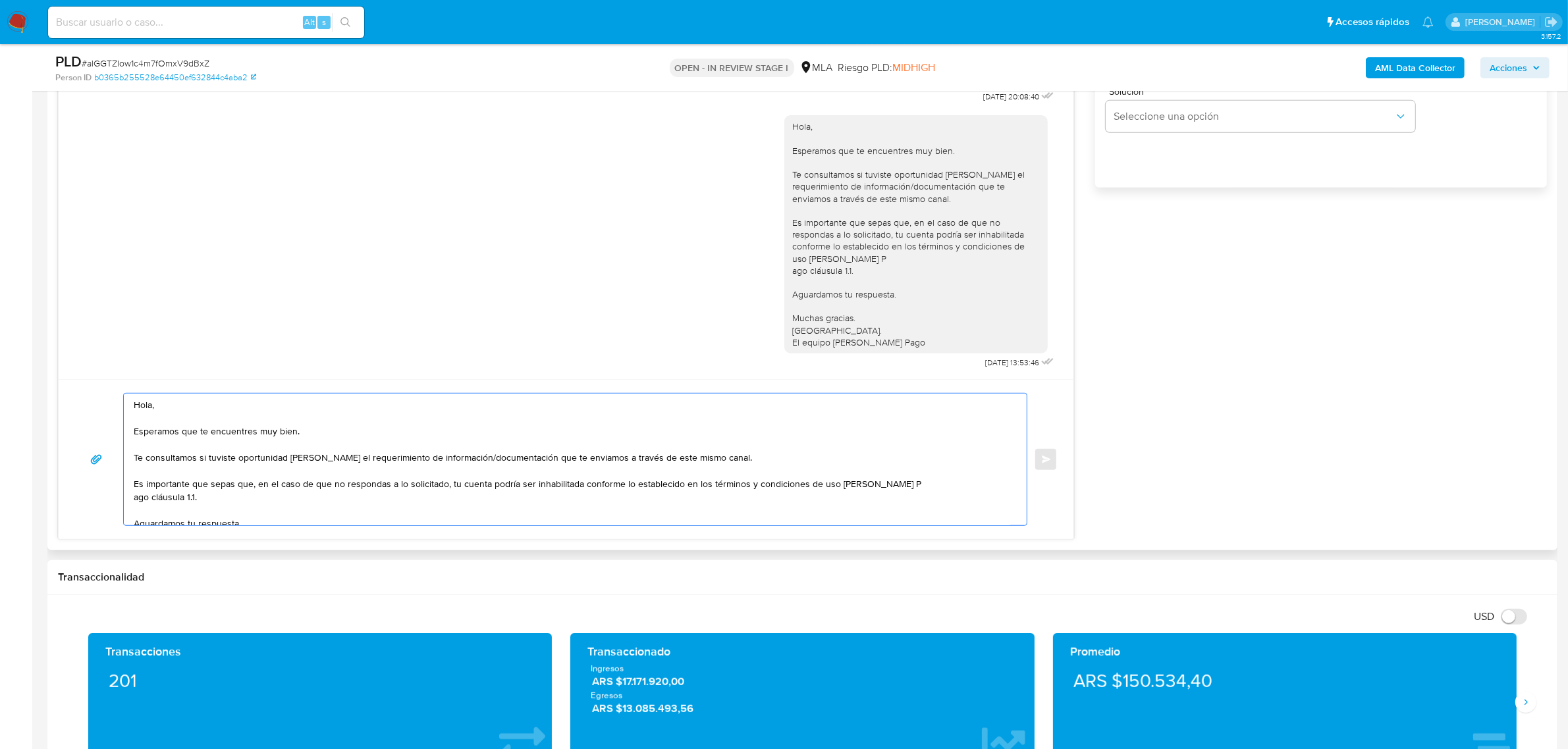
click at [177, 411] on textarea "Hola, Esperamos que te encuentres muy bien. Te consultamos si tuviste oportunid…" at bounding box center [572, 459] width 876 height 132
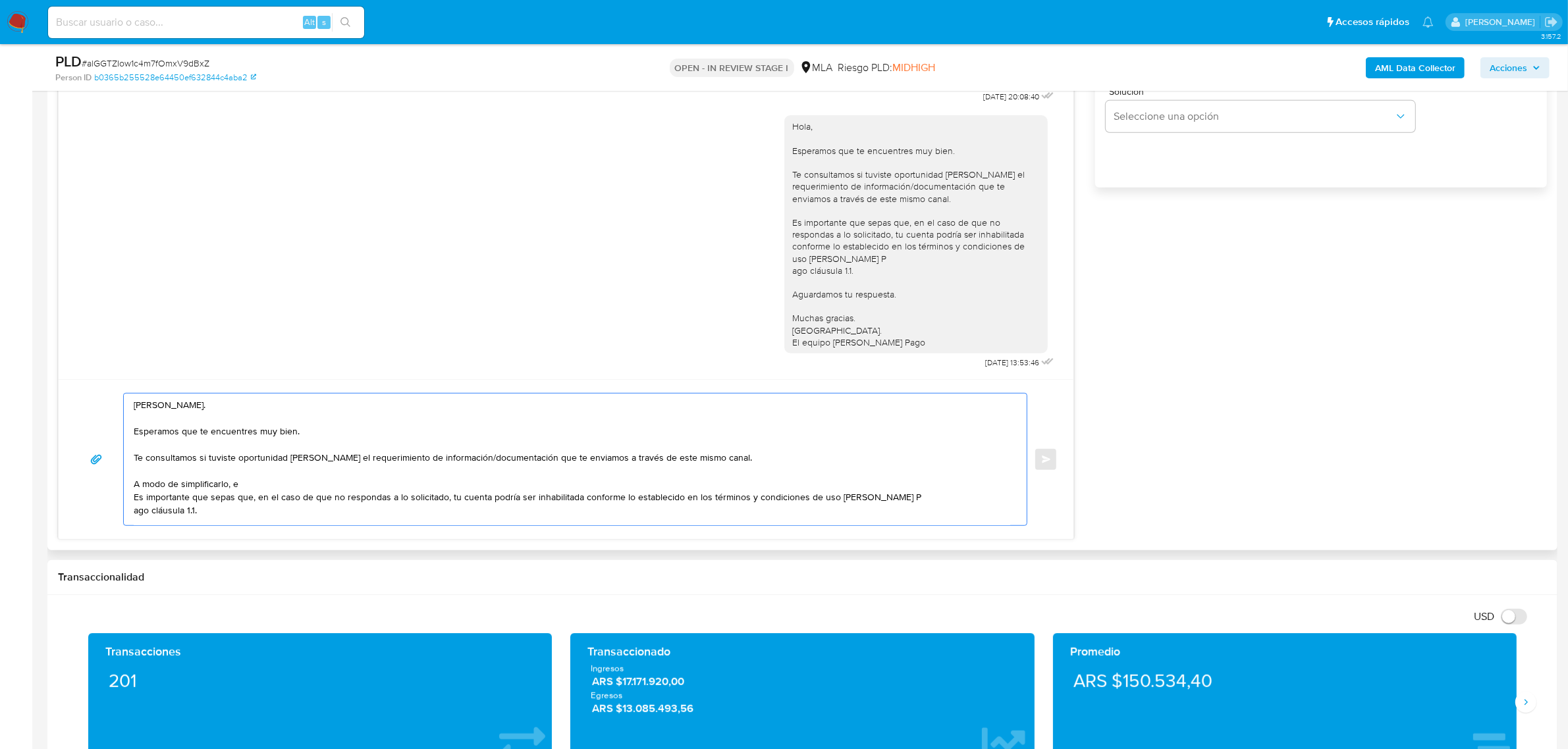
click at [247, 485] on textarea "[PERSON_NAME]. Esperamos que te encuentres muy bien. Te consultamos si tuviste …" at bounding box center [572, 459] width 876 height 132
paste textarea "n función de las operaciones registradas en tu cuenta [PERSON_NAME] Pago, neces…"
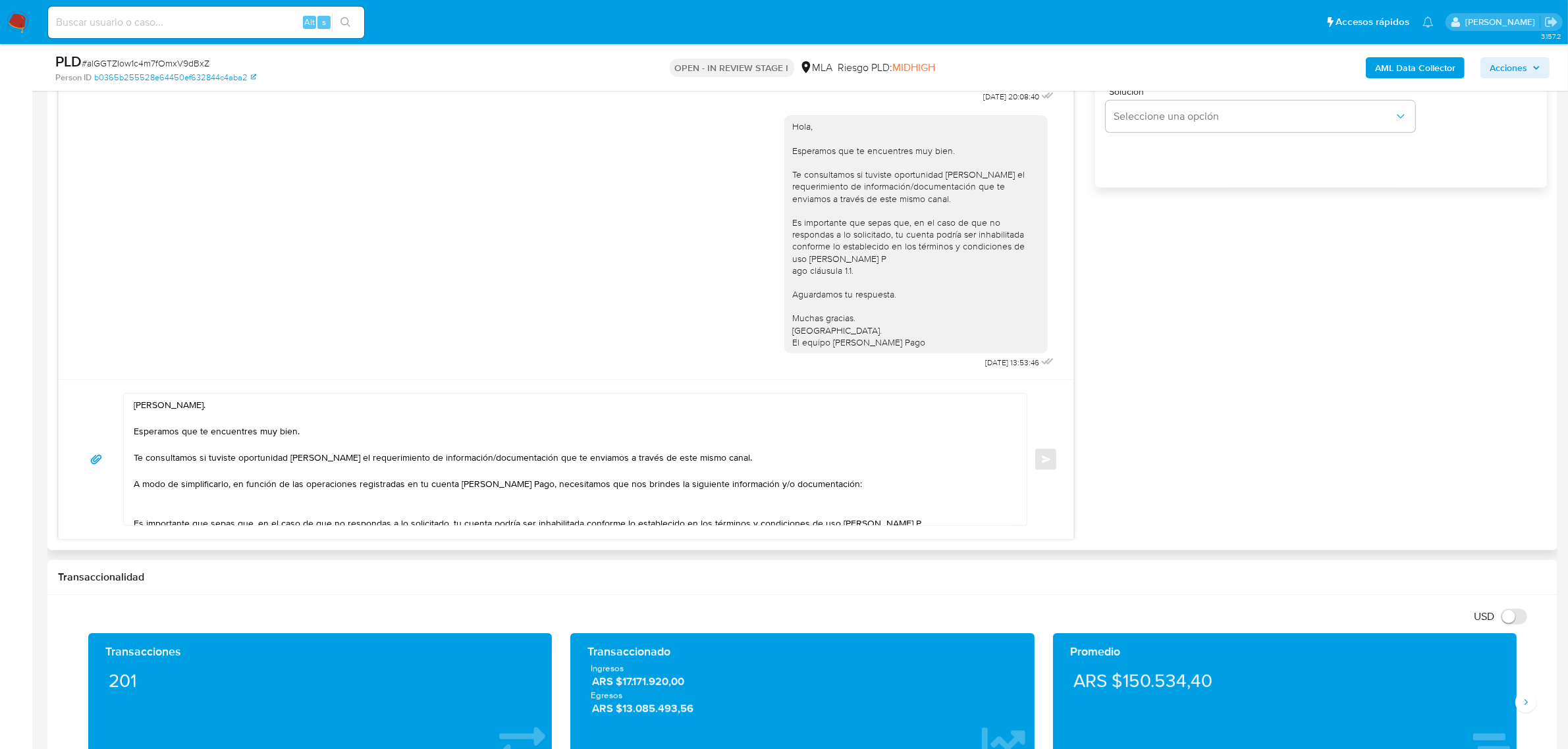
click at [169, 518] on textarea "[PERSON_NAME]. Esperamos que te encuentres muy bien. Te consultamos si tuviste …" at bounding box center [572, 459] width 876 height 132
paste textarea "1. Descripción de la actividad: - Detalla la actividad que realizas a través de…"
drag, startPoint x: 142, startPoint y: 504, endPoint x: 273, endPoint y: 506, distance: 131.0
click at [273, 506] on textarea "[PERSON_NAME]. Esperamos que te encuentres muy bien. Te consultamos si tuviste …" at bounding box center [572, 459] width 876 height 132
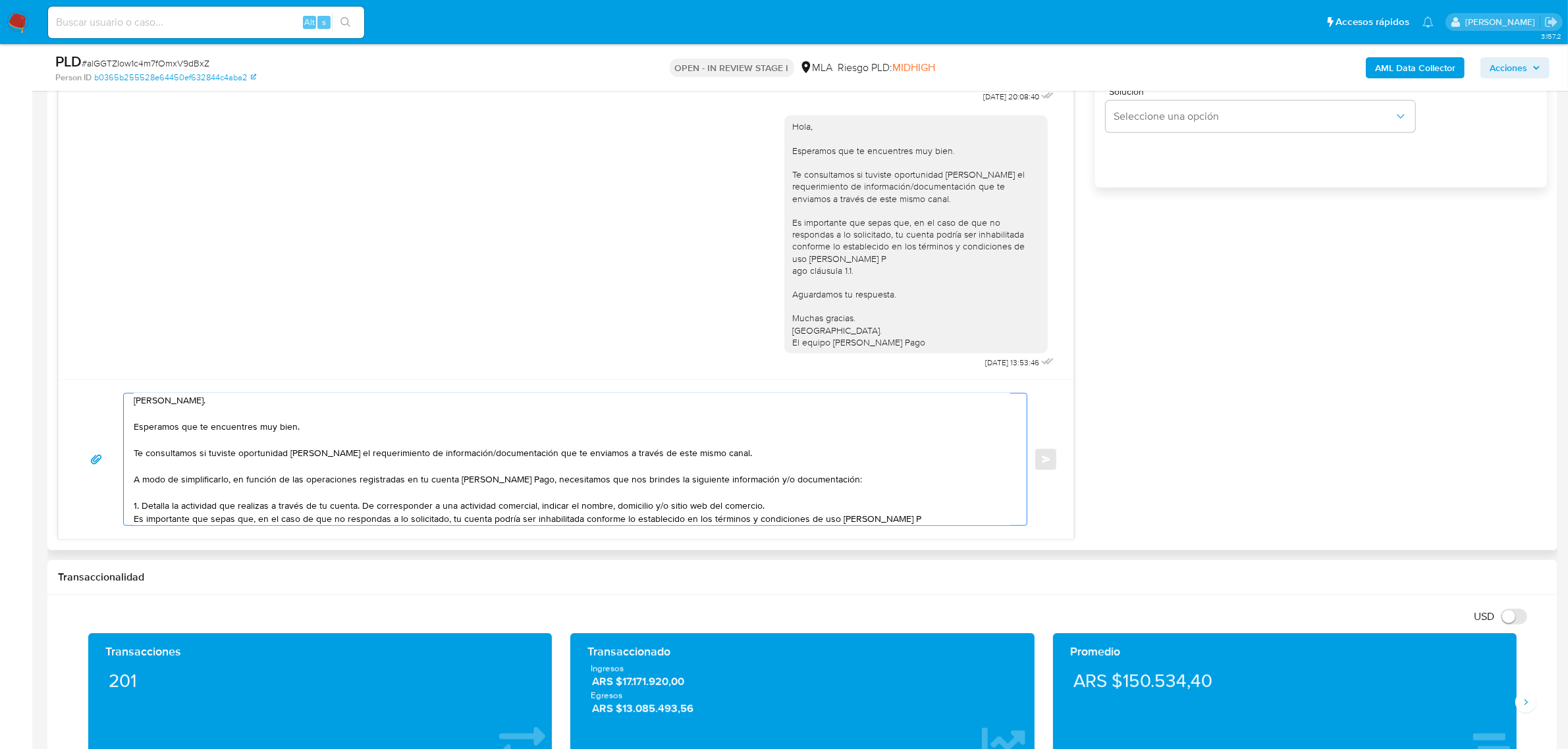
scroll to position [87, 0]
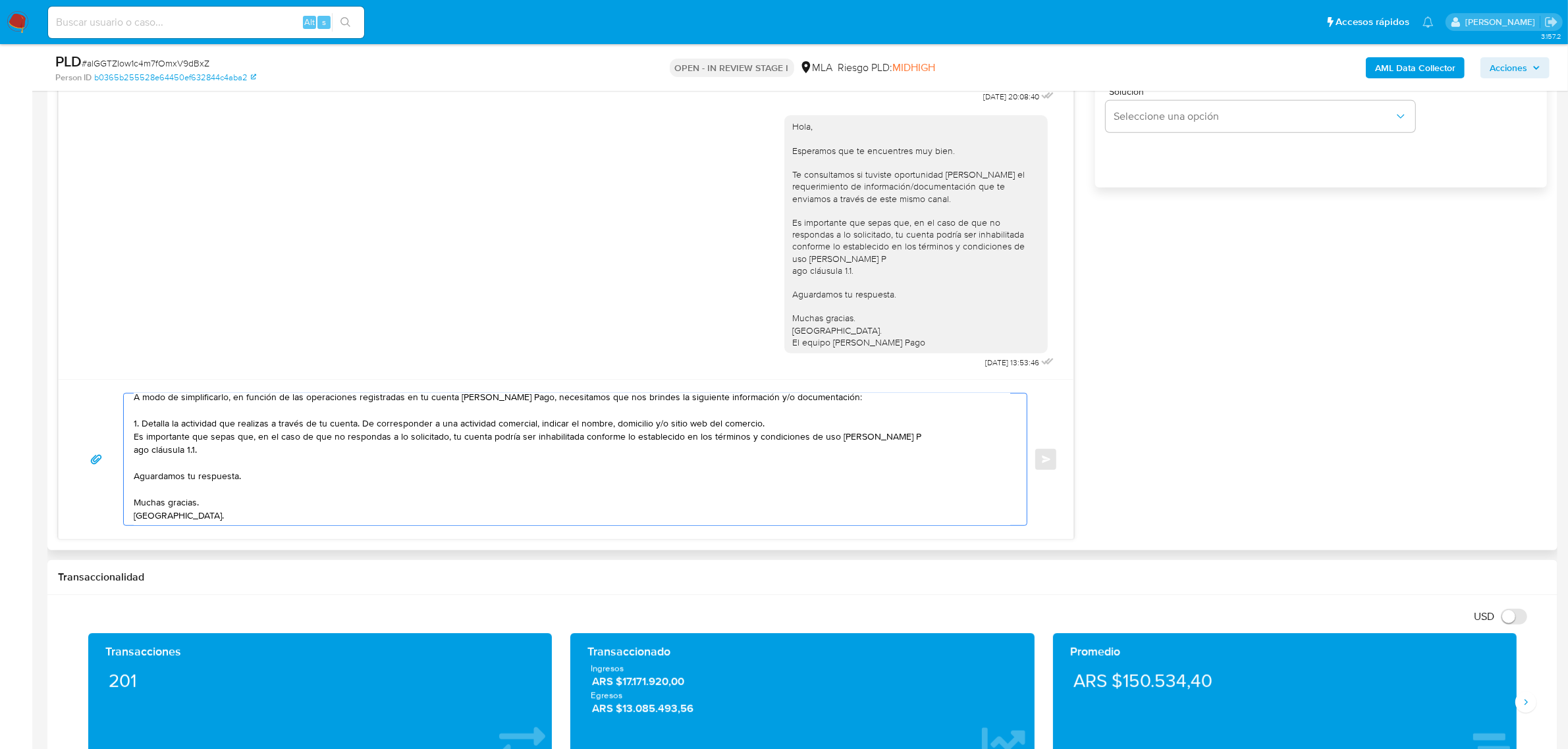
click at [788, 423] on textarea "Hola, Fabian. Esperamos que te encuentres muy bien. Te consultamos si tuviste o…" at bounding box center [572, 459] width 876 height 132
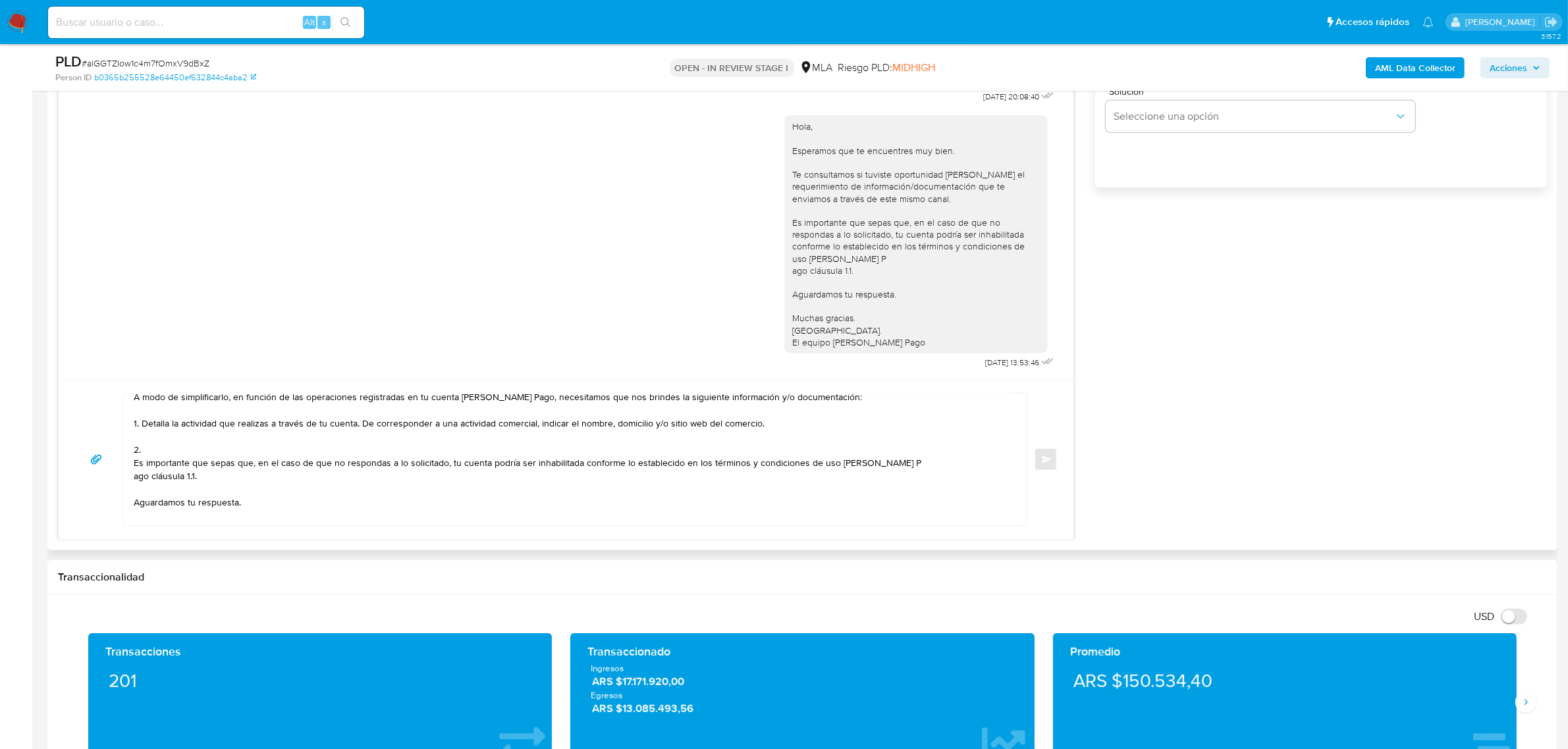
click at [174, 451] on textarea "Hola, Fabian. Esperamos que te encuentres muy bien. Te consultamos si tuviste o…" at bounding box center [572, 459] width 876 height 132
paste textarea "De acuerdo a la actividad que realices en tu cuenta, adjunta la siguiente docum…"
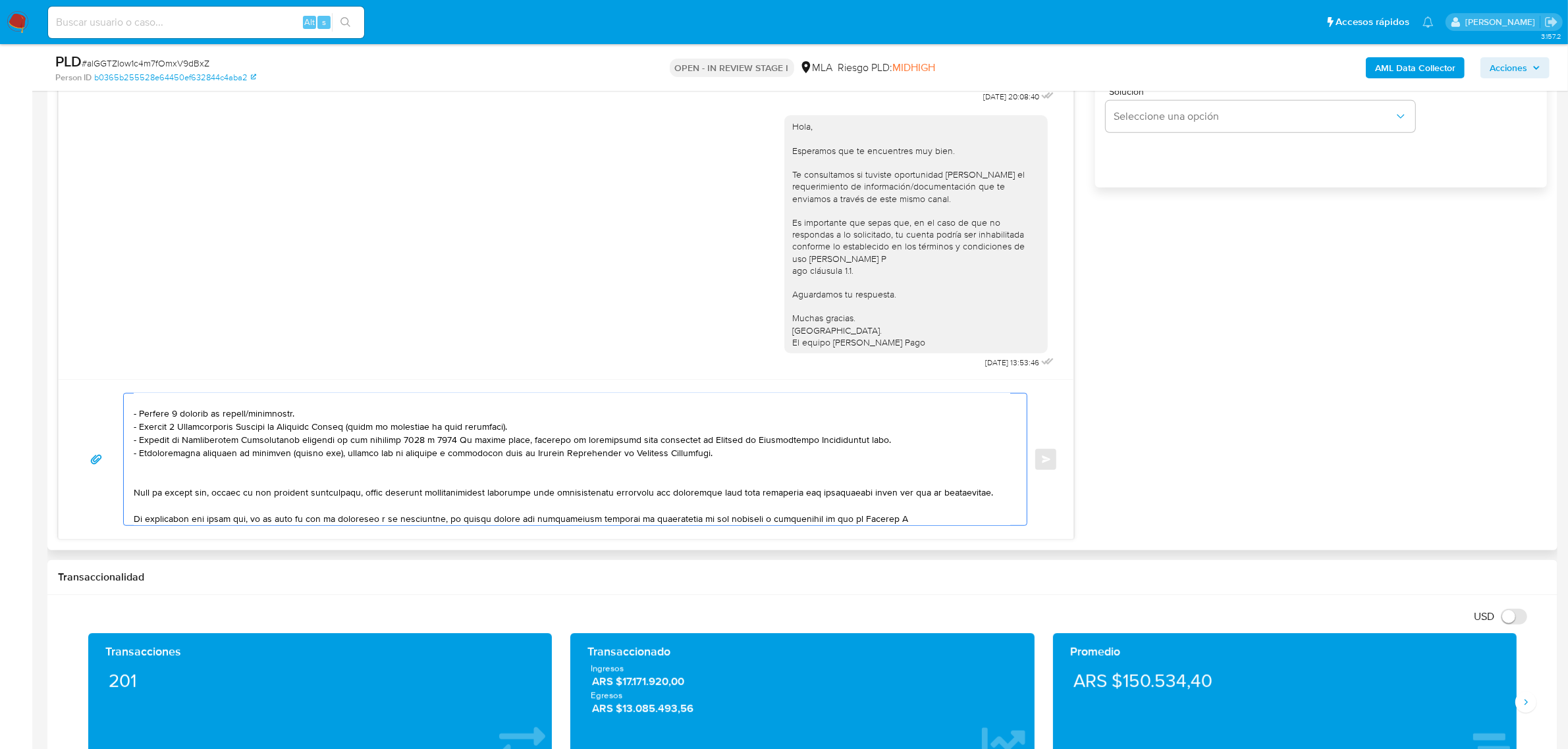
scroll to position [81, 0]
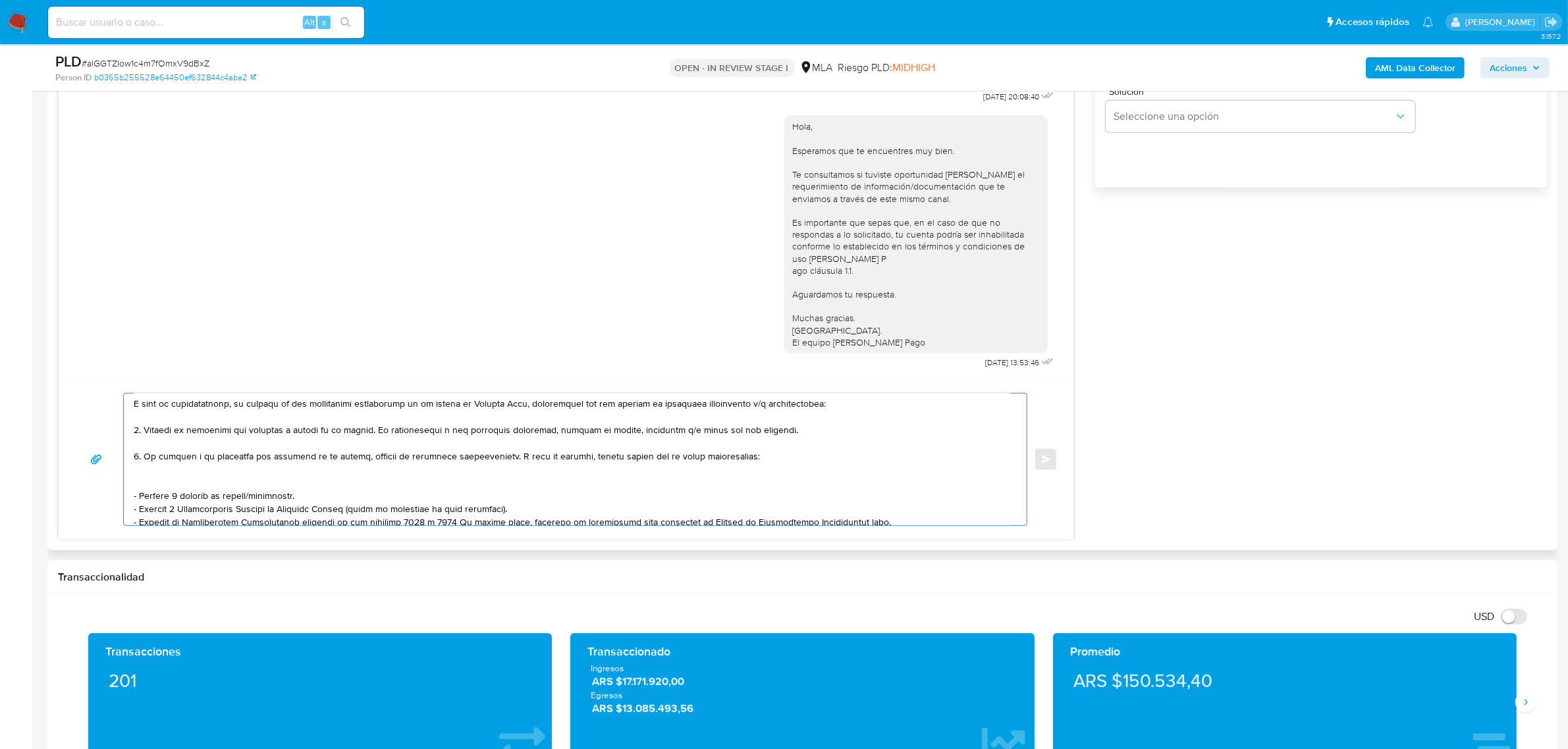
click at [310, 476] on textarea at bounding box center [572, 459] width 876 height 132
click at [216, 482] on textarea at bounding box center [572, 459] width 876 height 132
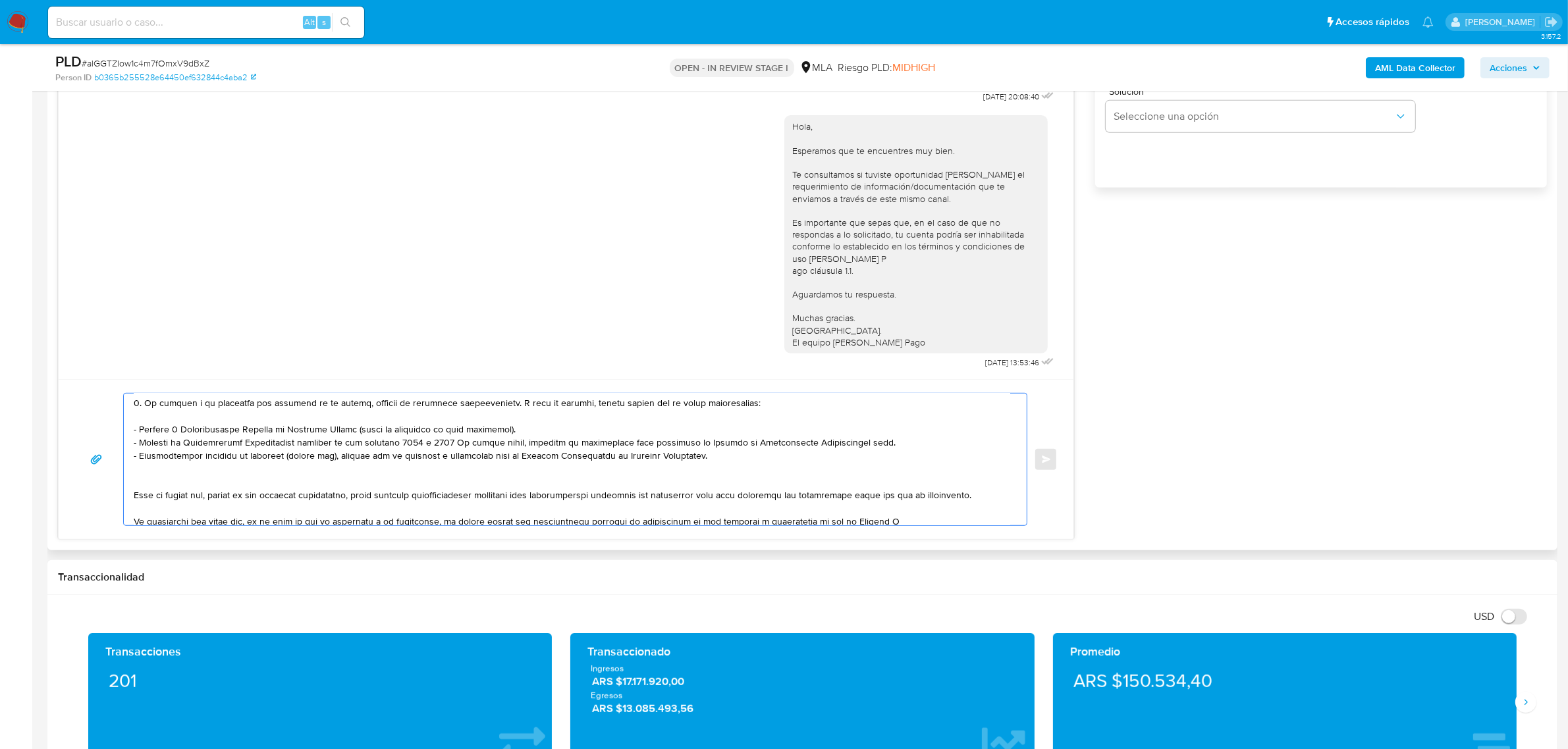
scroll to position [163, 0]
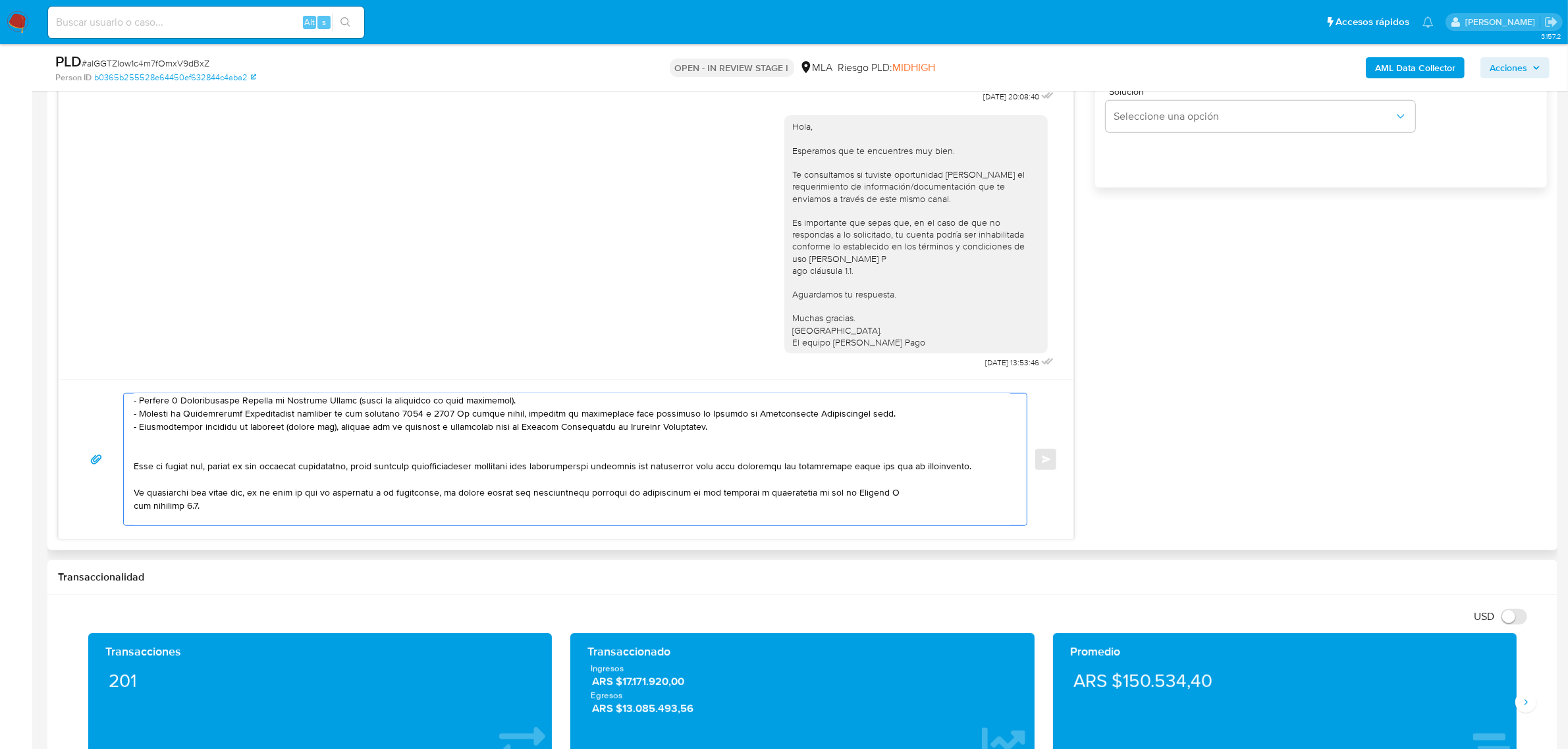
click at [248, 420] on textarea at bounding box center [572, 459] width 876 height 132
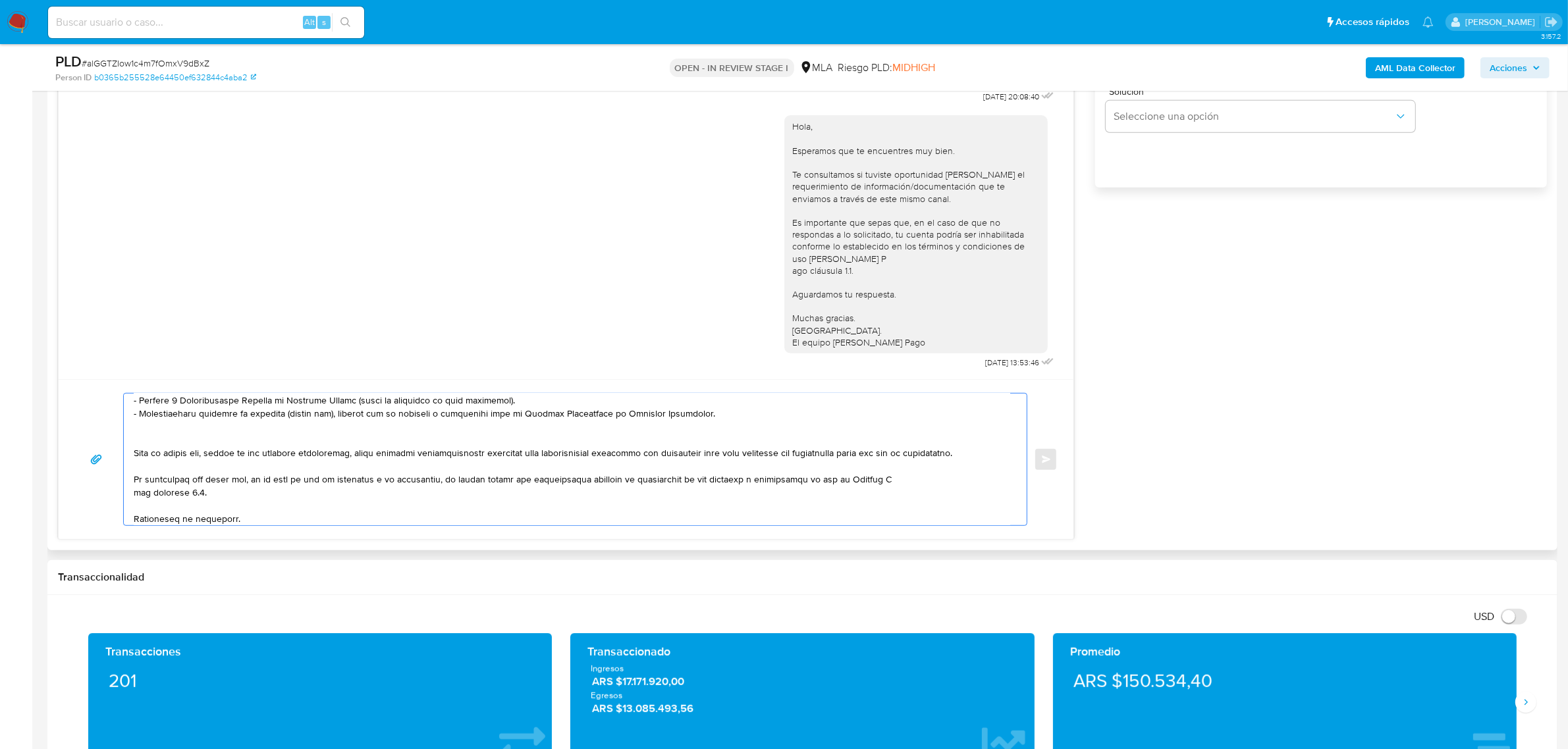
click at [218, 431] on textarea at bounding box center [572, 459] width 876 height 132
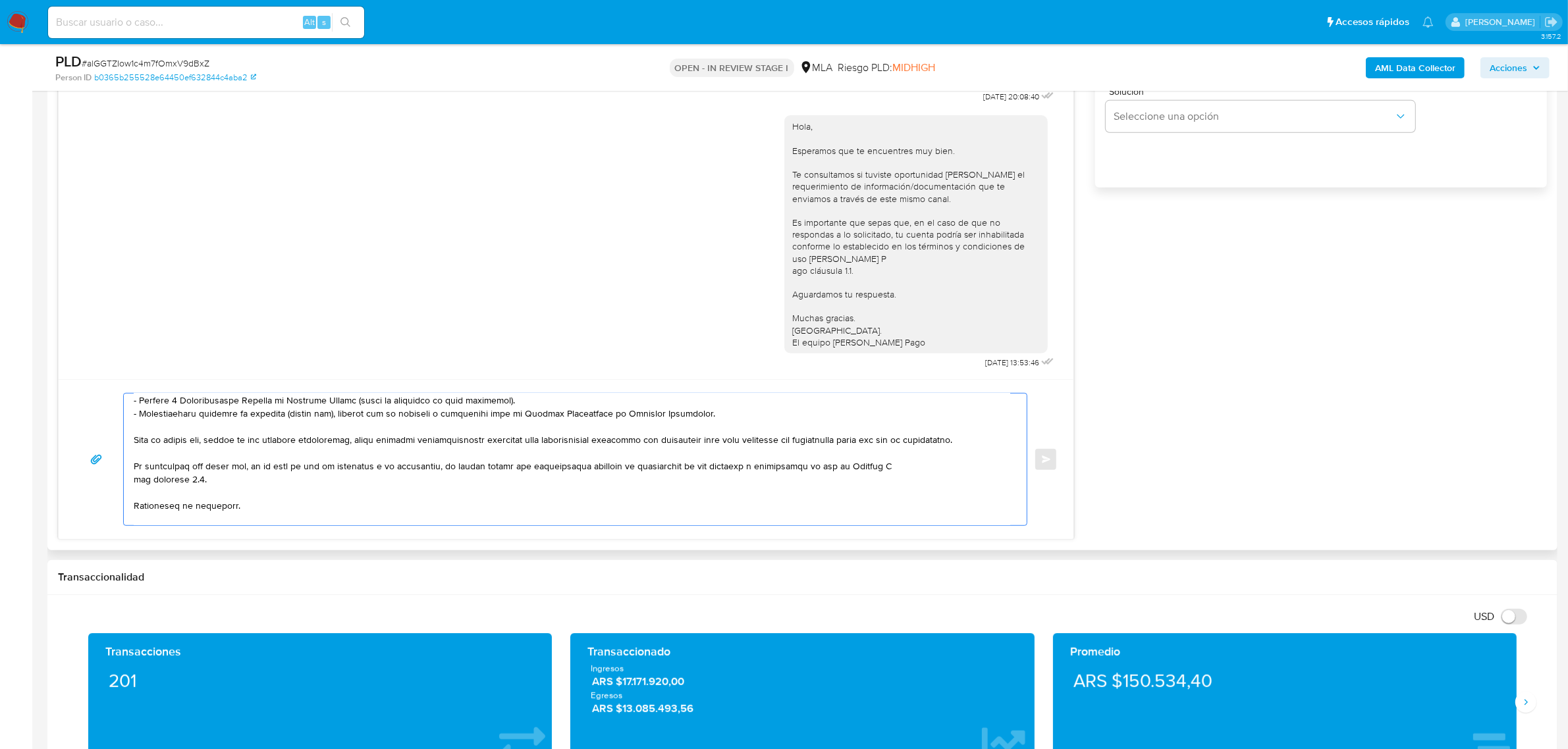
click at [194, 461] on textarea at bounding box center [572, 459] width 876 height 132
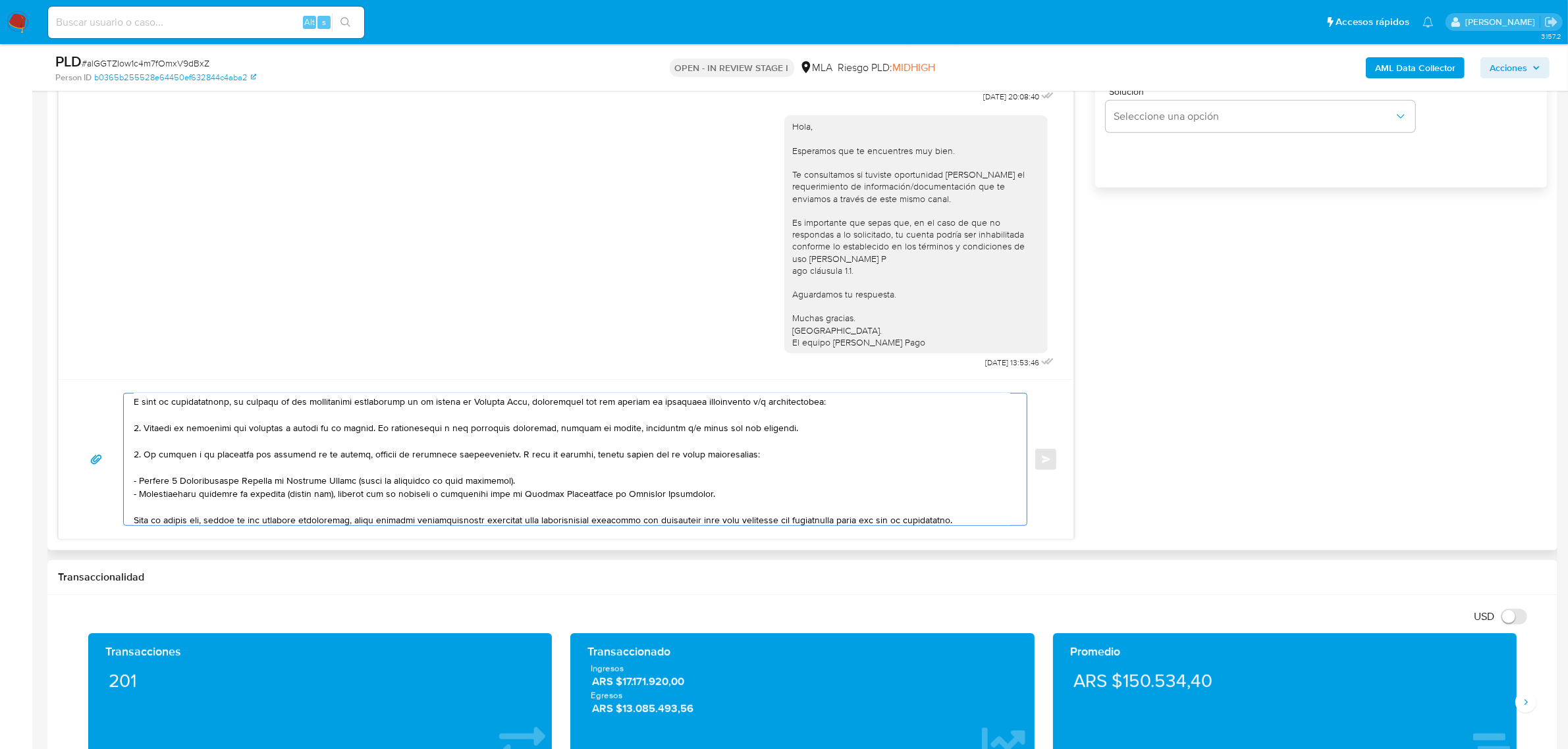
scroll to position [165, 0]
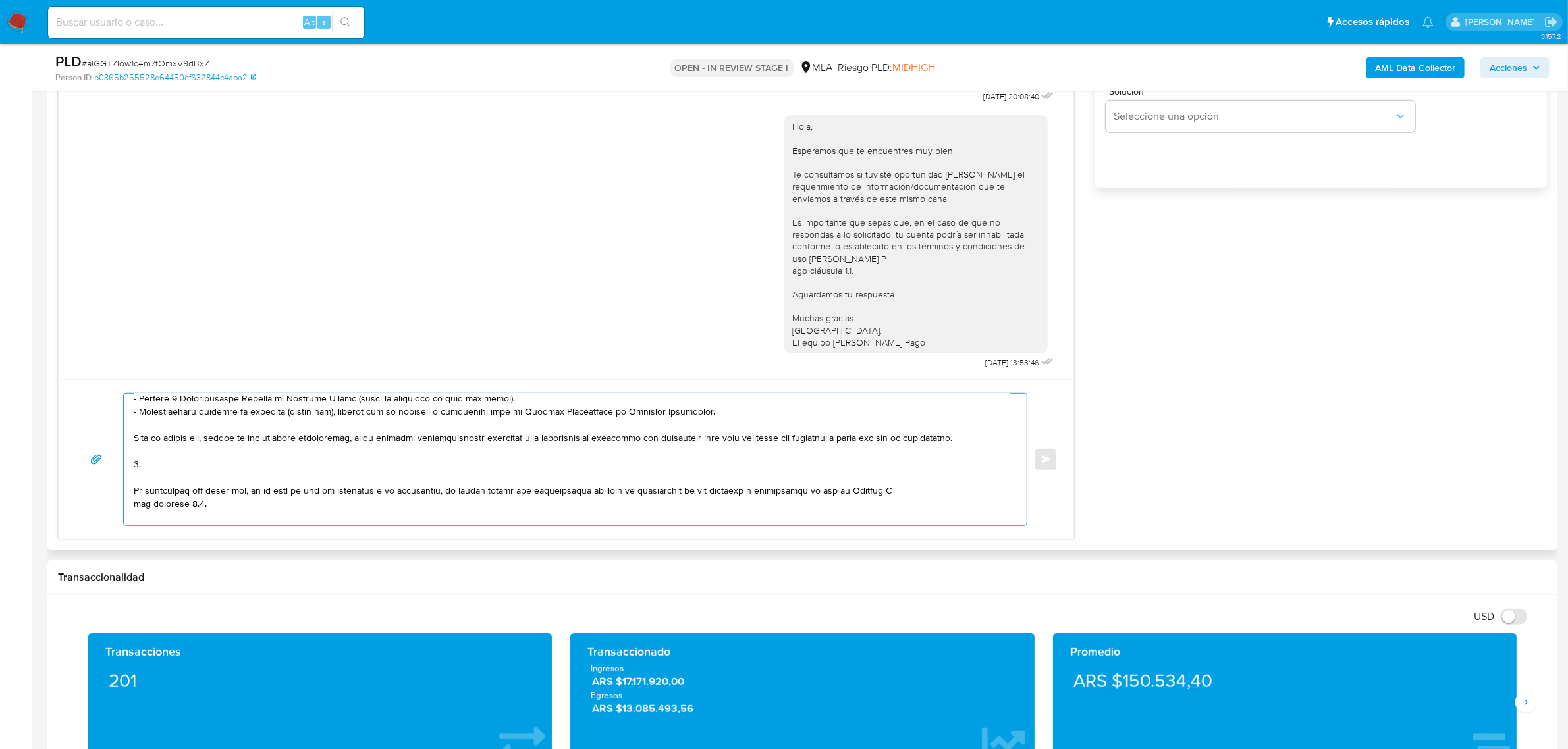
click at [183, 474] on textarea at bounding box center [572, 459] width 876 height 132
click at [163, 478] on textarea at bounding box center [572, 459] width 876 height 132
paste textarea "Detalle del motivo económico de las operaciones cursadas con las siguientes con…"
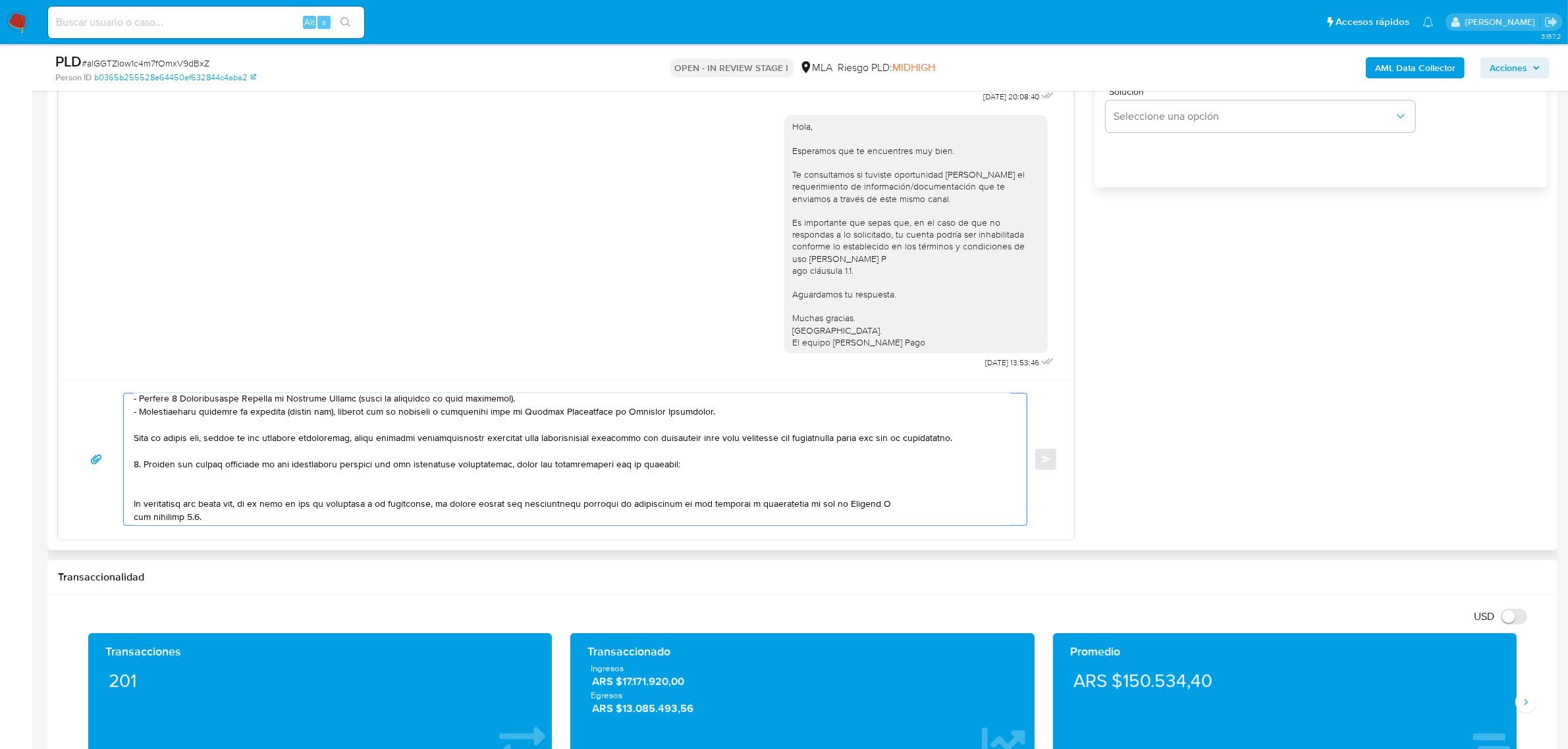
paste textarea "Carolina Veronica Agudo - CUIL 27301133702 (ACTIVIDAD: EMPLEADO DE SALESFORCE A…"
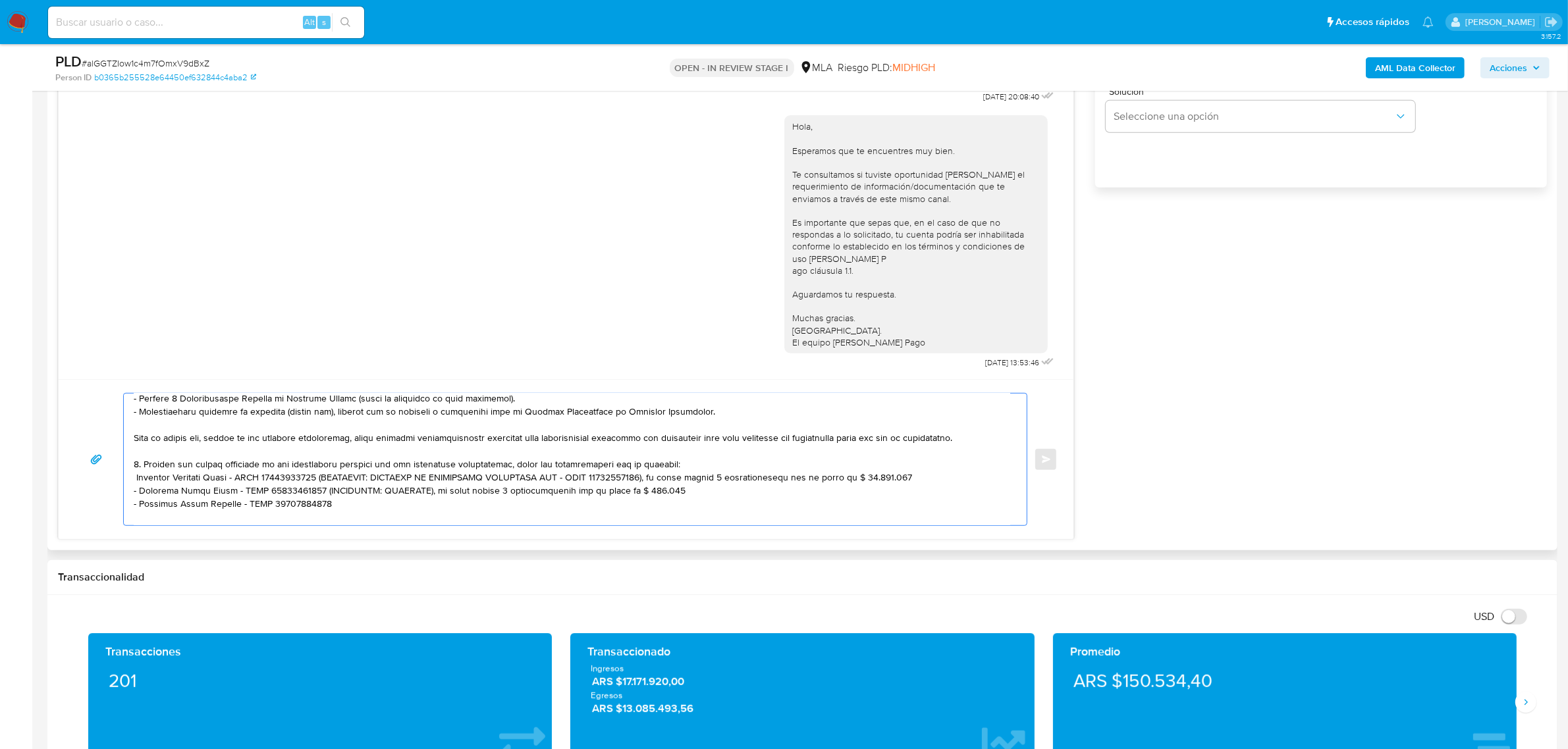
scroll to position [176, 0]
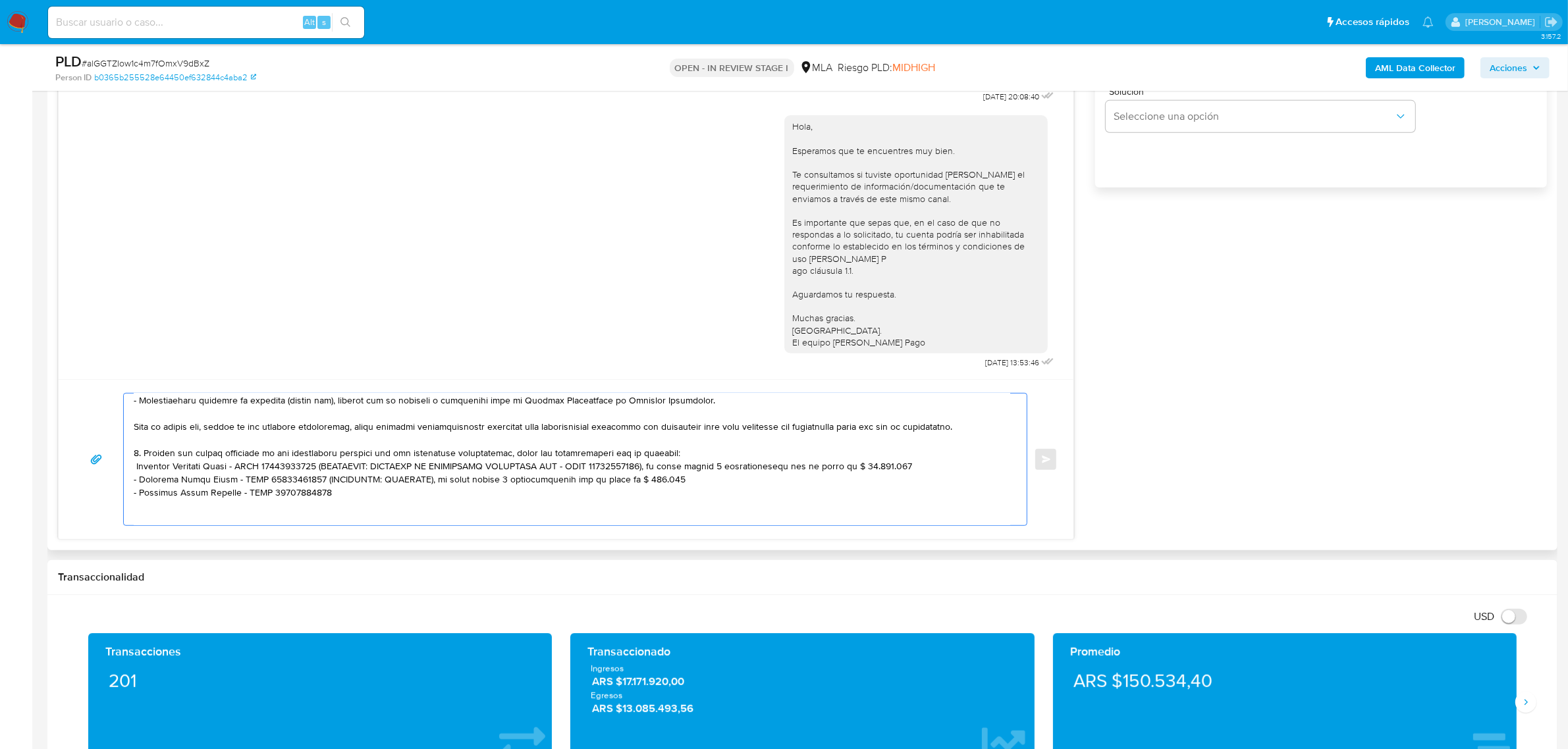
click at [136, 484] on textarea at bounding box center [572, 459] width 876 height 132
drag, startPoint x: 320, startPoint y: 481, endPoint x: 913, endPoint y: 481, distance: 593.0
click at [913, 481] on textarea at bounding box center [572, 459] width 876 height 132
drag, startPoint x: 308, startPoint y: 494, endPoint x: 664, endPoint y: 496, distance: 356.0
click at [664, 496] on textarea at bounding box center [572, 459] width 876 height 132
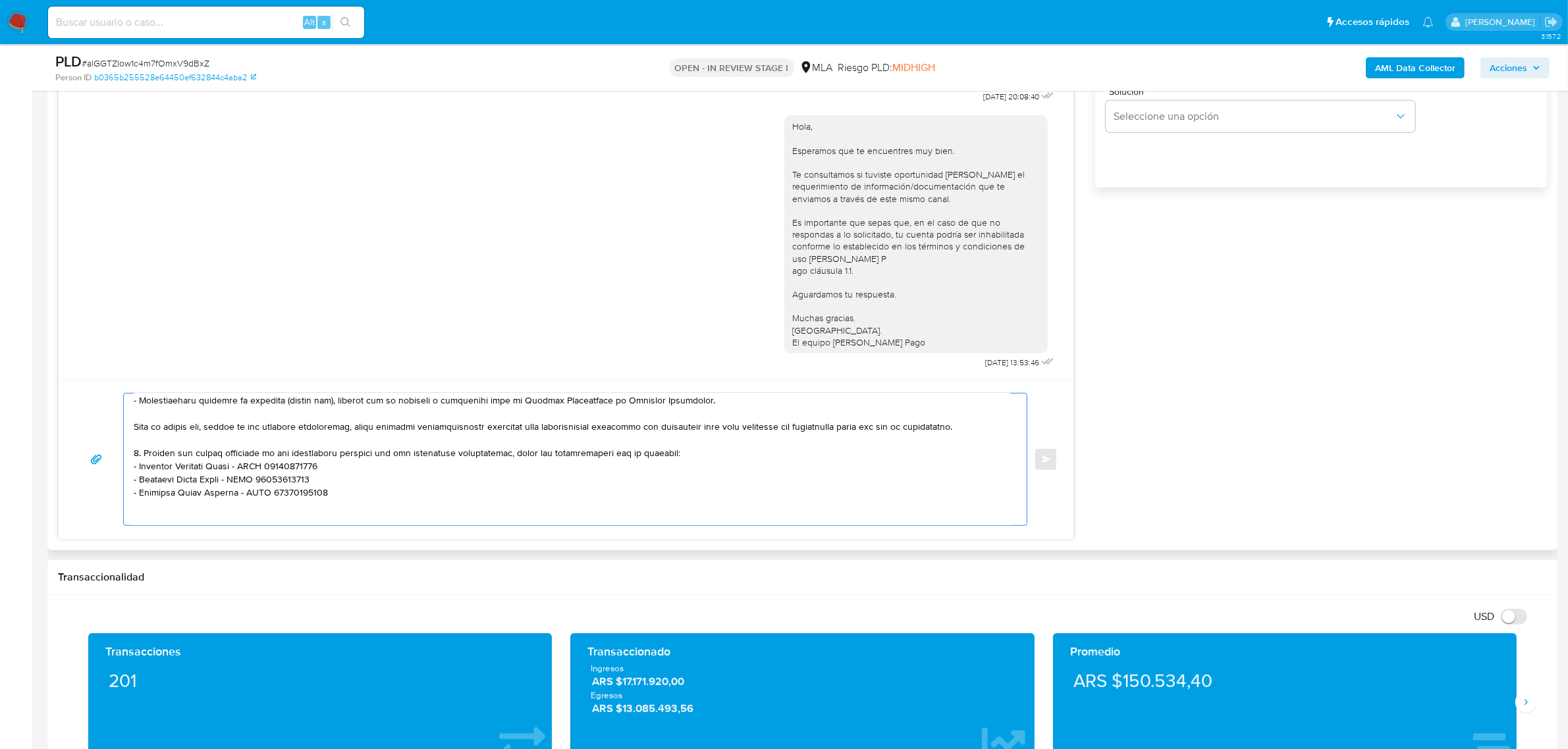
drag, startPoint x: 335, startPoint y: 509, endPoint x: 121, endPoint y: 504, distance: 214.1
click at [121, 504] on div "Enviar" at bounding box center [565, 459] width 983 height 133
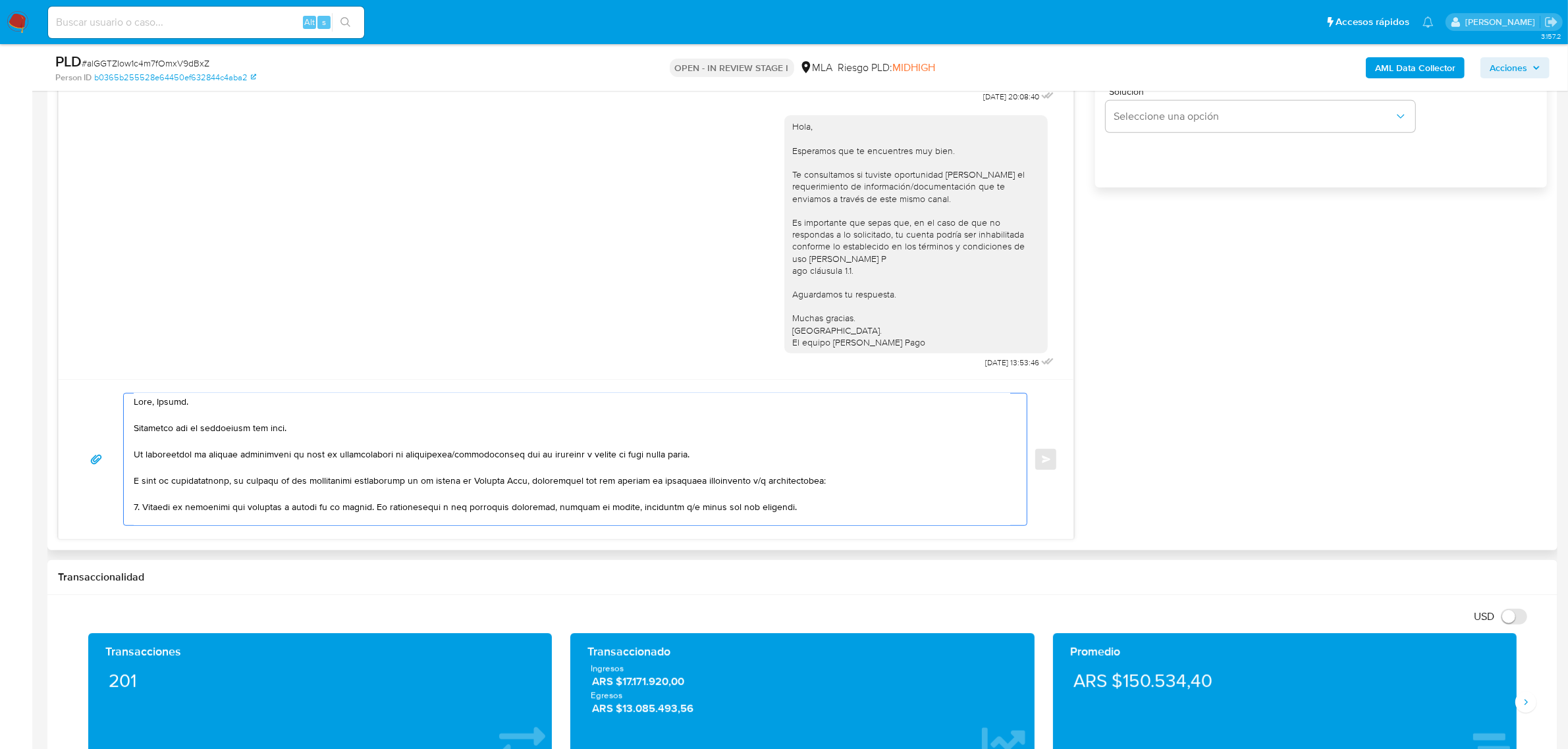
scroll to position [0, 0]
drag, startPoint x: 257, startPoint y: 517, endPoint x: 101, endPoint y: 320, distance: 251.3
click at [101, 320] on div "17/07/2025 20:08:40 Hola, Esperamos que te encuentres muy bien. Te consultamos …" at bounding box center [565, 205] width 1016 height 668
type textarea "Hola, Fabian. Esperamos que te encuentres muy bien. Te consultamos si tuviste o…"
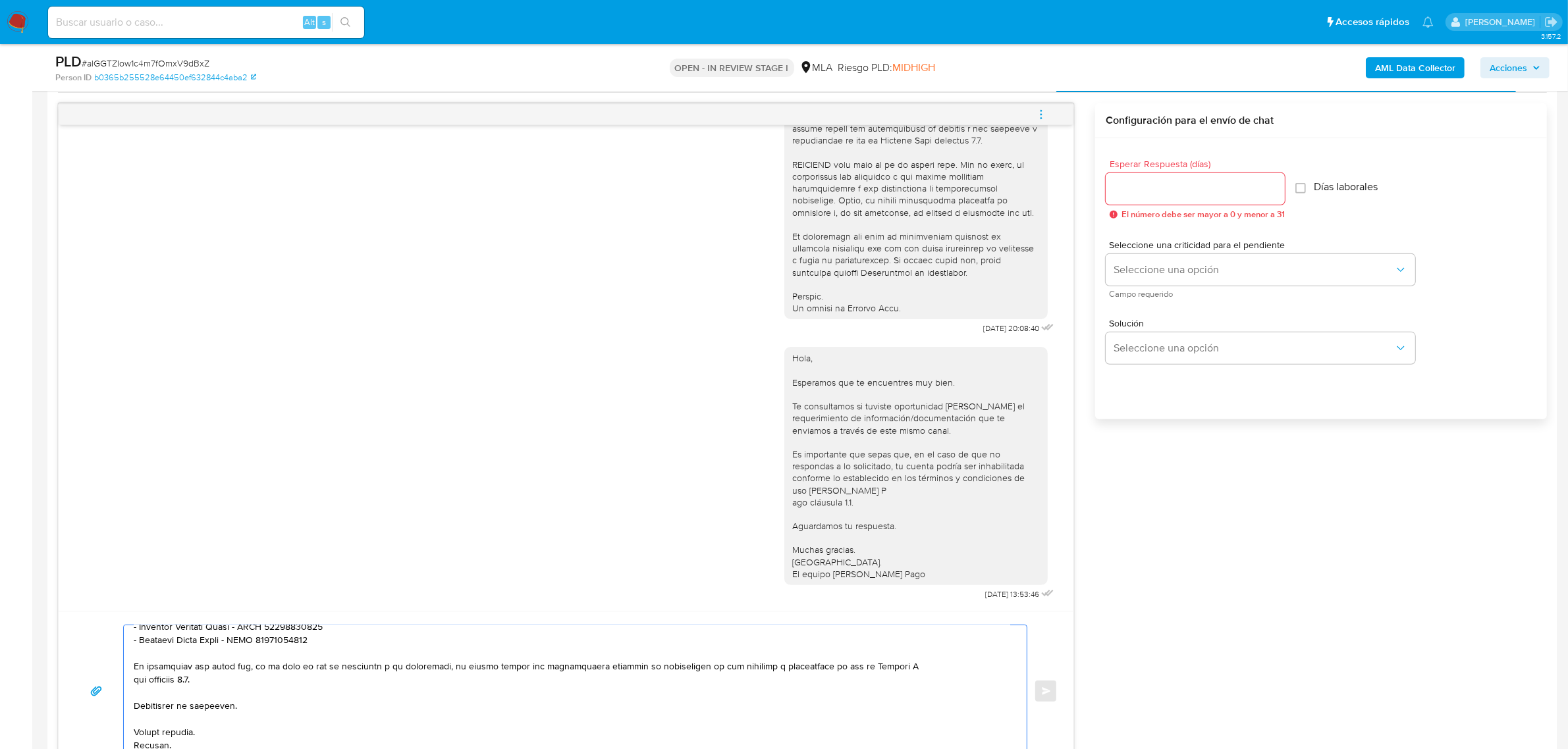
scroll to position [576, 0]
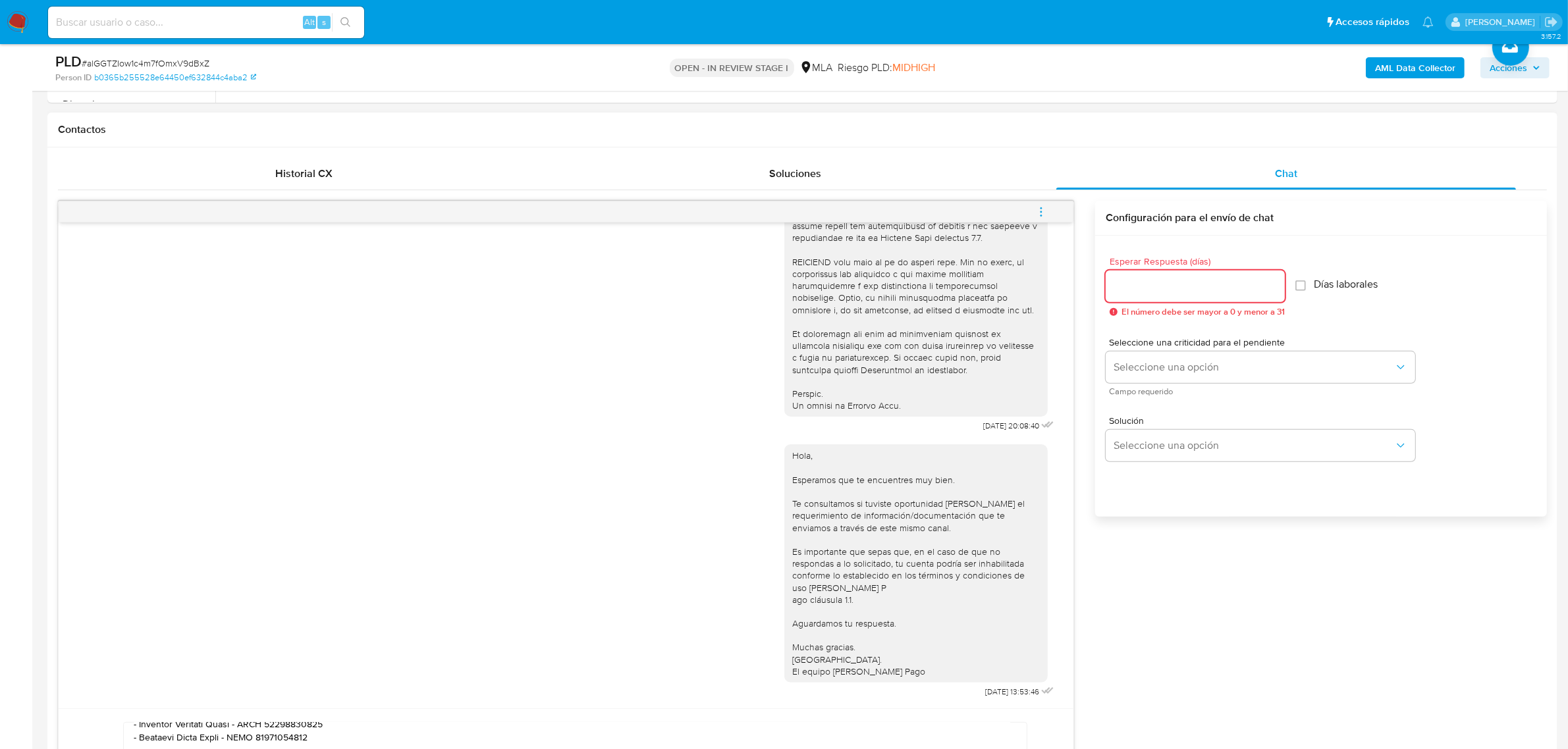
click at [1165, 290] on input "Esperar Respuesta (días)" at bounding box center [1195, 286] width 179 height 17
type input "2"
click at [1161, 366] on span "Seleccione una opción" at bounding box center [1254, 367] width 280 height 13
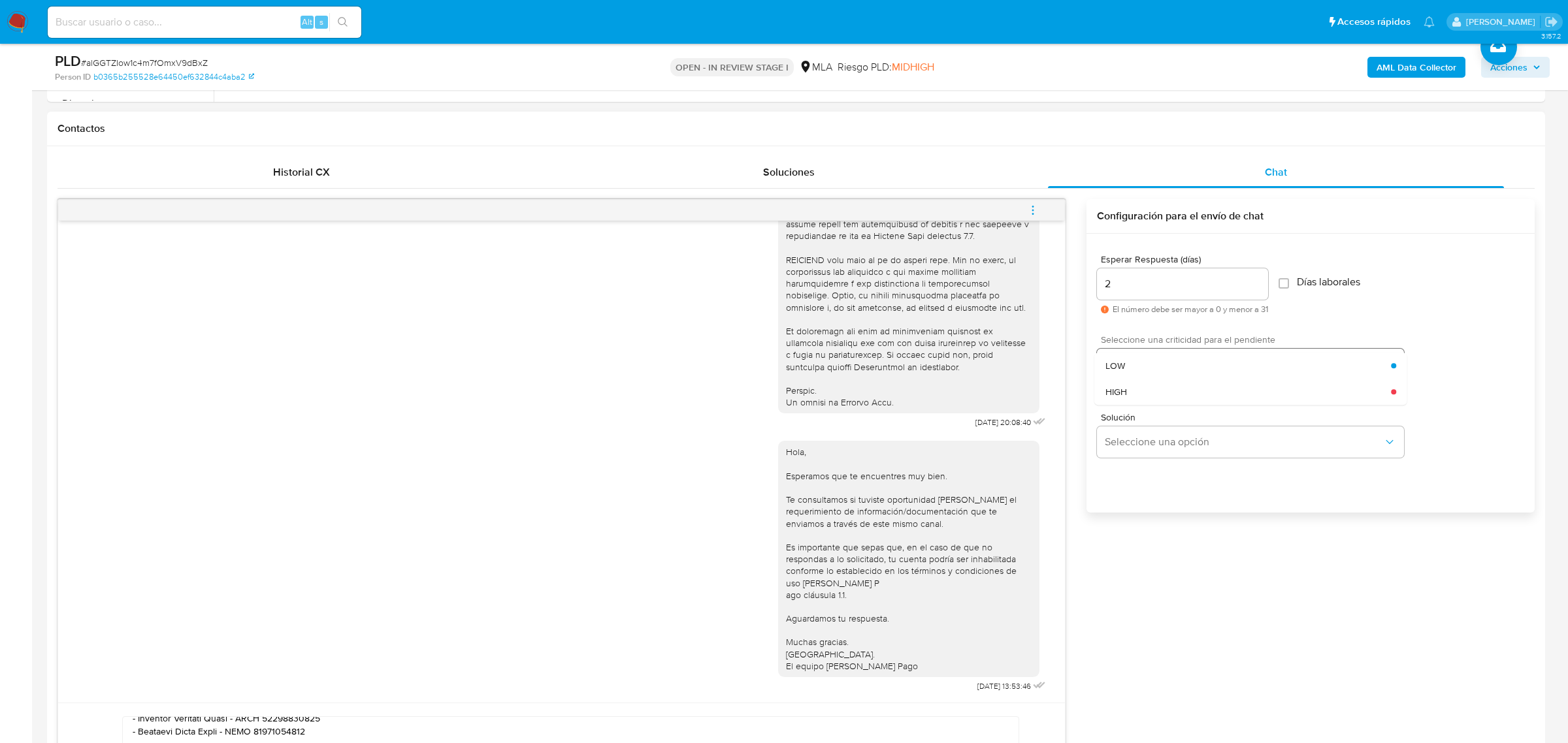
click at [1157, 388] on div "HIGH" at bounding box center [1248, 391] width 286 height 26
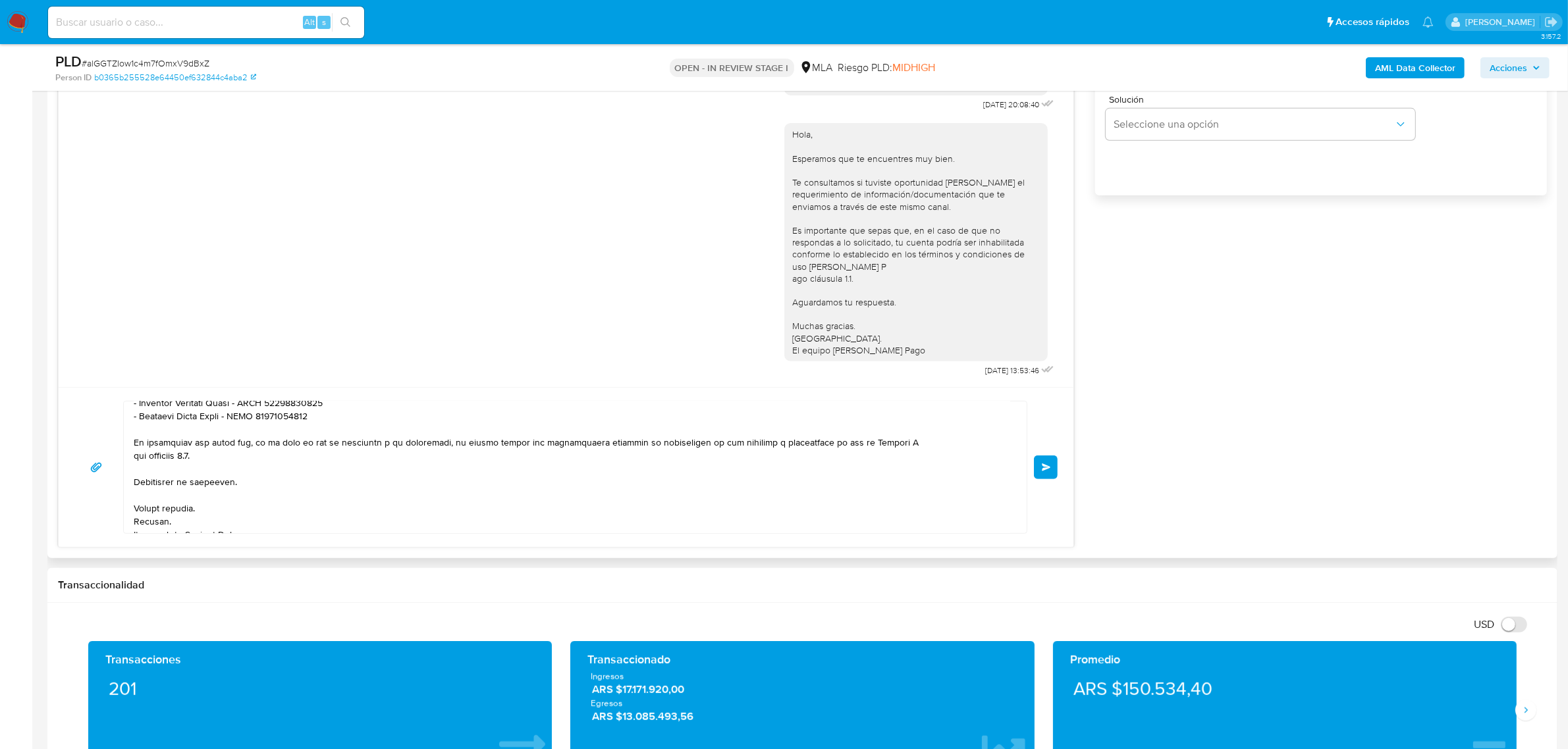
scroll to position [905, 0]
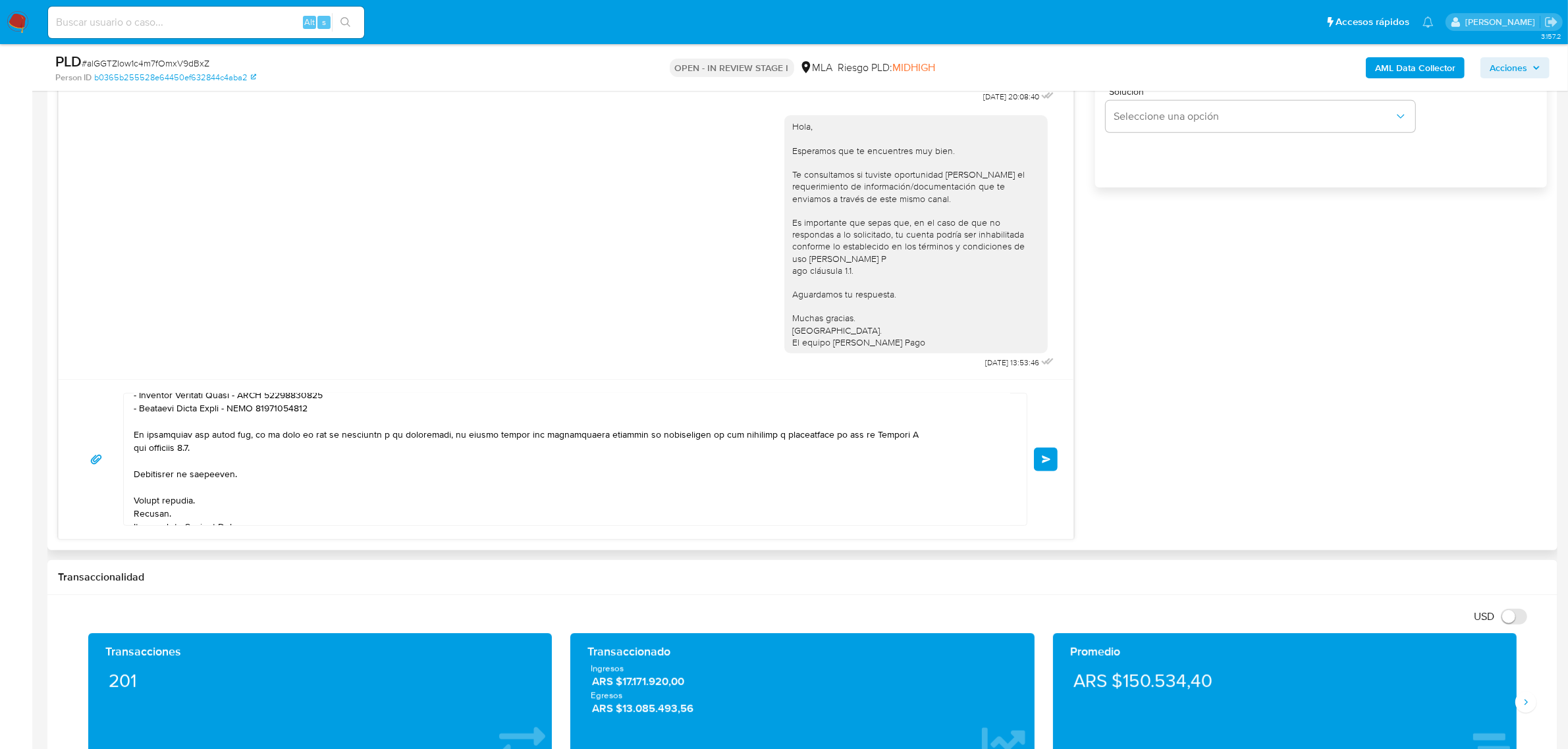
click at [1045, 458] on span "Enviar" at bounding box center [1047, 459] width 9 height 8
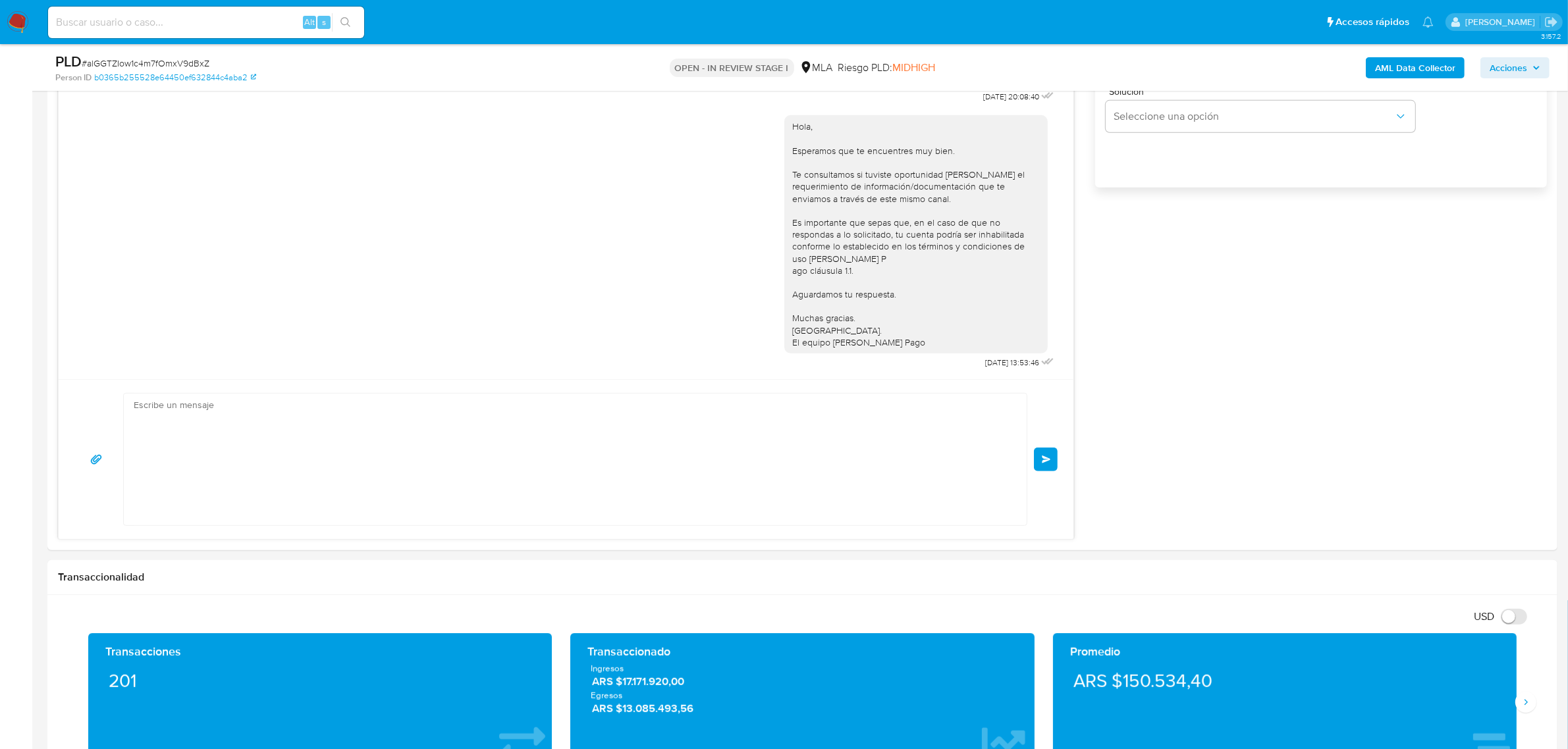
scroll to position [1165, 0]
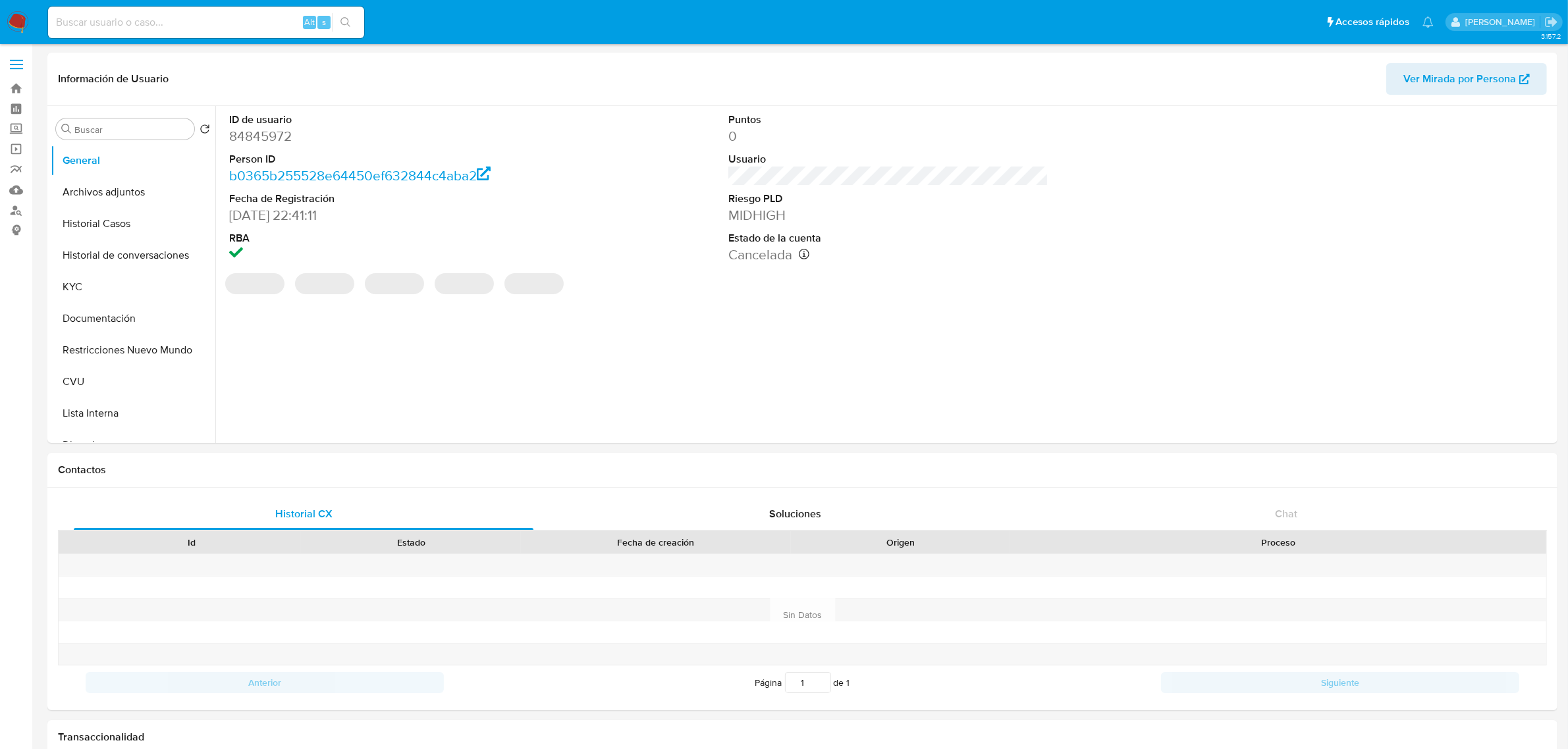
select select "10"
click at [127, 279] on button "KYC" at bounding box center [127, 287] width 154 height 32
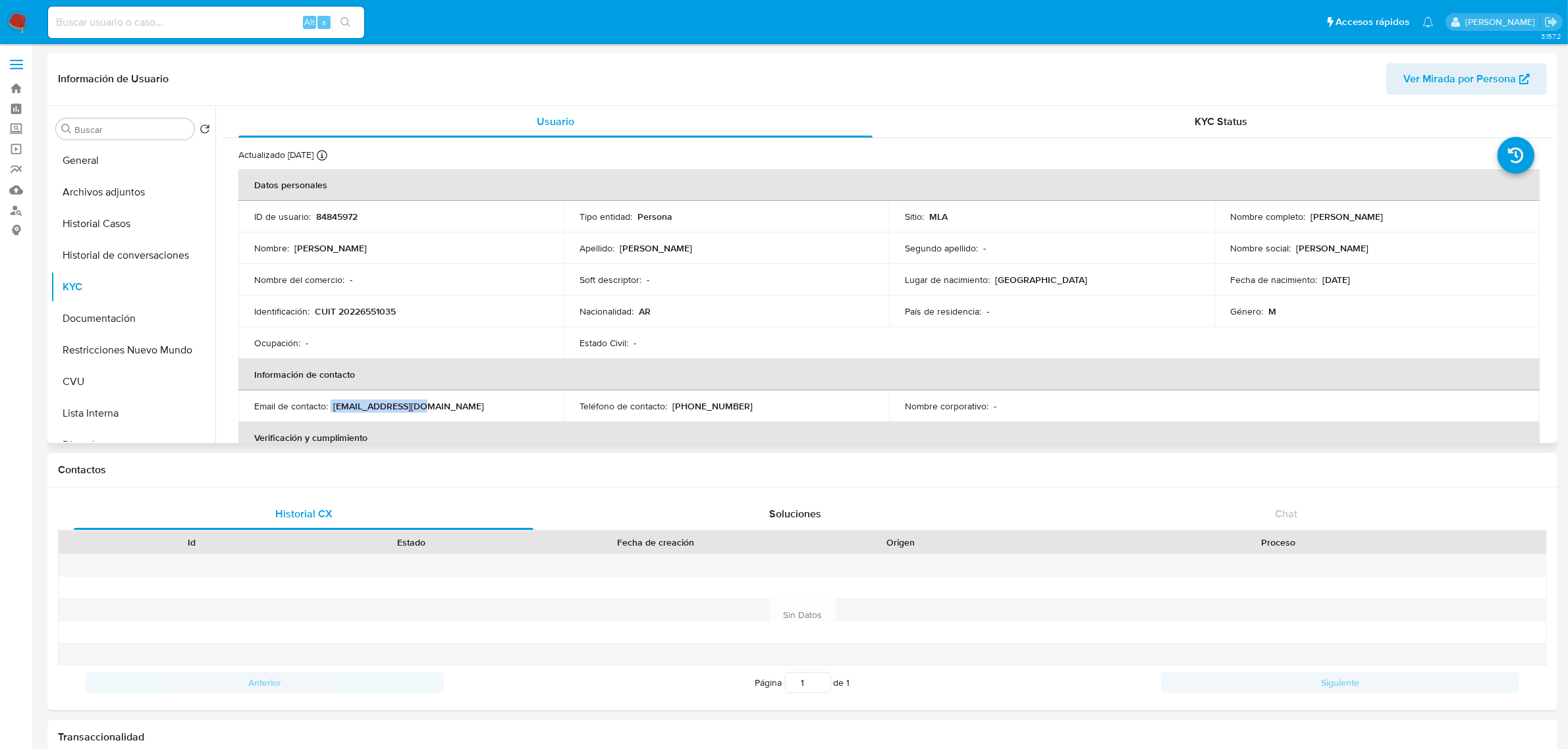
drag, startPoint x: 331, startPoint y: 403, endPoint x: 447, endPoint y: 403, distance: 116.0
click at [447, 403] on div "Email de contacto : [EMAIL_ADDRESS][DOMAIN_NAME]" at bounding box center [401, 406] width 294 height 12
copy div "[EMAIL_ADDRESS][DOMAIN_NAME]"
drag, startPoint x: 129, startPoint y: 167, endPoint x: 24, endPoint y: 195, distance: 108.7
click at [129, 167] on button "General" at bounding box center [133, 161] width 165 height 32
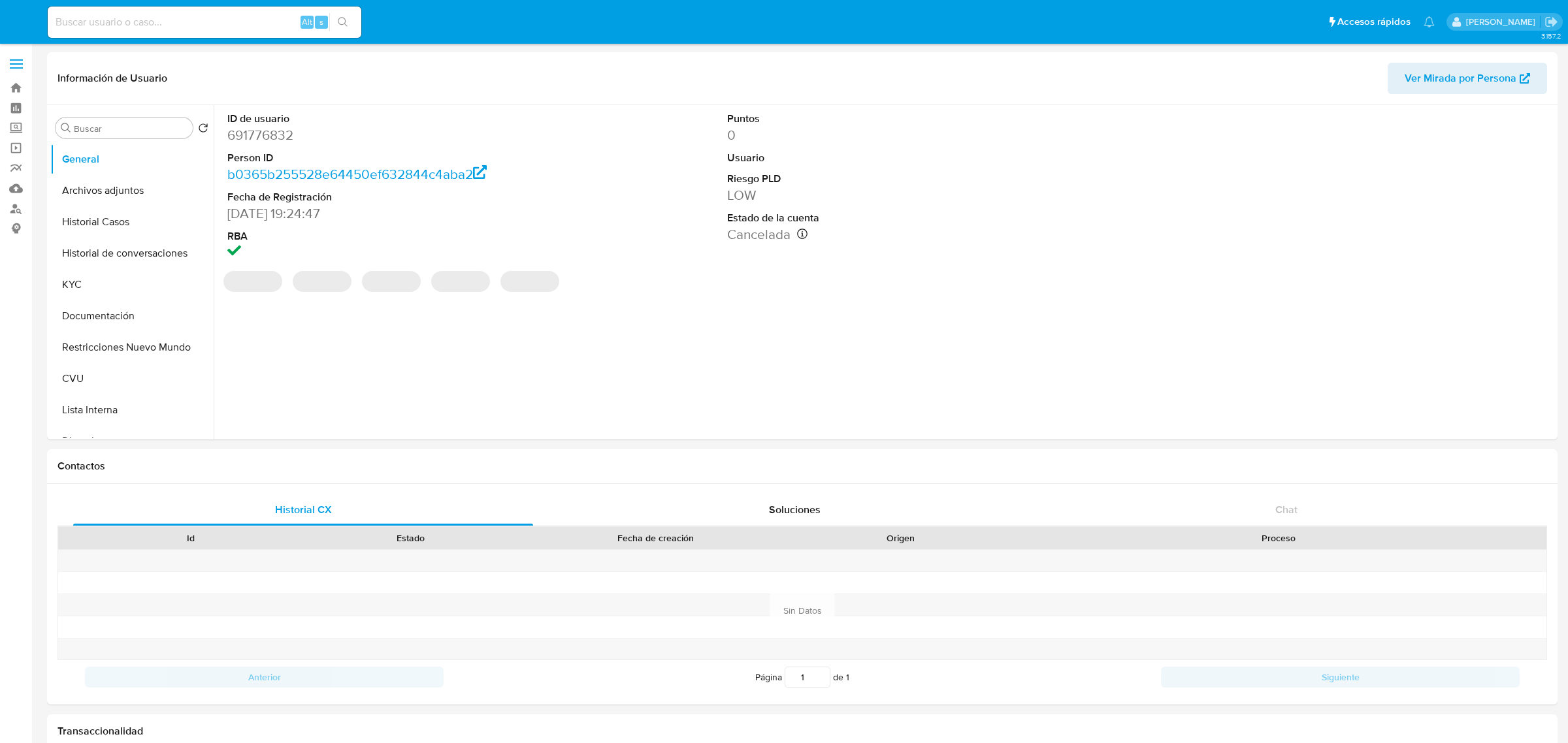
select select "10"
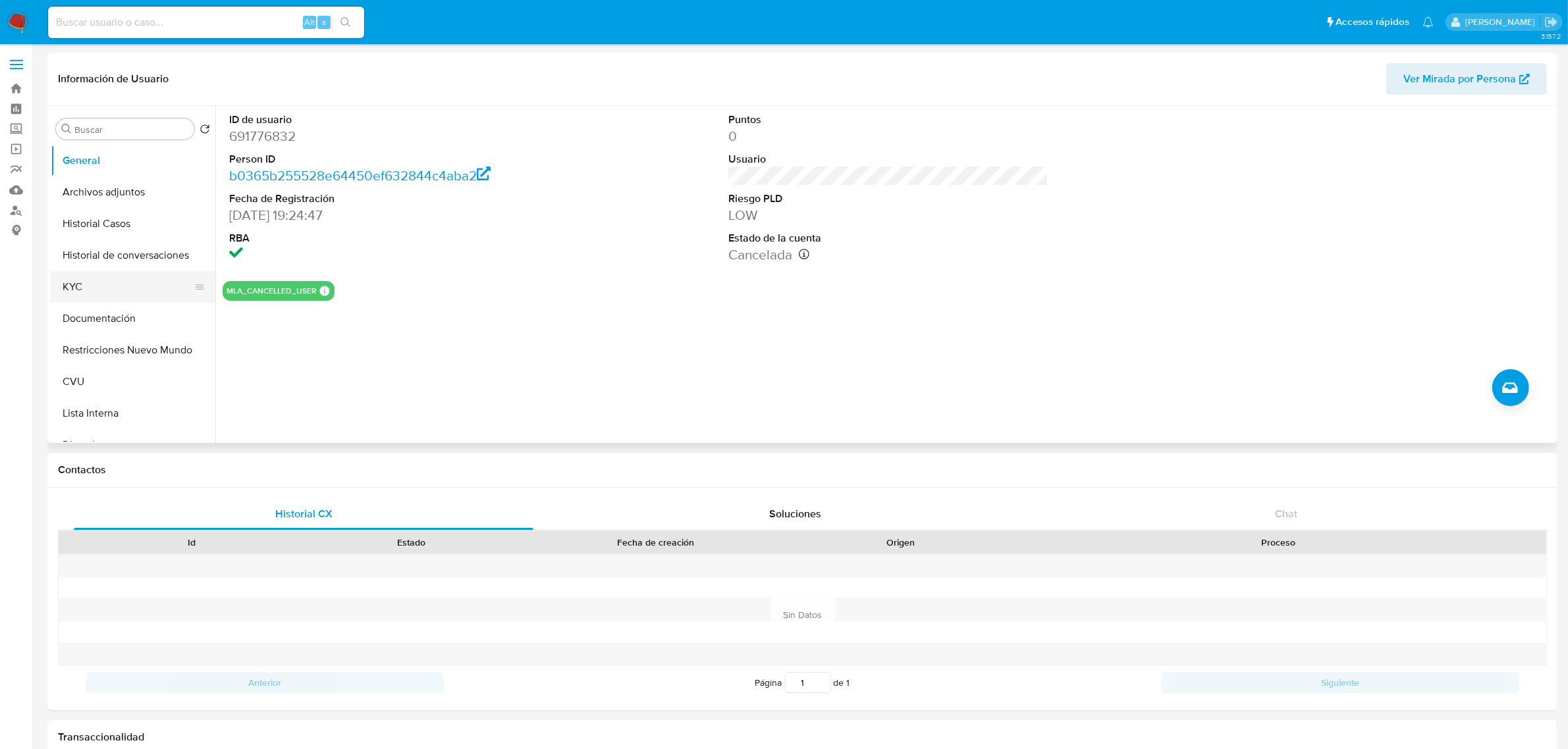
click at [123, 294] on button "KYC" at bounding box center [127, 287] width 154 height 32
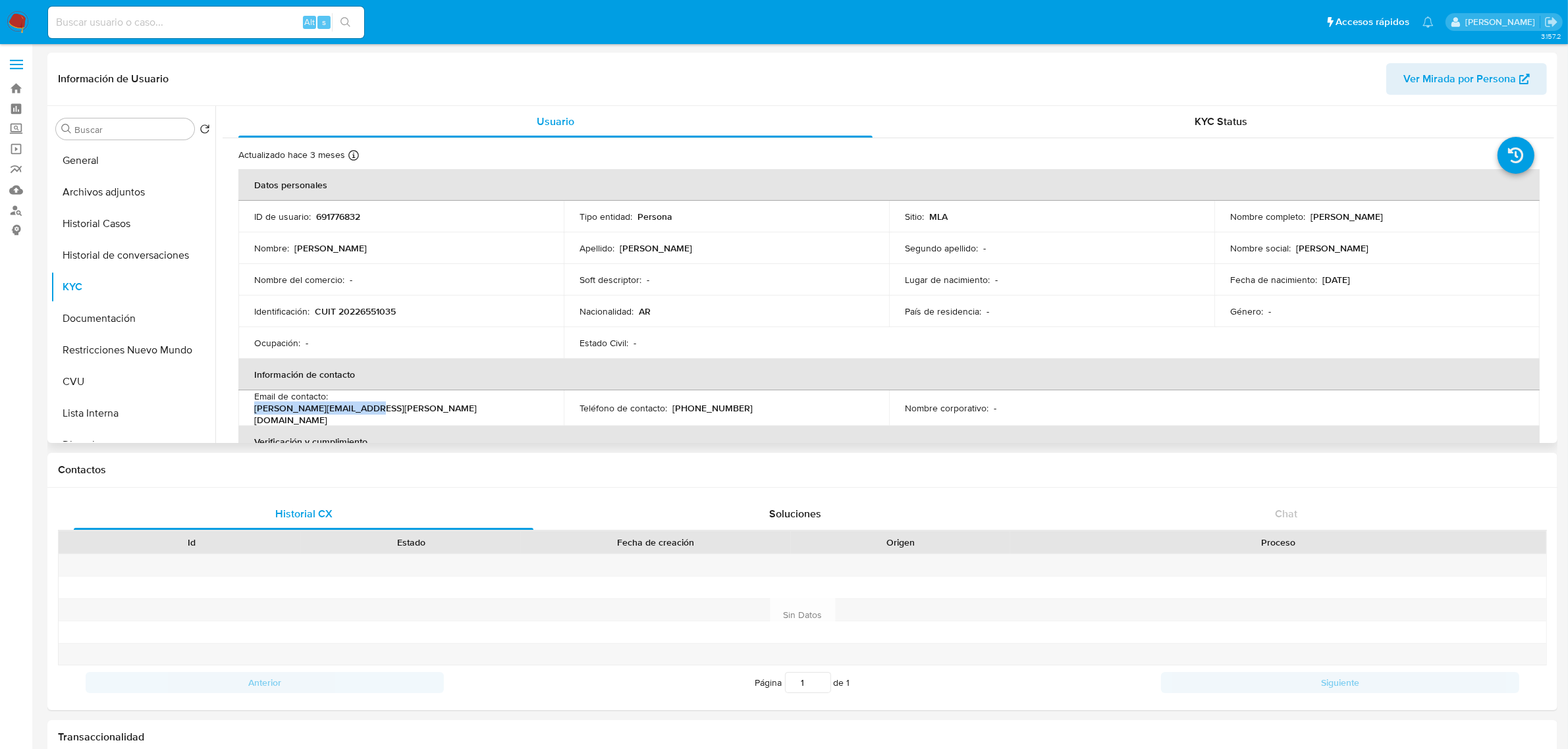
drag, startPoint x: 334, startPoint y: 406, endPoint x: 450, endPoint y: 405, distance: 116.0
click at [450, 405] on div "Email de contacto : [PERSON_NAME][EMAIL_ADDRESS][PERSON_NAME][DOMAIN_NAME]" at bounding box center [401, 408] width 294 height 36
copy p "[PERSON_NAME][EMAIL_ADDRESS][PERSON_NAME][DOMAIN_NAME]"
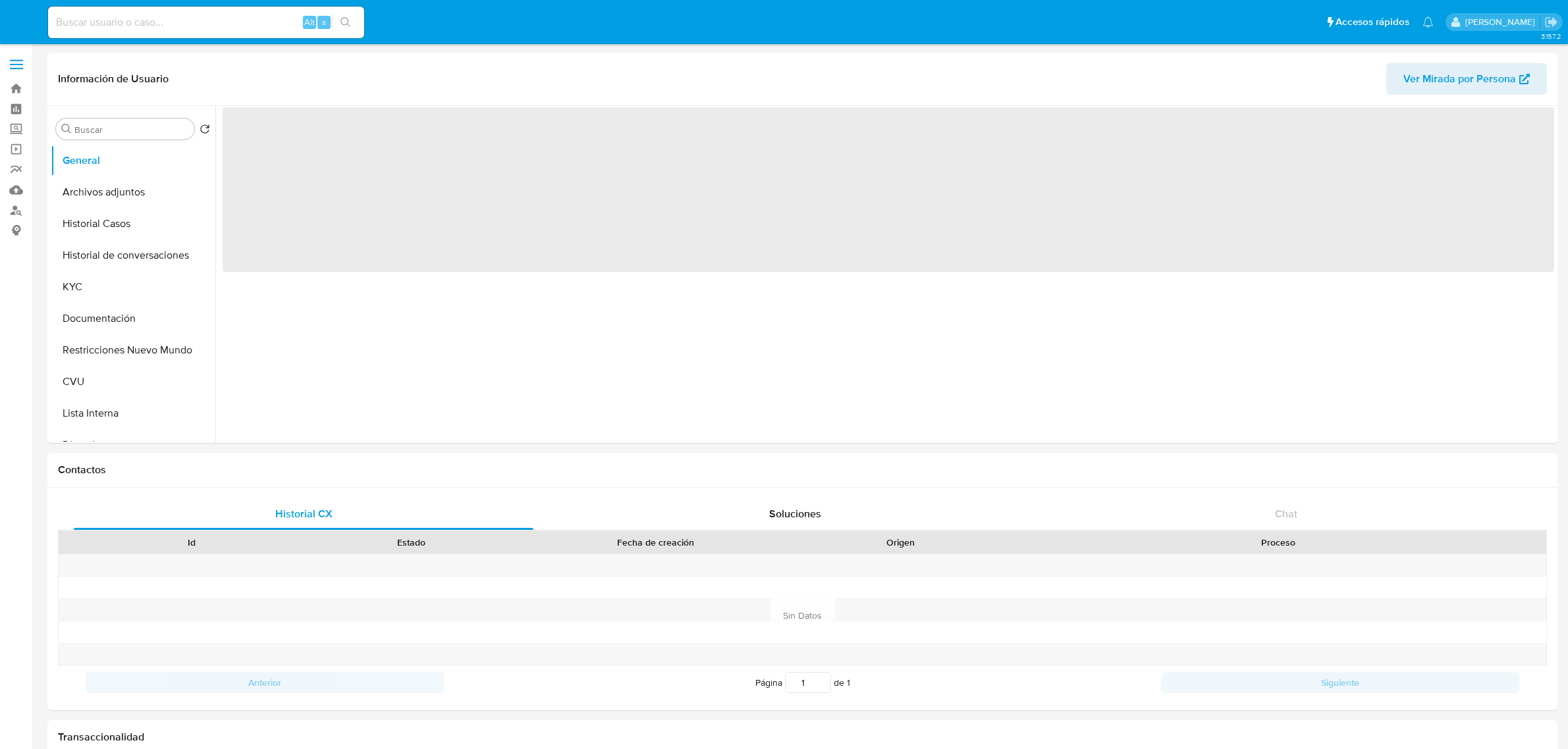
select select "10"
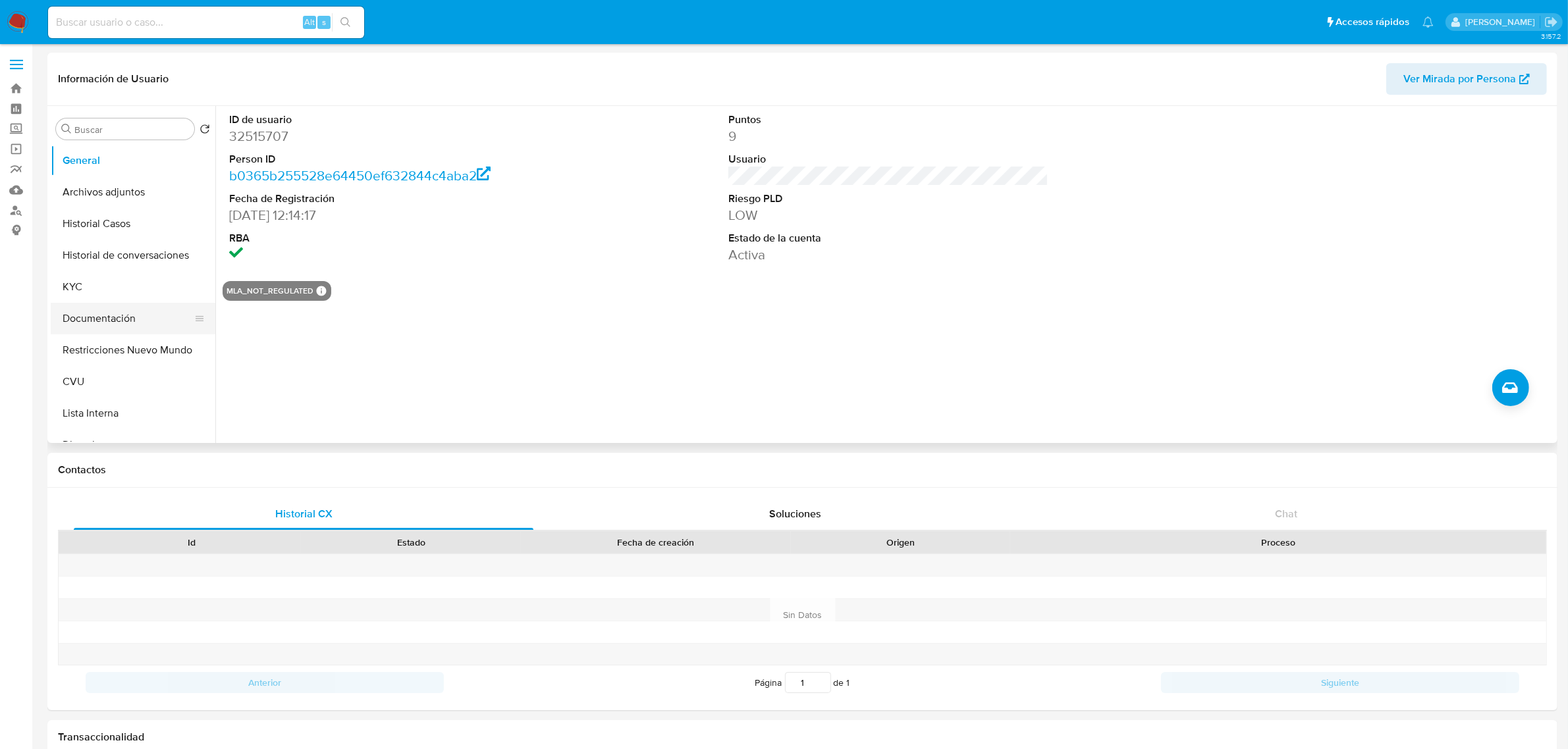
click at [113, 304] on button "Documentación" at bounding box center [127, 319] width 154 height 32
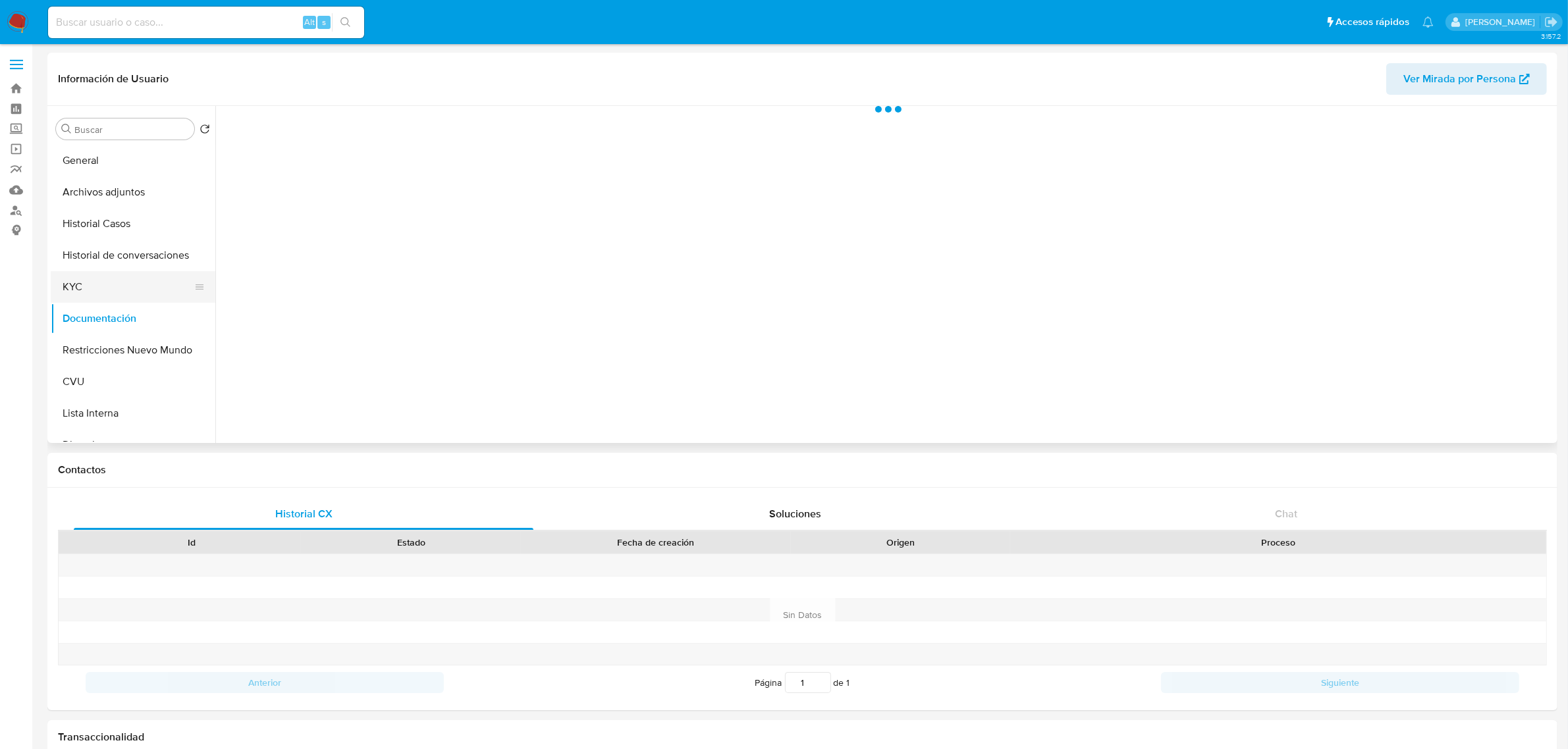
click at [115, 298] on button "KYC" at bounding box center [127, 287] width 154 height 32
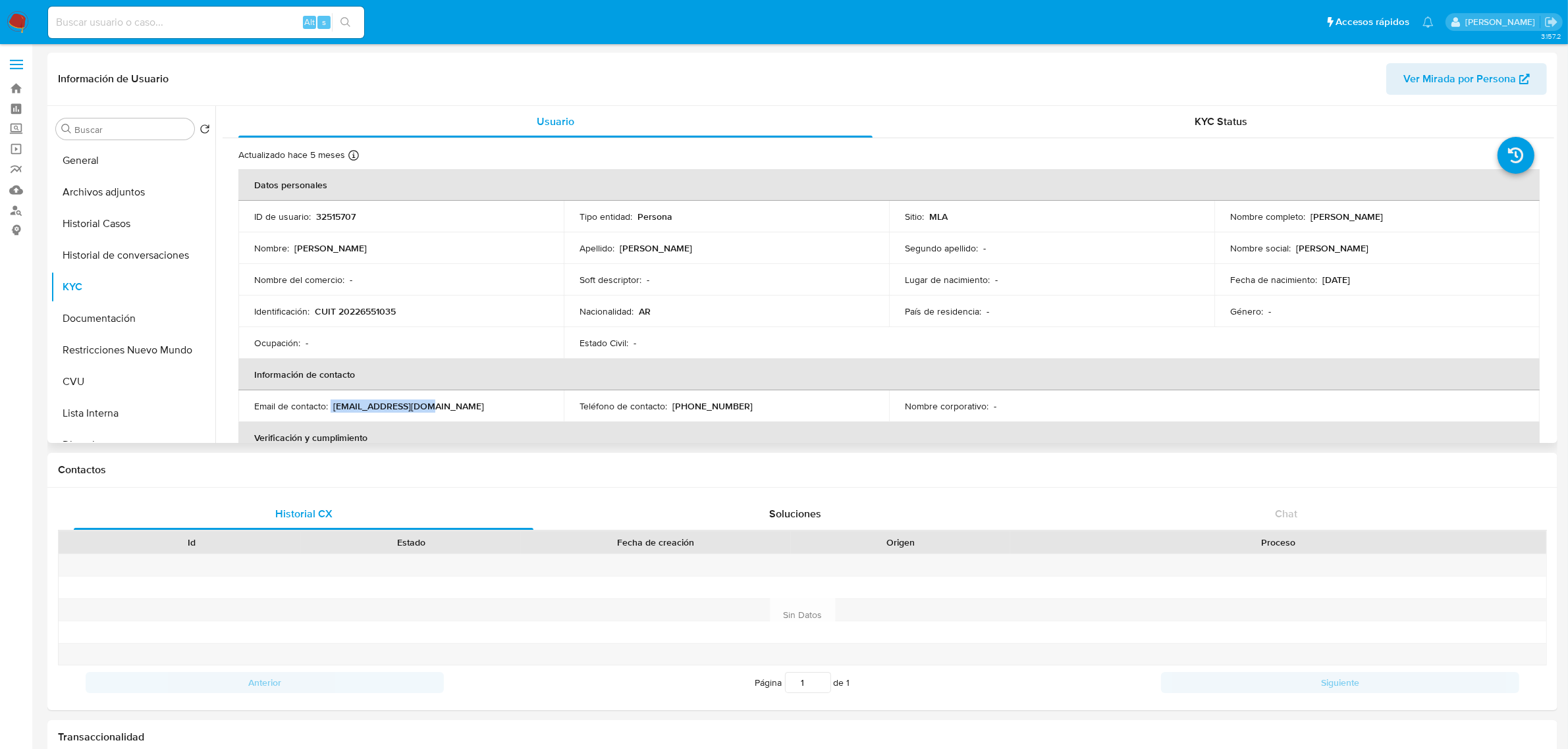
drag, startPoint x: 331, startPoint y: 409, endPoint x: 439, endPoint y: 403, distance: 108.2
click at [439, 403] on div "Email de contacto : jgranja@live.com.ar" at bounding box center [401, 406] width 294 height 12
copy div "jgranja@live.com.ar"
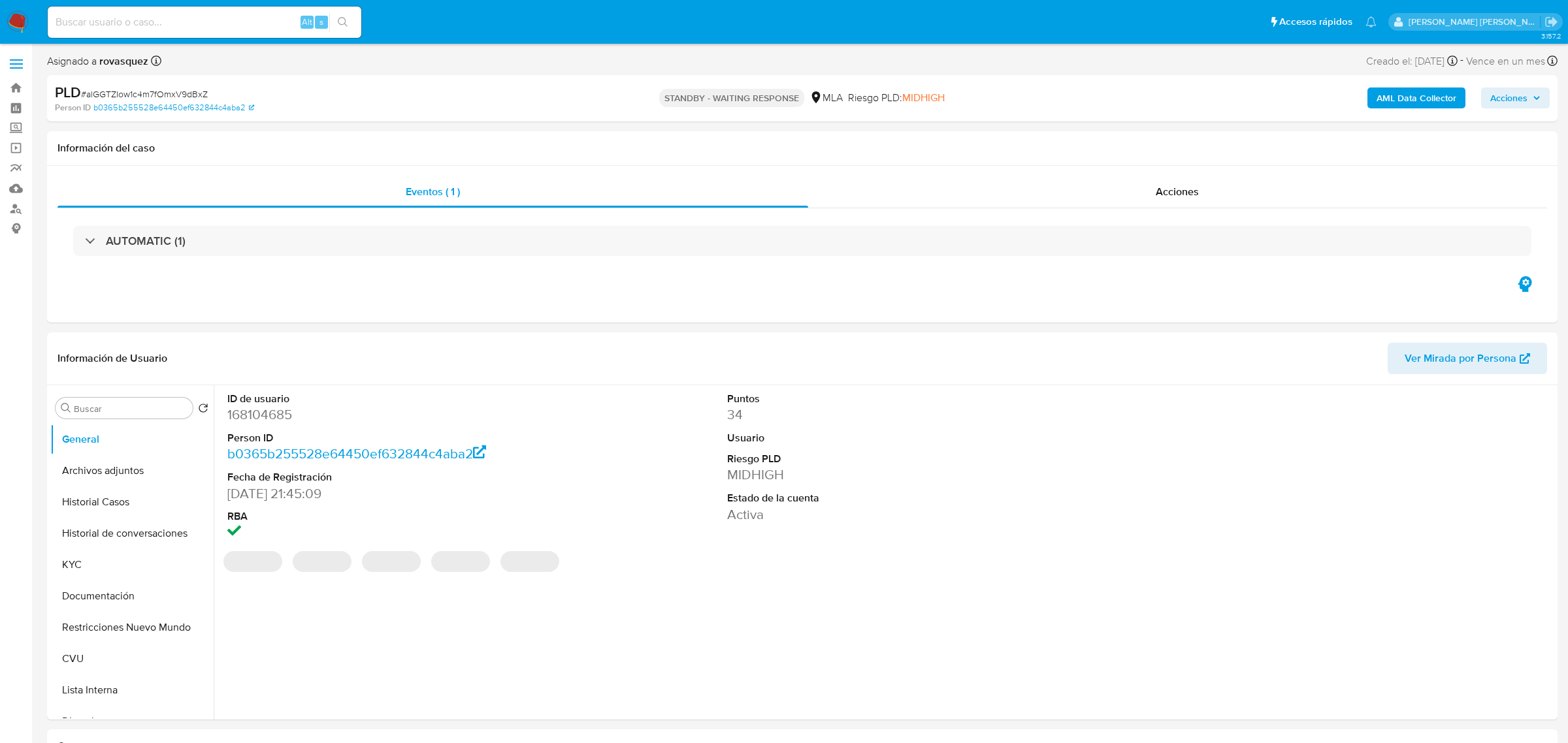
select select "10"
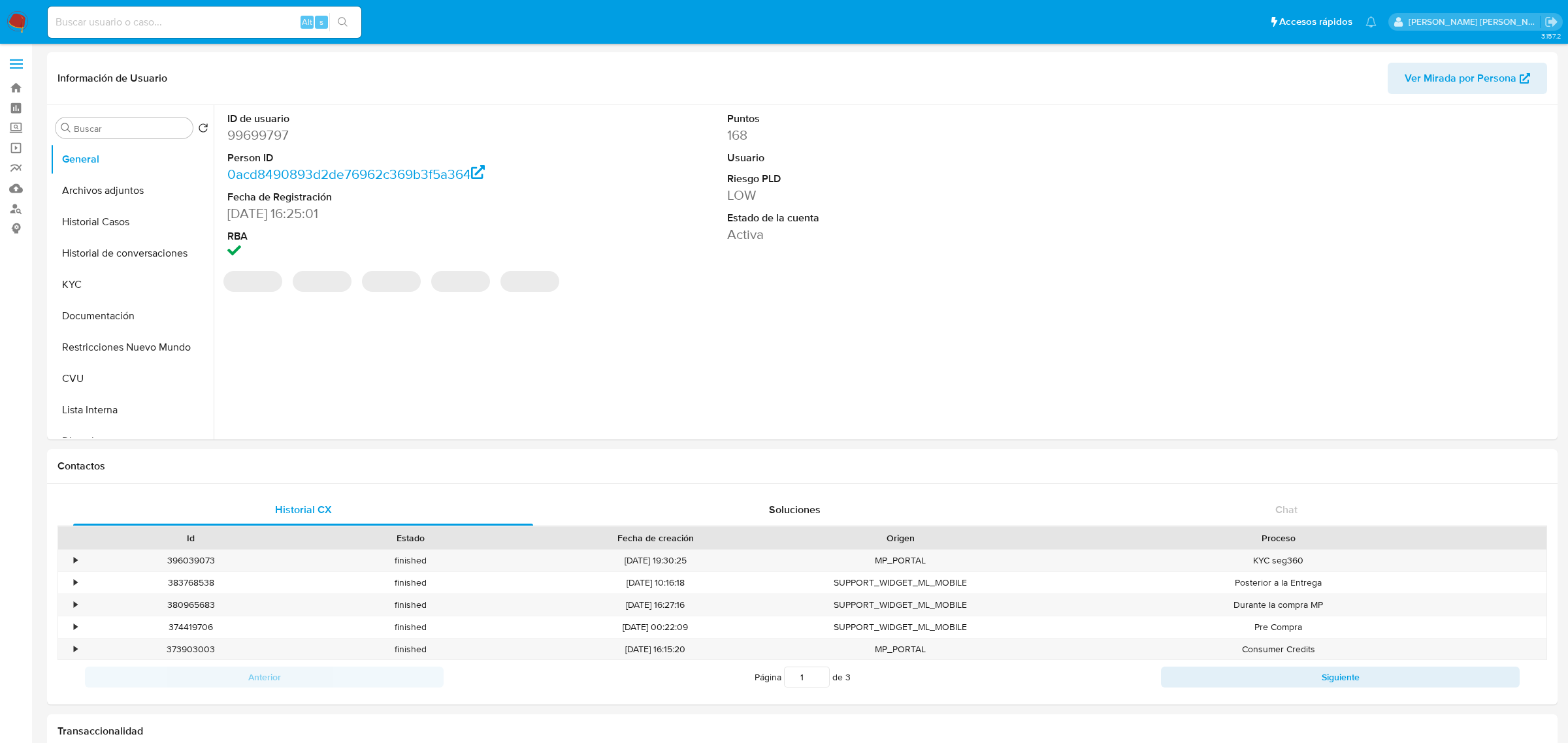
select select "10"
